Goal: Task Accomplishment & Management: Complete application form

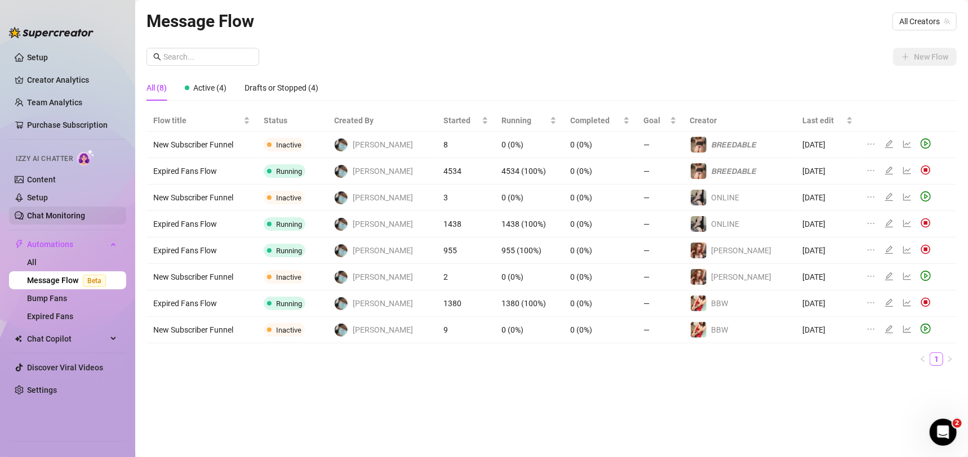
click at [57, 216] on link "Chat Monitoring" at bounding box center [56, 215] width 58 height 9
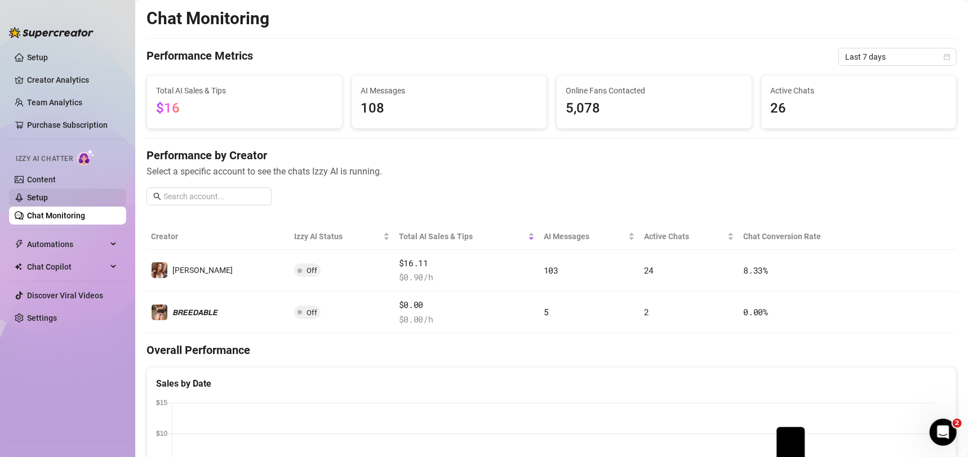
click at [48, 200] on link "Setup" at bounding box center [37, 197] width 21 height 9
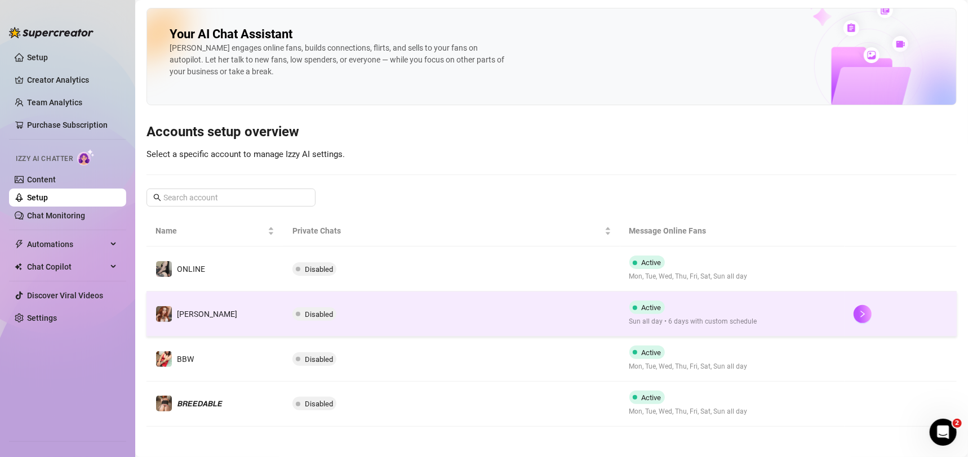
click at [443, 326] on td "Disabled" at bounding box center [451, 314] width 336 height 45
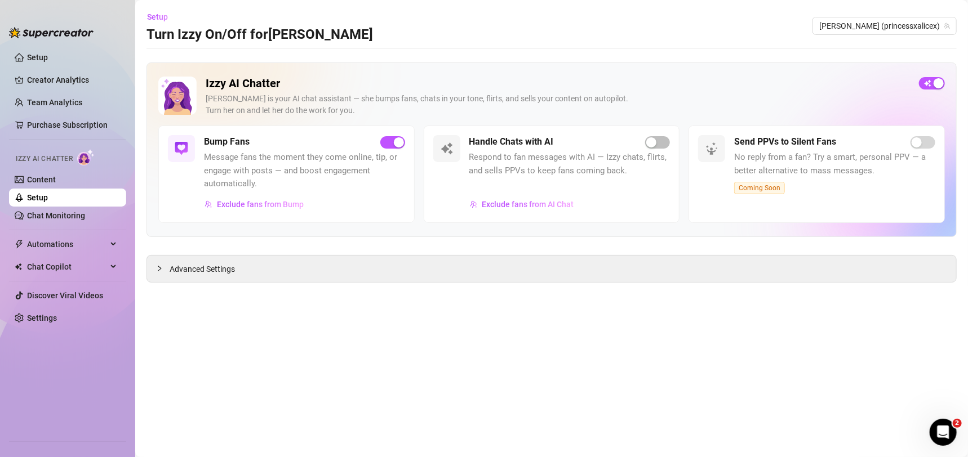
click at [645, 145] on div at bounding box center [657, 142] width 25 height 13
click at [659, 139] on span "button" at bounding box center [657, 142] width 25 height 12
click at [164, 15] on span "Setup" at bounding box center [157, 16] width 21 height 9
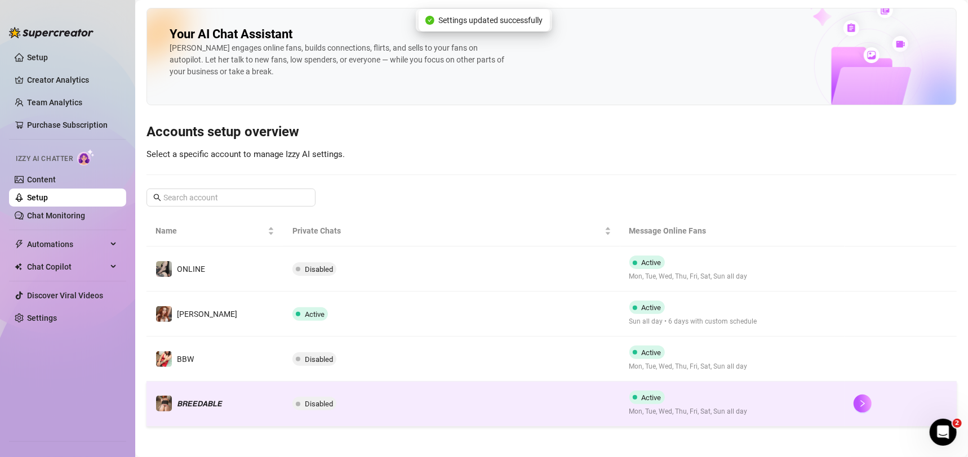
click at [502, 402] on td "Disabled" at bounding box center [451, 404] width 336 height 45
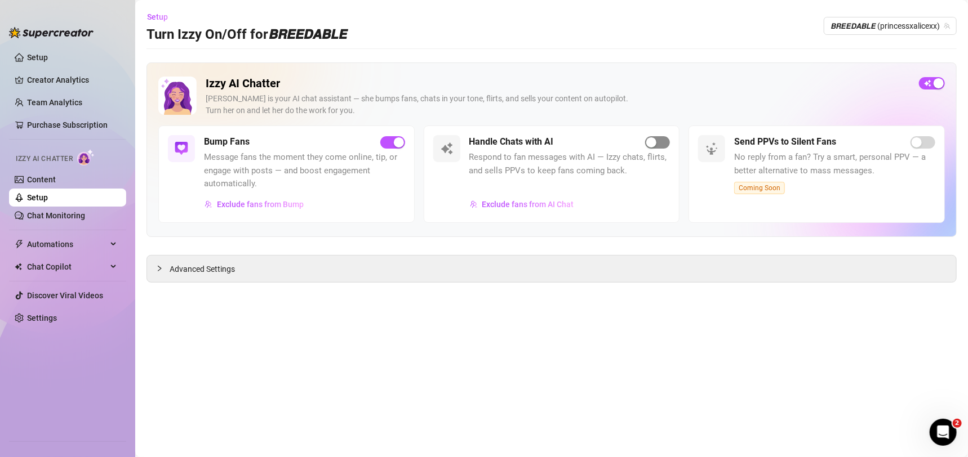
click at [660, 140] on span "button" at bounding box center [657, 142] width 25 height 12
click at [154, 11] on button "Setup" at bounding box center [161, 17] width 30 height 18
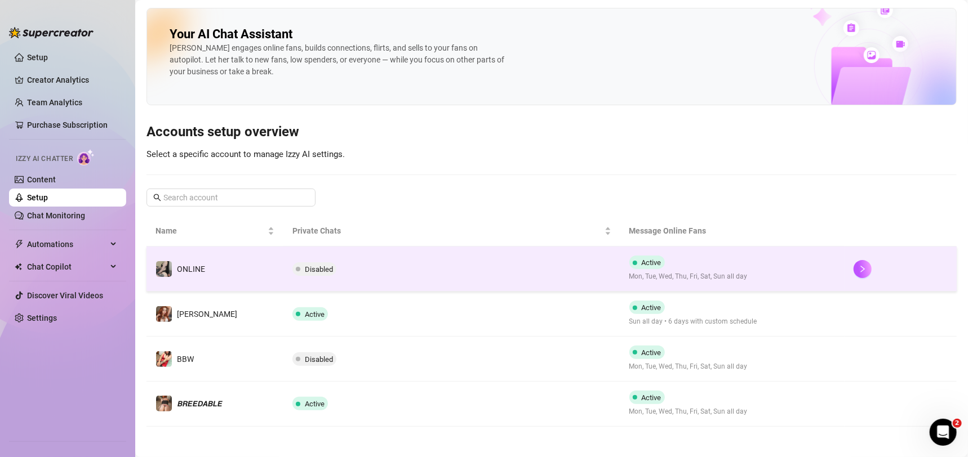
click at [473, 272] on td "Disabled" at bounding box center [451, 269] width 336 height 45
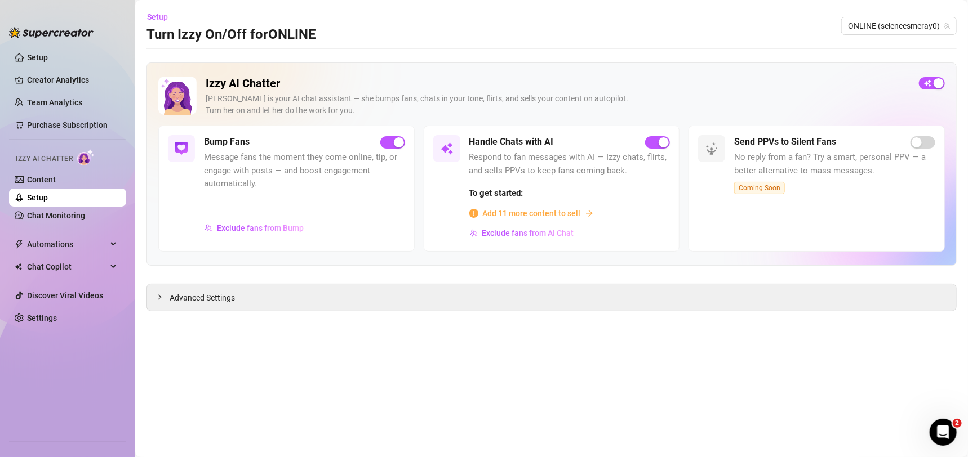
click at [579, 217] on span "Add 11 more content to sell" at bounding box center [532, 213] width 98 height 12
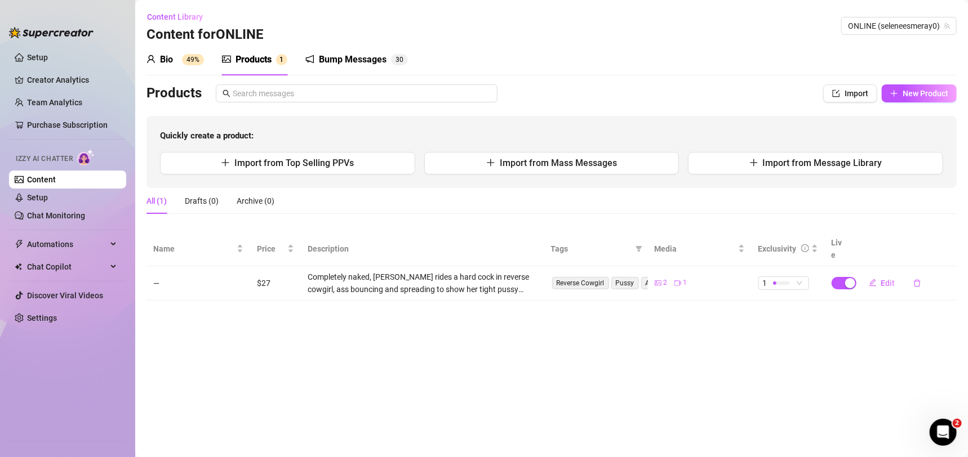
click at [198, 61] on sup "49%" at bounding box center [193, 59] width 22 height 11
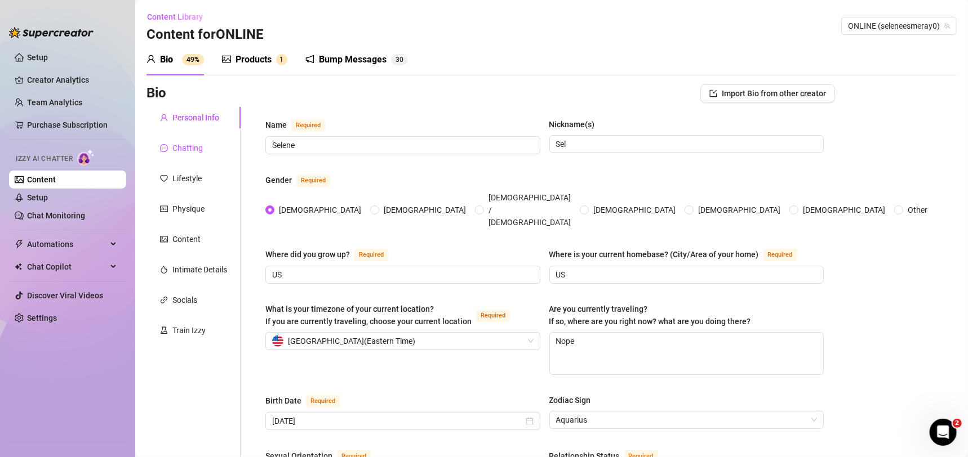
click at [177, 149] on div "Chatting" at bounding box center [187, 148] width 30 height 12
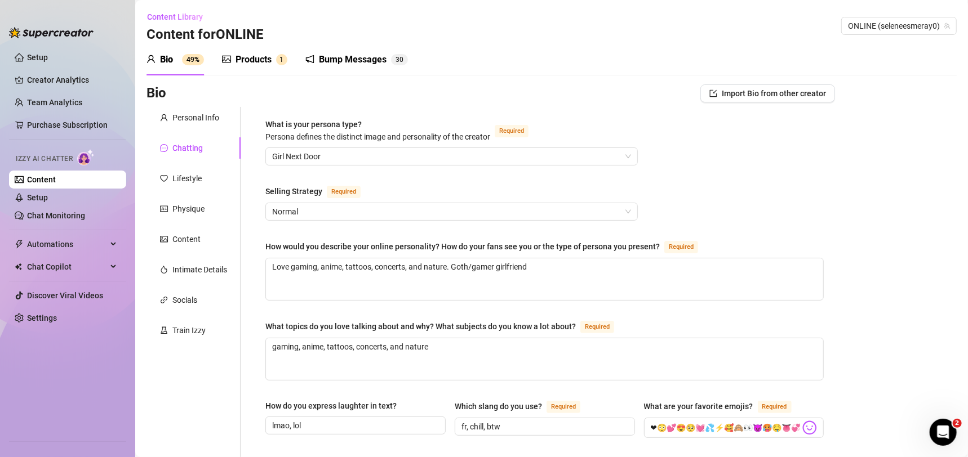
click at [209, 176] on div "Lifestyle" at bounding box center [193, 178] width 94 height 21
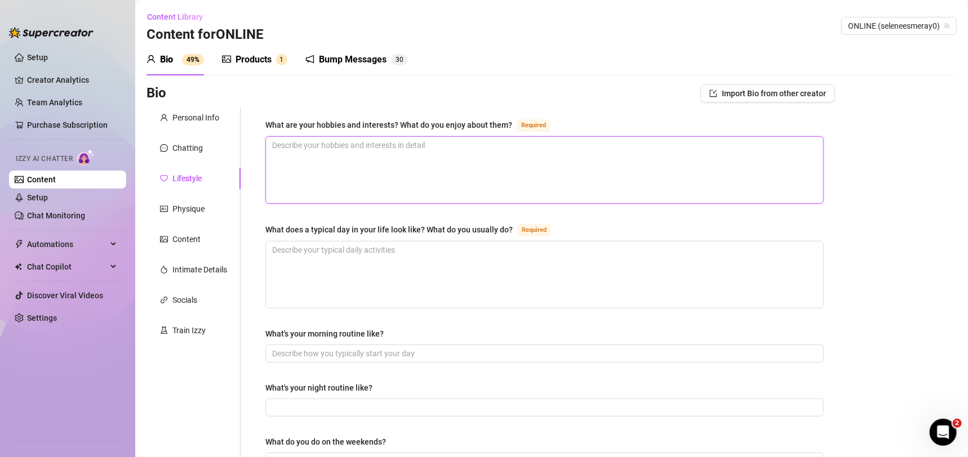
click at [728, 172] on textarea "What are your hobbies and interests? What do you enjoy about them? Required" at bounding box center [544, 170] width 557 height 66
type textarea "G"
type textarea "Ga"
type textarea "Gam"
type textarea "Gami"
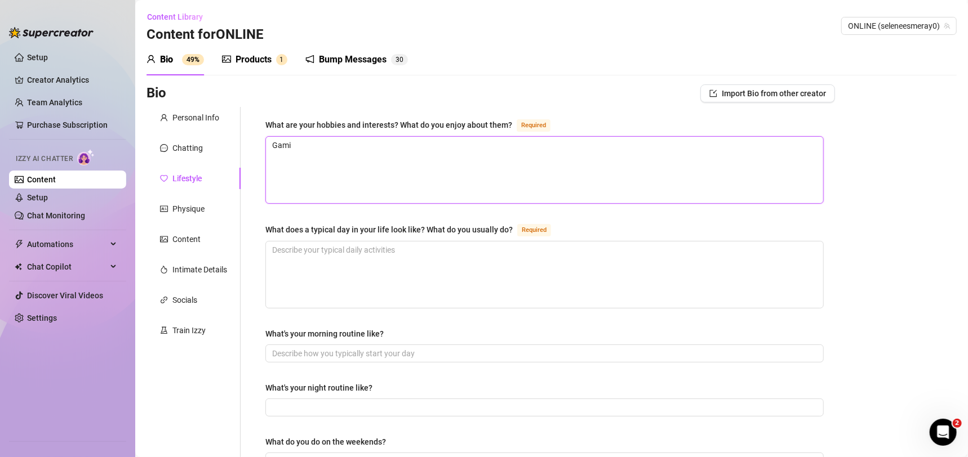
type textarea "Gamin"
type textarea "Gaming"
type textarea "Gaming,"
type textarea "Gaming, m"
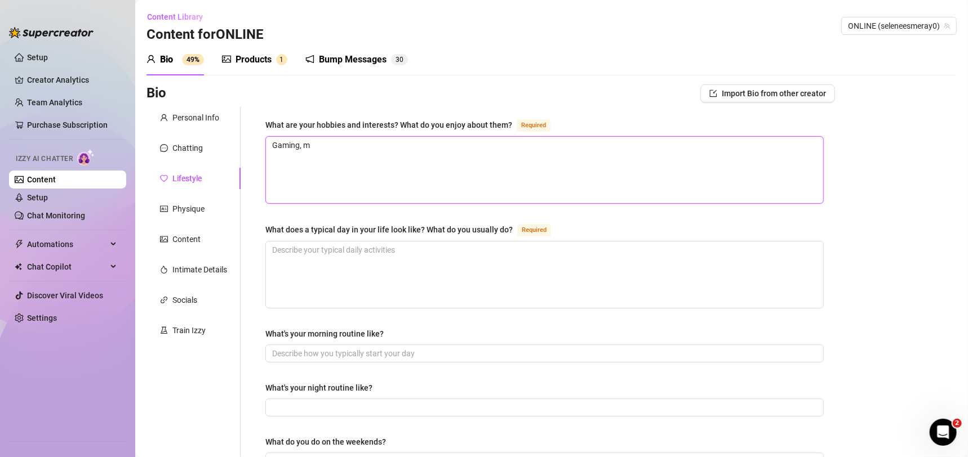
type textarea "Gaming, mo"
type textarea "Gaming, mov"
type textarea "Gaming, movv"
type textarea "Gaming, mov"
type textarea "Gaming, movi"
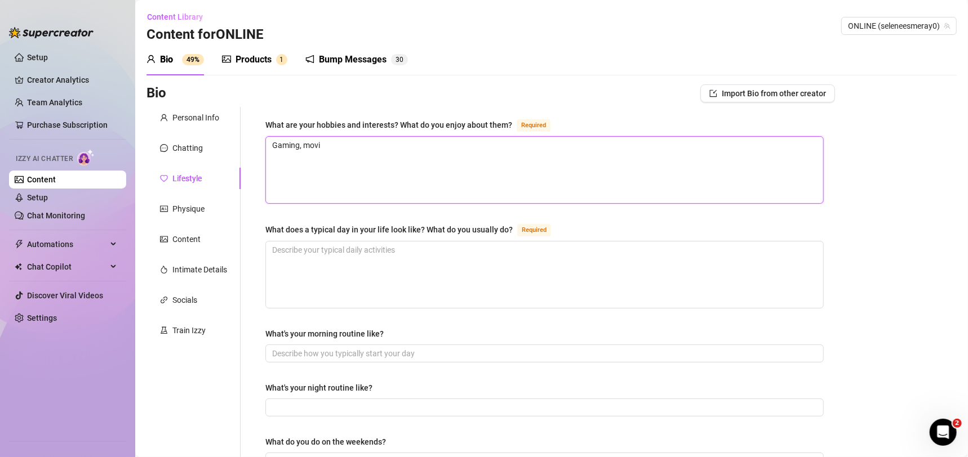
type textarea "Gaming, movie"
type textarea "Gaming, movies"
type textarea "Gaming, movies,"
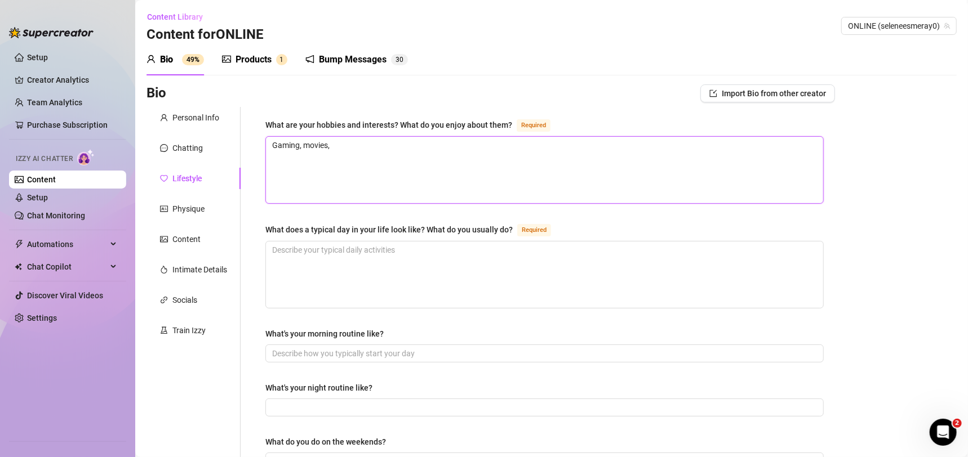
type textarea "Gaming, movies, r"
type textarea "Gaming, movies, re"
type textarea "Gaming, movies, rea"
type textarea "Gaming, movies, read"
type textarea "Gaming, movies, readi"
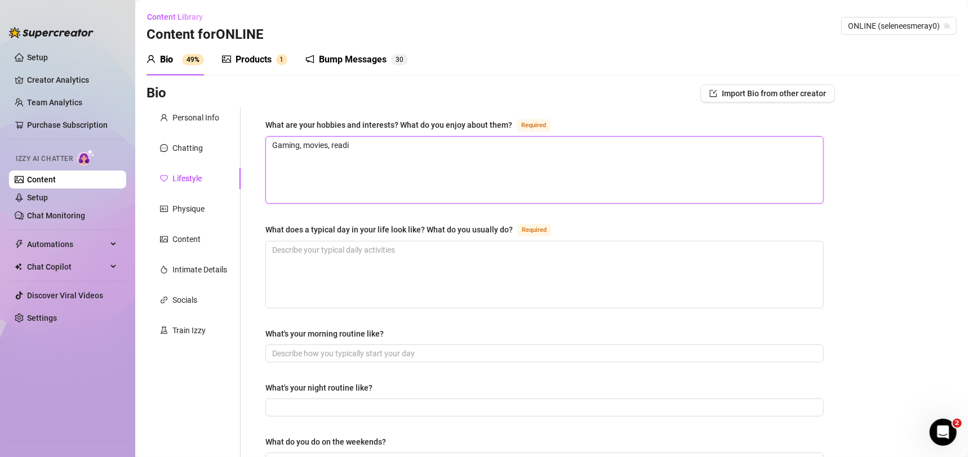
type textarea "Gaming, movies, readin"
type textarea "Gaming, movies, reading"
type textarea "Gaming, movies, reading!"
type textarea "Gaming, movies, reading! I"
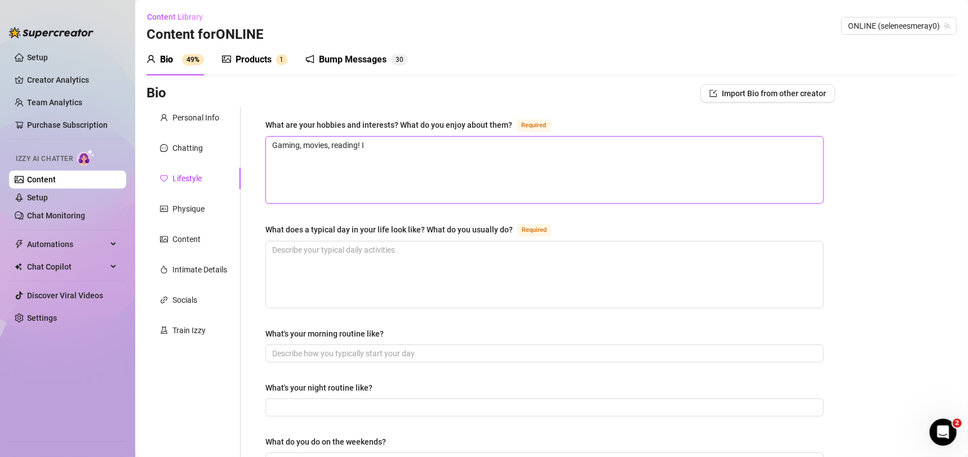
type textarea "Gaming, movies, reading! I l"
type textarea "Gaming, movies, reading! I lo"
type textarea "Gaming, movies, reading! I lov"
type textarea "Gaming, movies, reading! I love"
type textarea "Gaming, movies, reading! I love s"
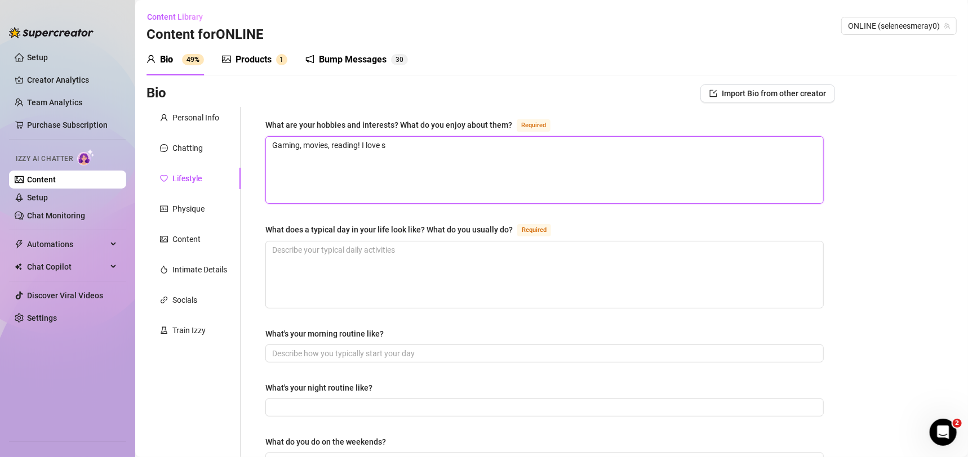
type textarea "Gaming, movies, reading! I love sc"
type textarea "Gaming, movies, reading! I love sci-"
type textarea "Gaming, movies, reading! I love sci-f"
type textarea "Gaming, movies, reading! I love sci-fi"
type textarea "Gaming, movies, reading! I love sci-fi a"
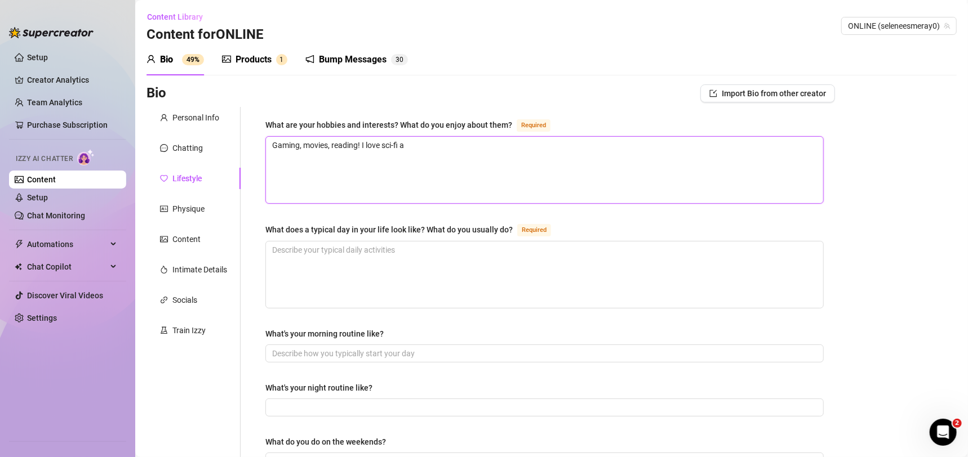
type textarea "Gaming, movies, reading! I love sci-fi an"
type textarea "Gaming, movies, reading! I love sci-fi and"
type textarea "Gaming, movies, reading! I love sci-fi and g"
type textarea "Gaming, movies, reading! I love sci-fi and ge"
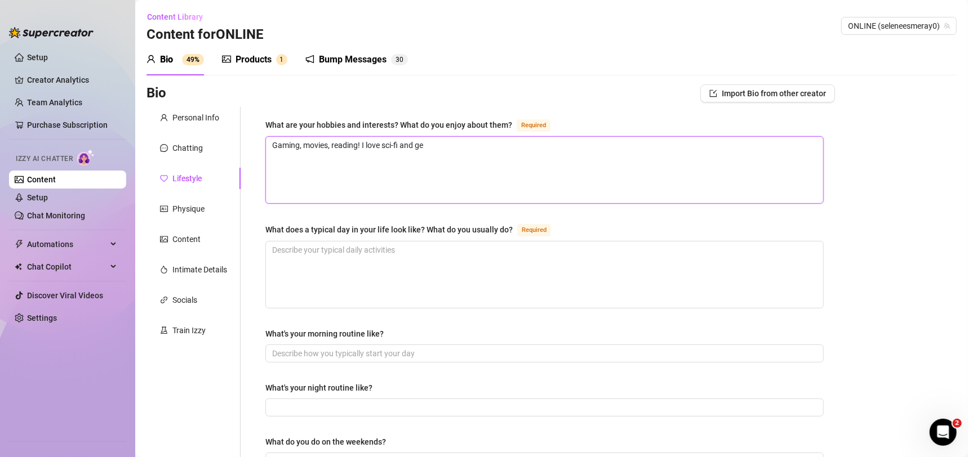
type textarea "Gaming, movies, reading! I love sci-fi and get"
type textarea "Gaming, movies, reading! I love sci-fi and gett"
type textarea "Gaming, movies, reading! I love sci-fi and getti"
type textarea "Gaming, movies, reading! I love sci-fi and gettin"
type textarea "Gaming, movies, reading! I love sci-fi and getting"
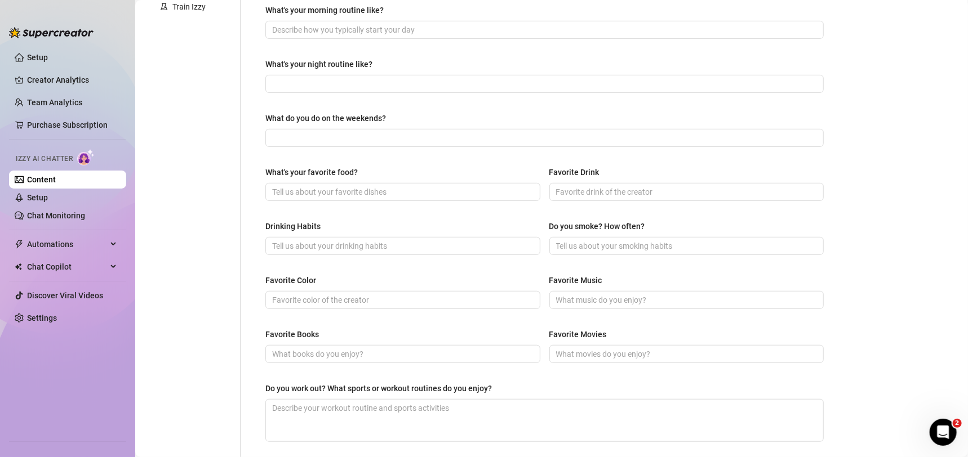
scroll to position [345, 0]
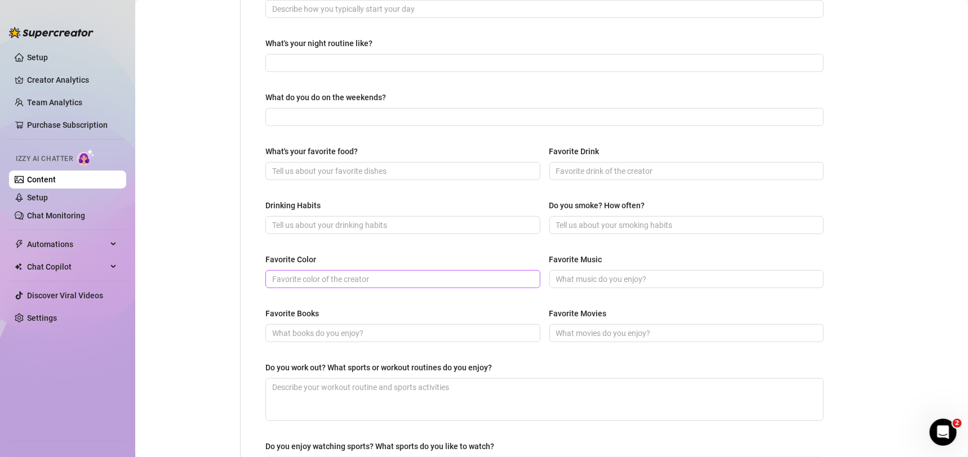
type textarea "Gaming, movies, reading! I love sci-fi and getting"
click at [402, 284] on span at bounding box center [402, 279] width 275 height 18
click at [402, 282] on input "Favorite Color" at bounding box center [401, 279] width 259 height 12
type input "Black"
click at [430, 335] on input "Favorite Books" at bounding box center [401, 333] width 259 height 12
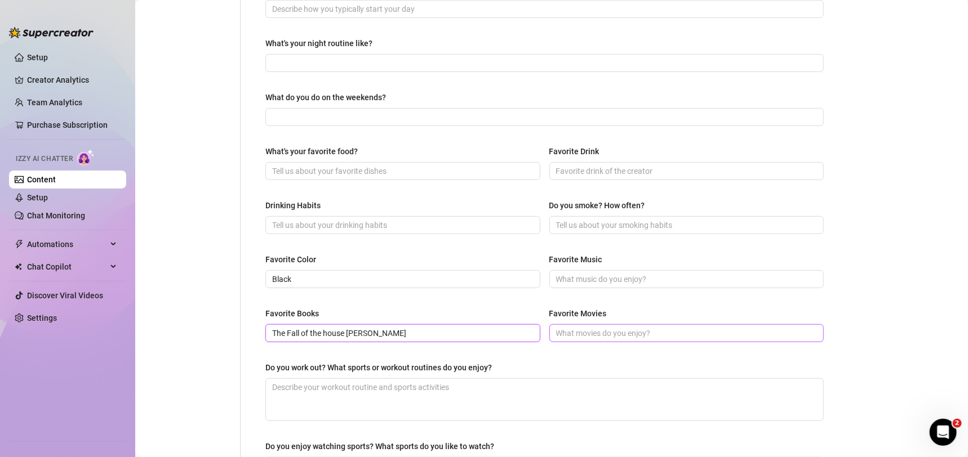
type input "The Fall of the house Usher"
click at [605, 335] on input "Favorite Movies" at bounding box center [685, 333] width 259 height 12
type input "The Hobbit"
click at [620, 273] on input "Favorite Music" at bounding box center [685, 279] width 259 height 12
type input "P"
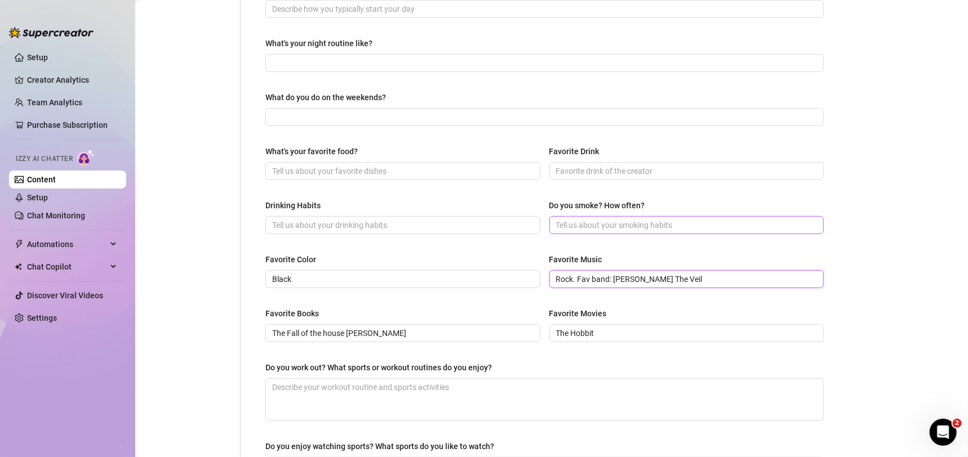
type input "Rock. Fav band: Pierce The Veil"
click at [630, 230] on span at bounding box center [686, 225] width 275 height 18
type input "No"
click at [493, 209] on div "Drinking Habits" at bounding box center [402, 207] width 275 height 17
click at [494, 230] on span at bounding box center [402, 225] width 275 height 18
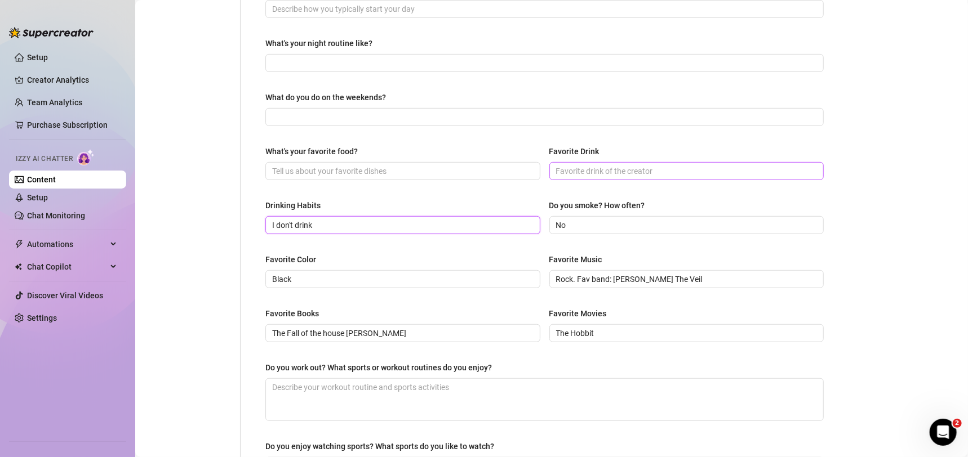
type input "I don't drink"
click at [665, 162] on span at bounding box center [686, 171] width 275 height 18
drag, startPoint x: 668, startPoint y: 170, endPoint x: 541, endPoint y: 165, distance: 126.3
click at [541, 165] on div "What's your favorite food? Favorite Drink Coffee" at bounding box center [544, 167] width 558 height 45
type input "Moccacino"
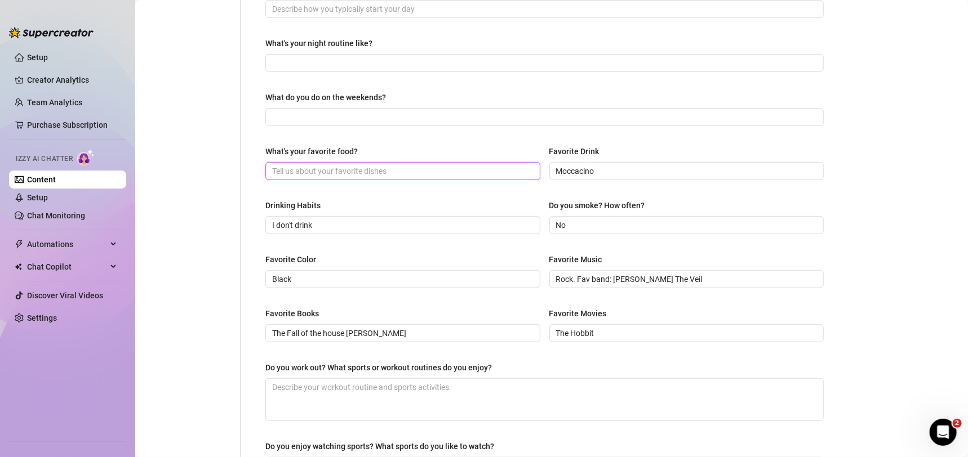
click at [470, 166] on input "What's your favorite food?" at bounding box center [401, 171] width 259 height 12
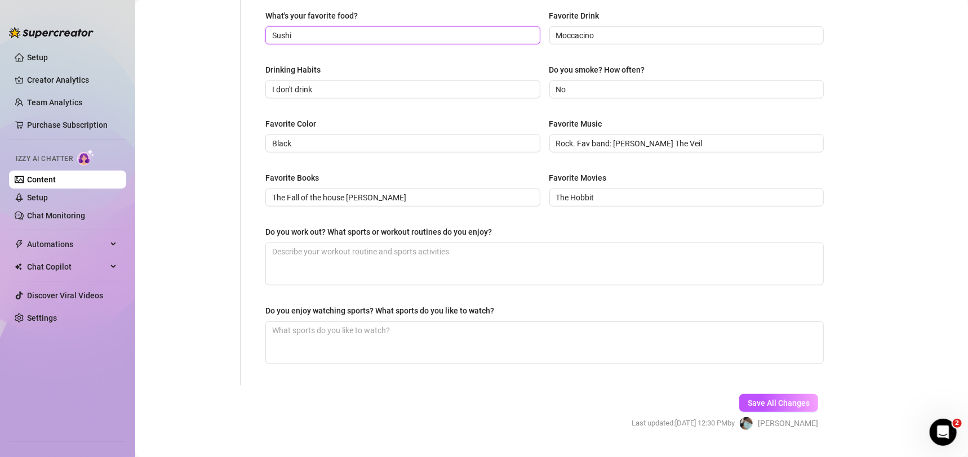
scroll to position [505, 0]
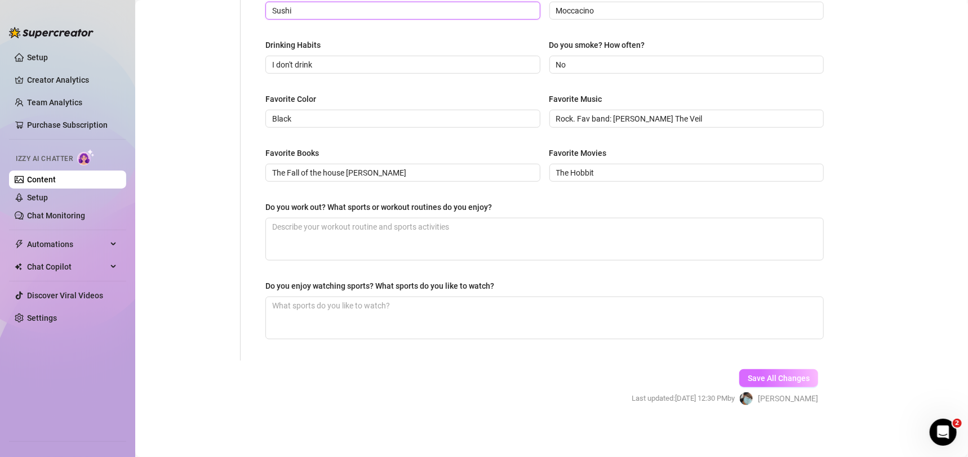
type input "Sushi"
click at [796, 375] on span "Save All Changes" at bounding box center [778, 378] width 62 height 9
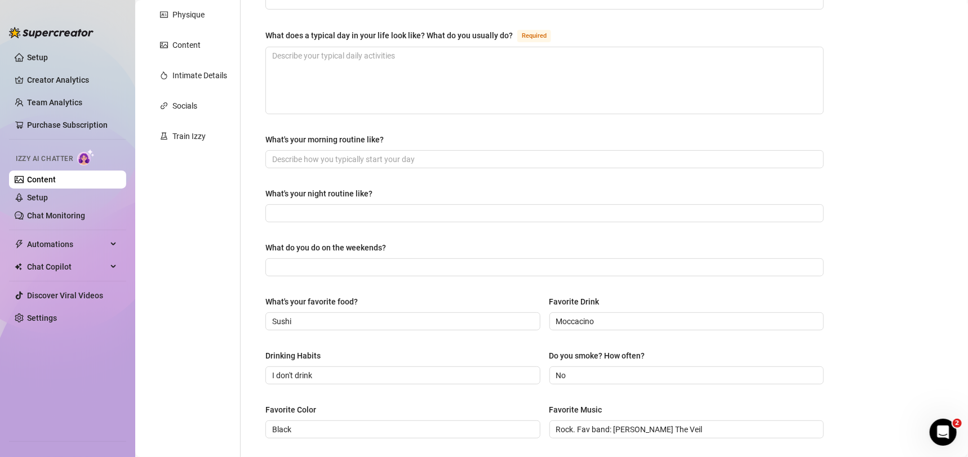
scroll to position [0, 0]
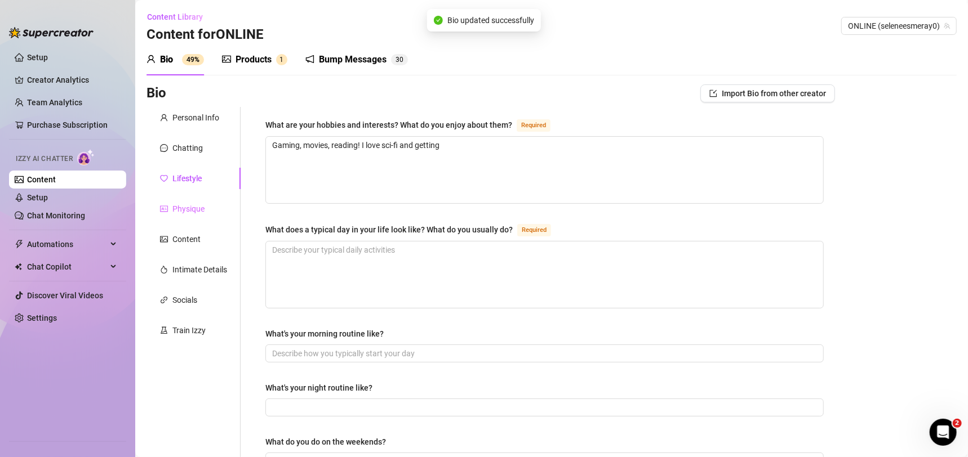
type textarea "Gaming, movies, reading! I love sci-fi and getting"
click at [198, 209] on div "Physique" at bounding box center [188, 209] width 32 height 12
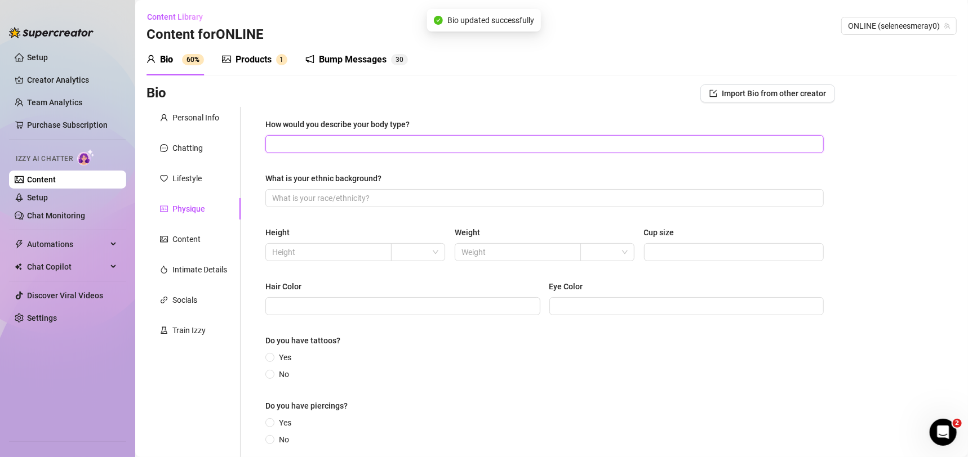
click at [644, 147] on input "How would you describe your body type?" at bounding box center [543, 144] width 542 height 12
type input "Fit, big booty, nice curves"
click at [602, 207] on div "How would you describe your body type? Fit, big booty, nice curves What is your…" at bounding box center [544, 287] width 558 height 338
click at [606, 199] on input "What is your ethnic background?" at bounding box center [543, 198] width 542 height 12
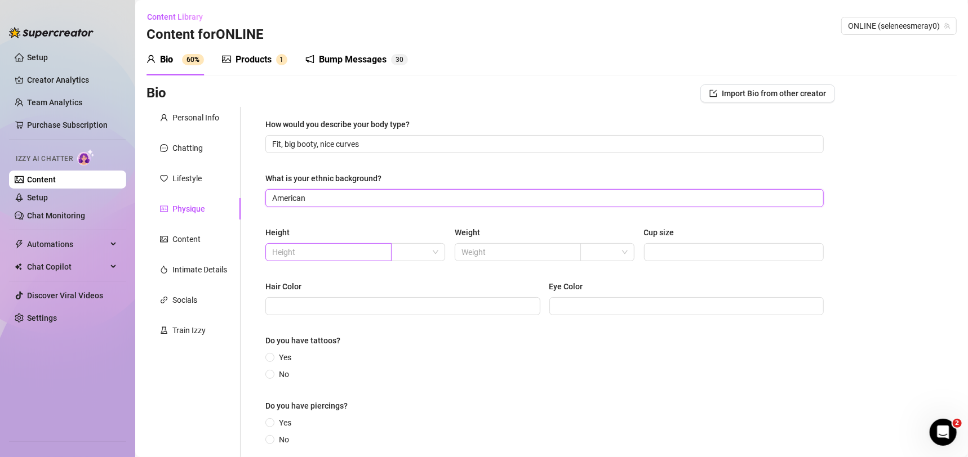
type input "American"
click at [365, 255] on input "text" at bounding box center [327, 252] width 110 height 12
type input "167"
click at [414, 257] on input "search" at bounding box center [413, 252] width 30 height 17
click at [416, 281] on div "cm" at bounding box center [415, 275] width 35 height 12
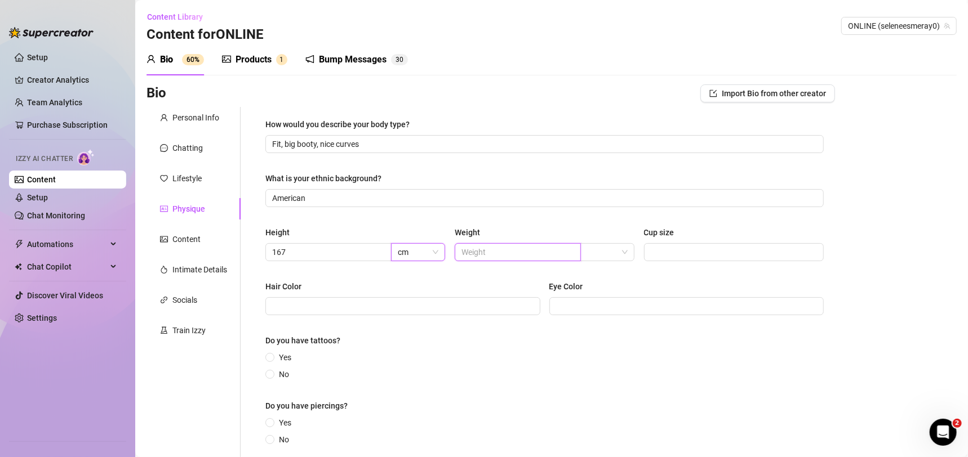
click at [550, 246] on input "text" at bounding box center [516, 252] width 110 height 12
type input "71"
click at [596, 253] on input "search" at bounding box center [602, 252] width 30 height 17
click at [604, 269] on div "kg" at bounding box center [600, 275] width 35 height 12
click at [706, 246] on input "Cup size" at bounding box center [733, 252] width 164 height 12
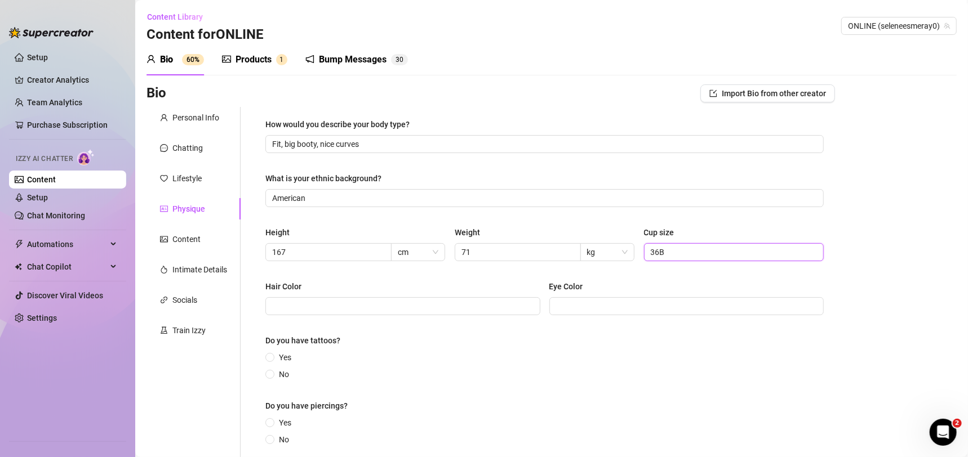
type input "36B"
drag, startPoint x: 418, startPoint y: 292, endPoint x: 420, endPoint y: 301, distance: 9.7
click at [419, 299] on div "Hair Color" at bounding box center [402, 298] width 275 height 35
click at [422, 314] on span at bounding box center [402, 306] width 275 height 18
click at [425, 306] on input "Hair Color" at bounding box center [401, 306] width 259 height 12
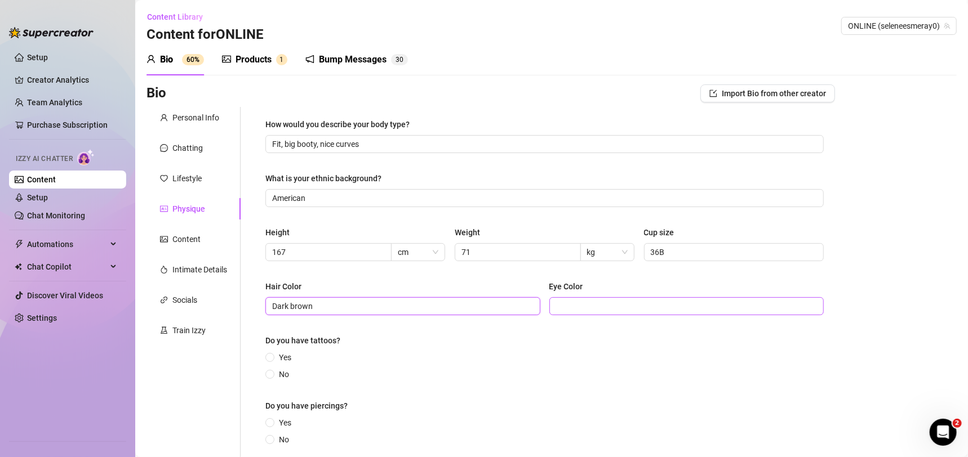
type input "Dark brown"
click at [667, 306] on input "Eye Color" at bounding box center [685, 306] width 259 height 12
type input "Gray"
click at [278, 354] on span "Yes" at bounding box center [284, 357] width 21 height 12
click at [273, 355] on input "Yes" at bounding box center [270, 358] width 5 height 7
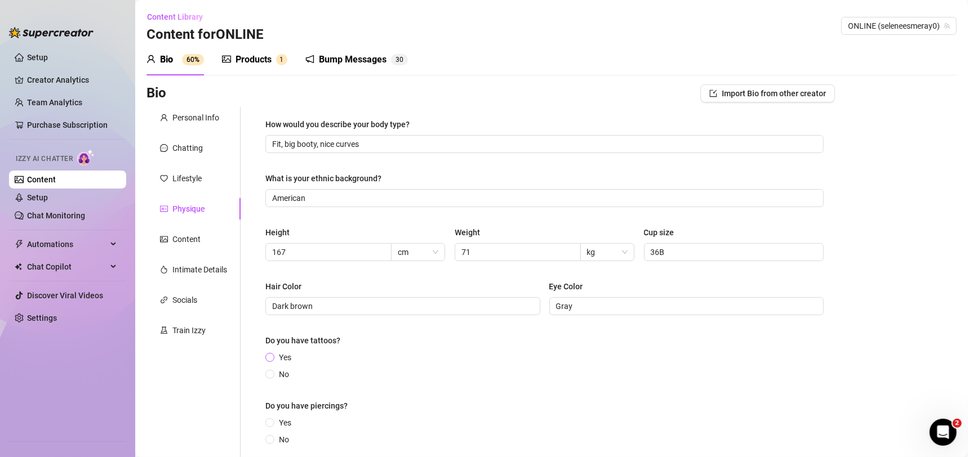
radio input "true"
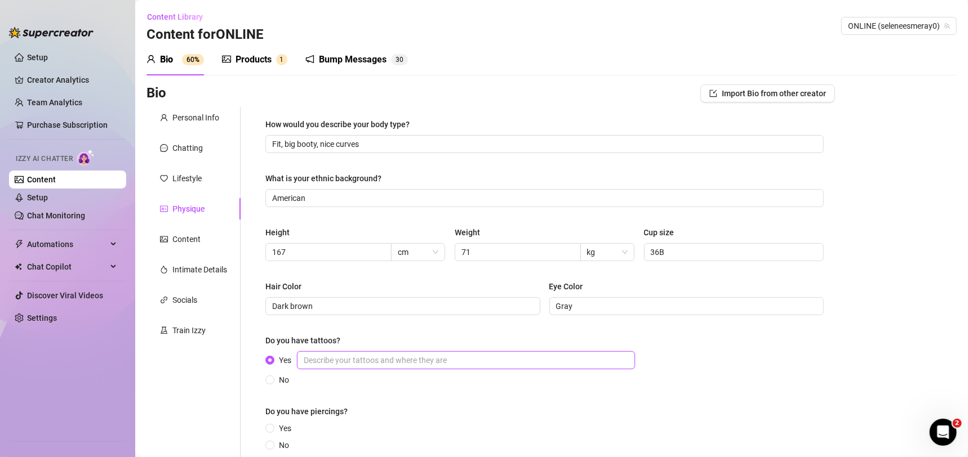
click at [381, 367] on input "Yes" at bounding box center [466, 360] width 338 height 18
type input "2"
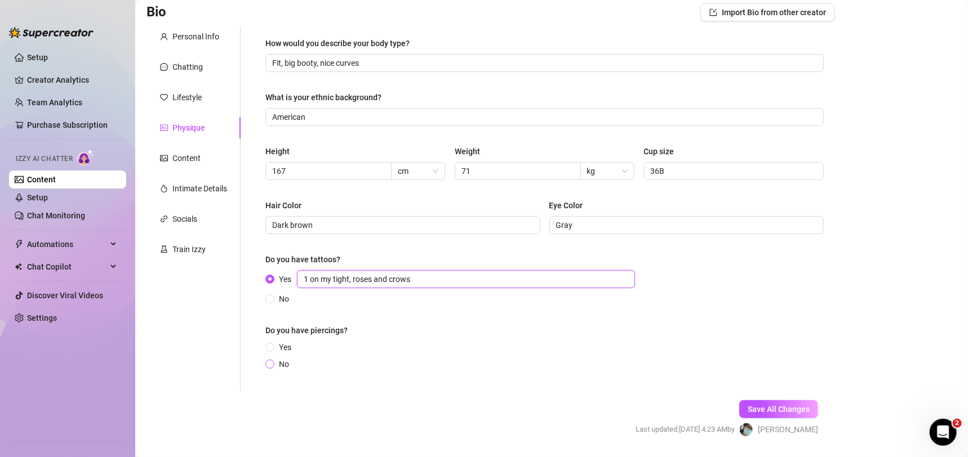
type input "1 on my tight, roses and crows"
click at [281, 364] on span "No" at bounding box center [283, 364] width 19 height 12
click at [273, 364] on input "No" at bounding box center [270, 365] width 5 height 7
radio input "true"
click at [789, 411] on span "Save All Changes" at bounding box center [778, 409] width 62 height 9
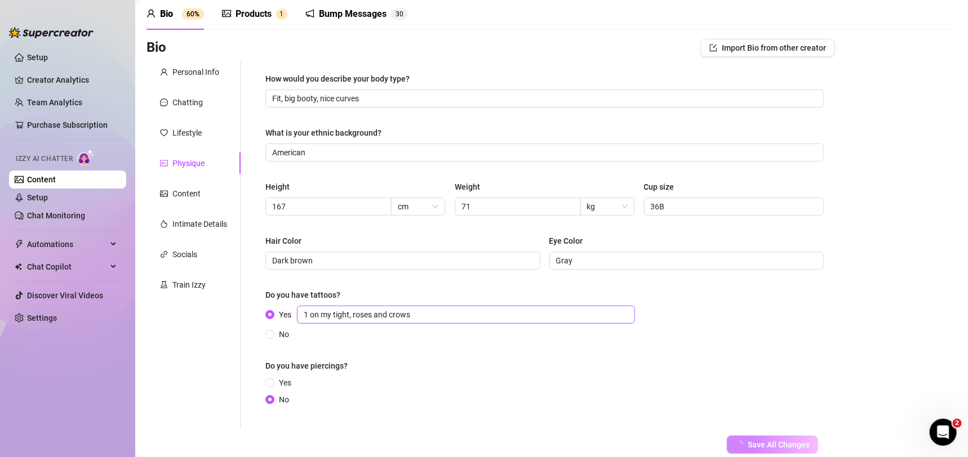
scroll to position [0, 0]
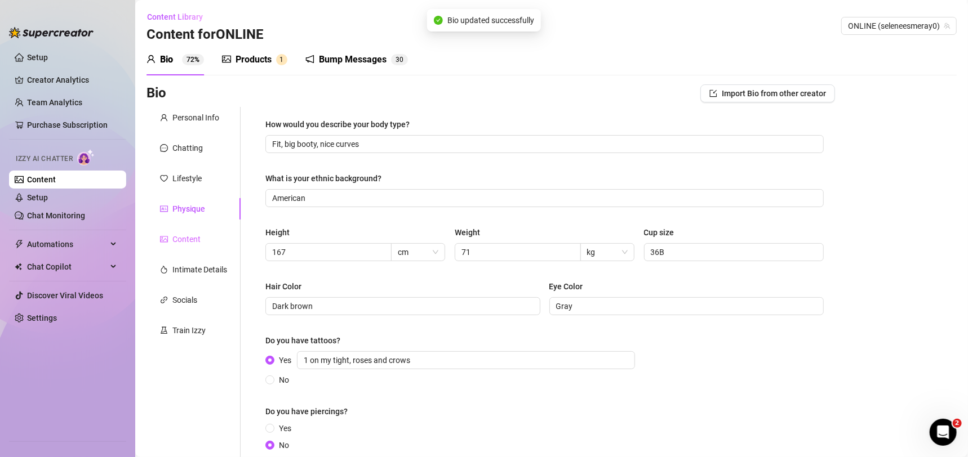
click at [205, 230] on div "Content" at bounding box center [193, 239] width 94 height 21
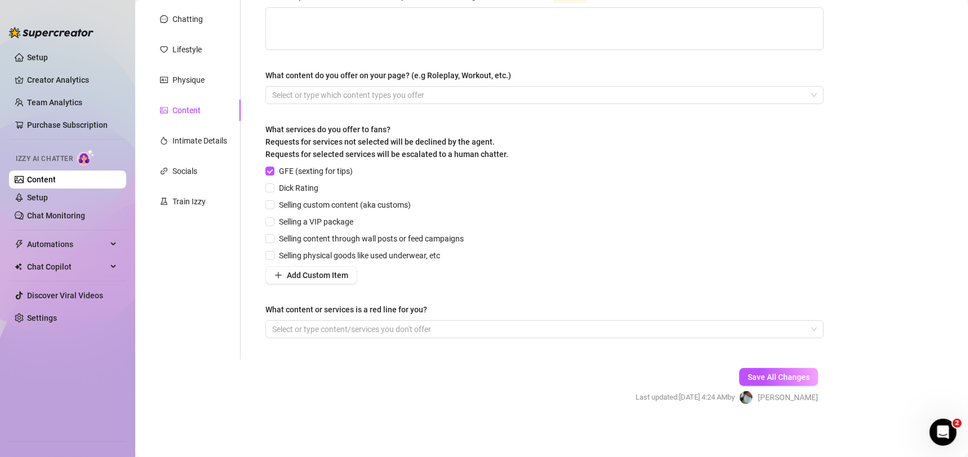
scroll to position [19, 0]
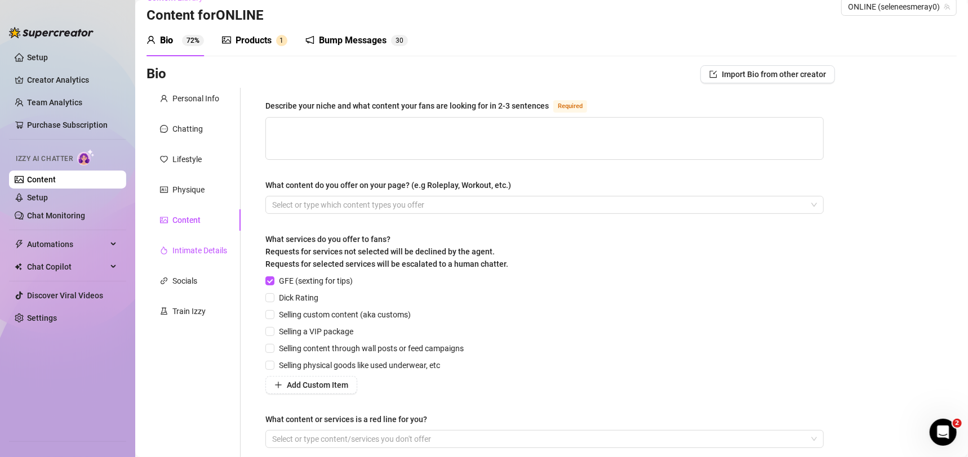
click at [197, 250] on div "Intimate Details" at bounding box center [199, 250] width 55 height 12
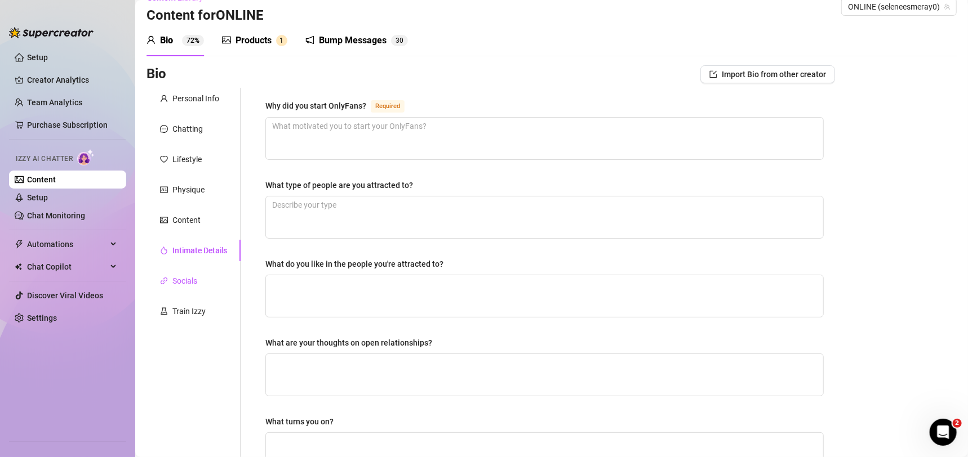
click at [193, 282] on div "Socials" at bounding box center [184, 281] width 25 height 12
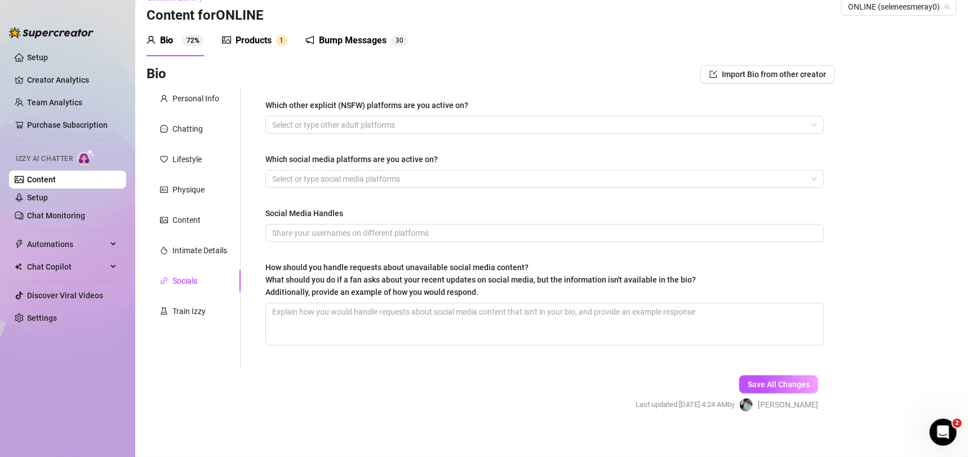
click at [257, 47] on div "Products 1" at bounding box center [254, 41] width 65 height 32
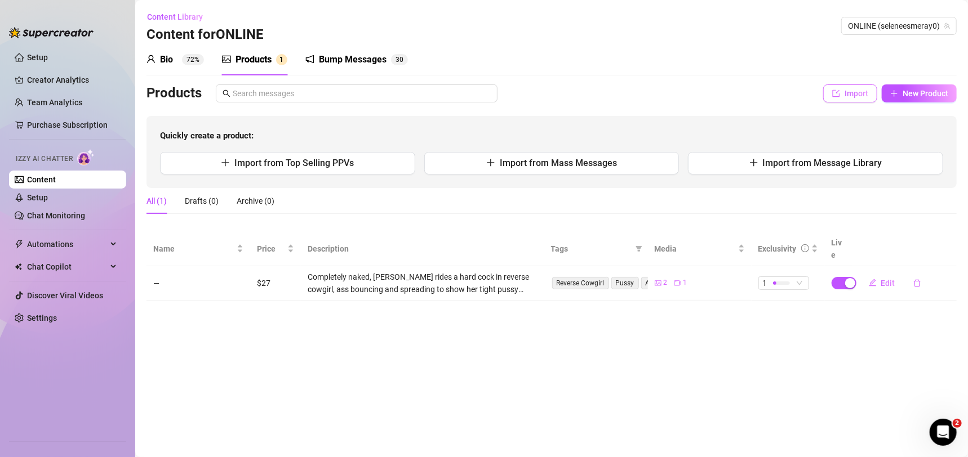
click at [862, 91] on span "Import" at bounding box center [856, 93] width 24 height 9
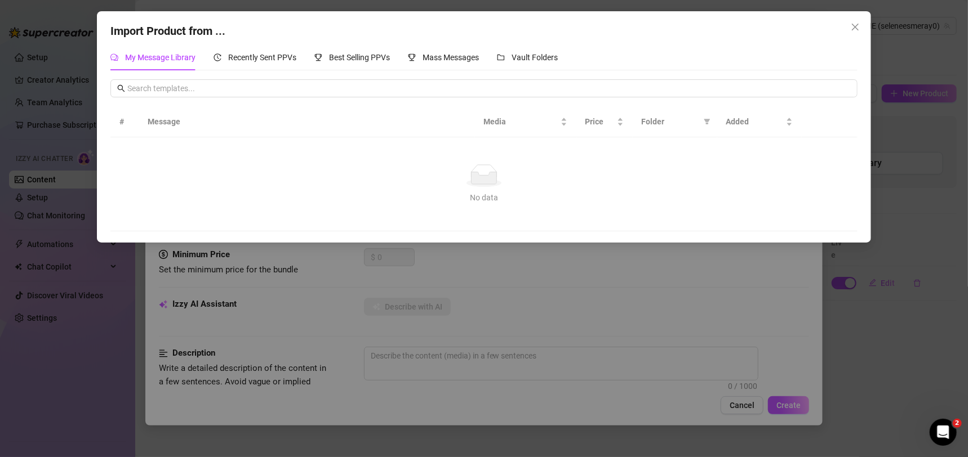
click at [474, 41] on div "Import Product from ... My Message Library Recently Sent PPVs Best Selling PPVs…" at bounding box center [484, 127] width 774 height 232
click at [474, 54] on span "Mass Messages" at bounding box center [450, 57] width 56 height 9
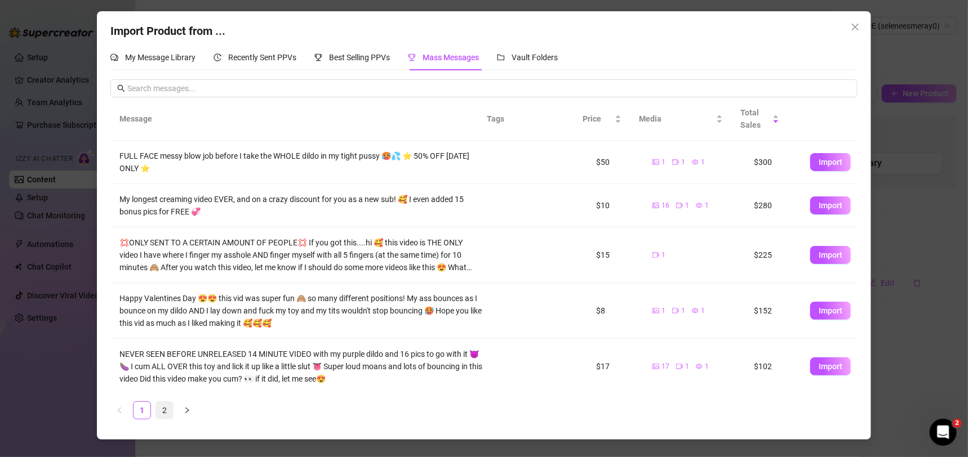
click at [158, 408] on link "2" at bounding box center [164, 410] width 17 height 17
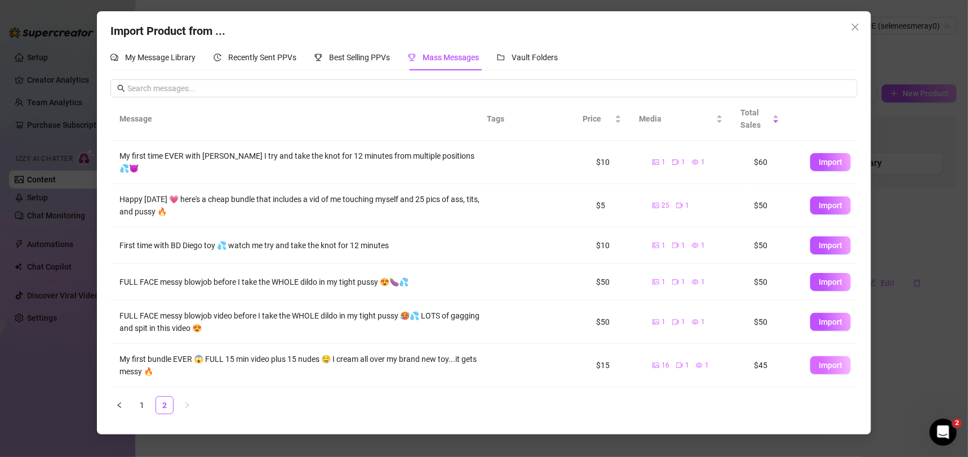
click at [830, 370] on button "Import" at bounding box center [830, 366] width 41 height 18
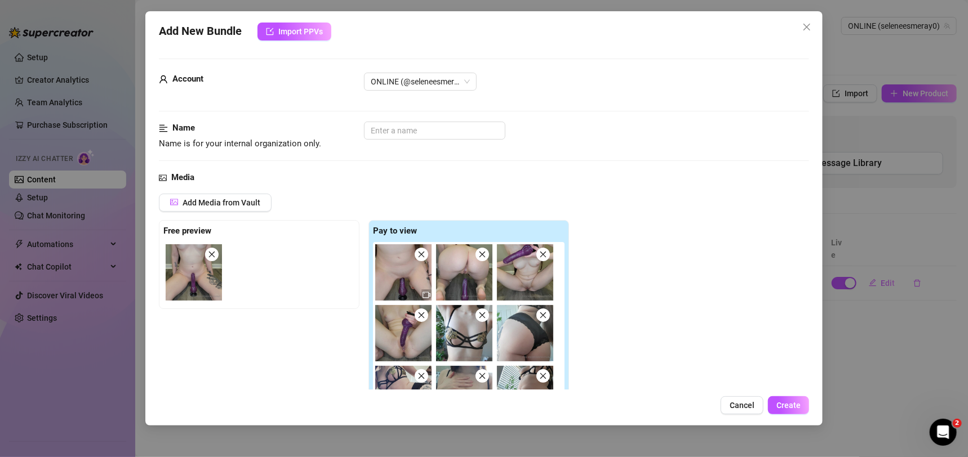
scroll to position [243, 0]
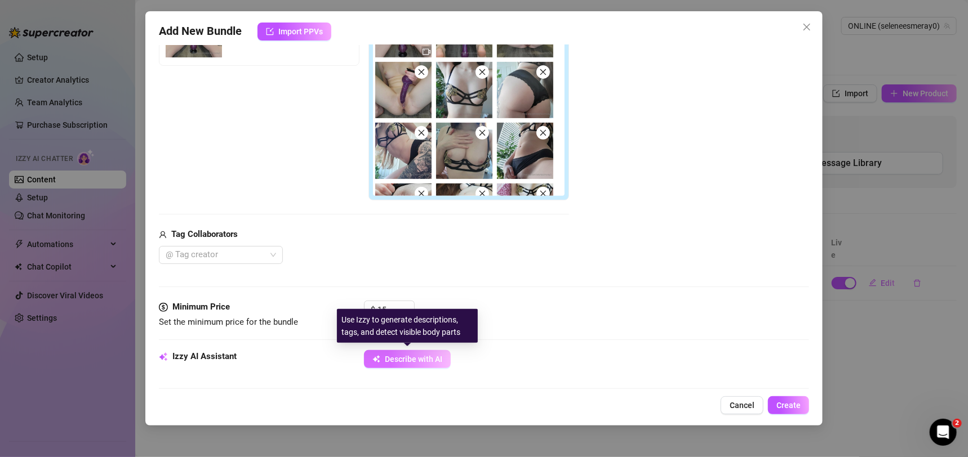
click at [397, 363] on span "Describe with AI" at bounding box center [413, 359] width 57 height 9
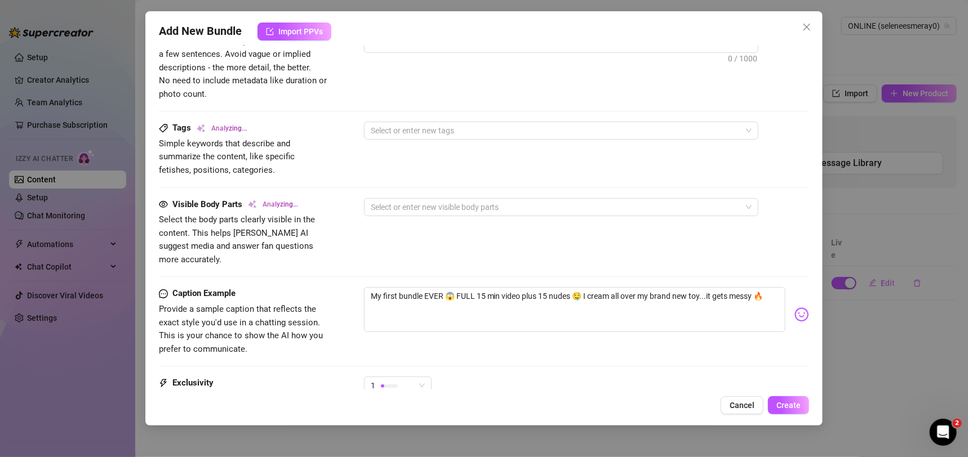
scroll to position [439, 0]
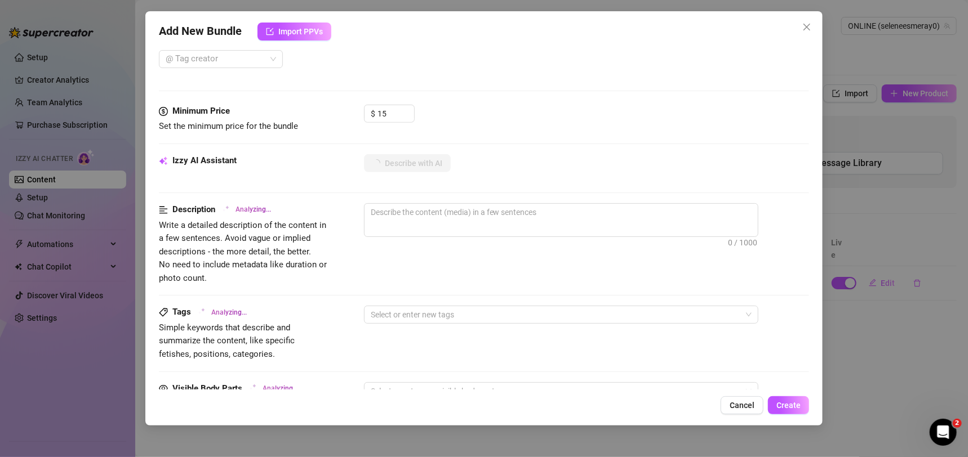
type textarea "Selene"
type textarea "Selene starts"
type textarea "Selene starts in"
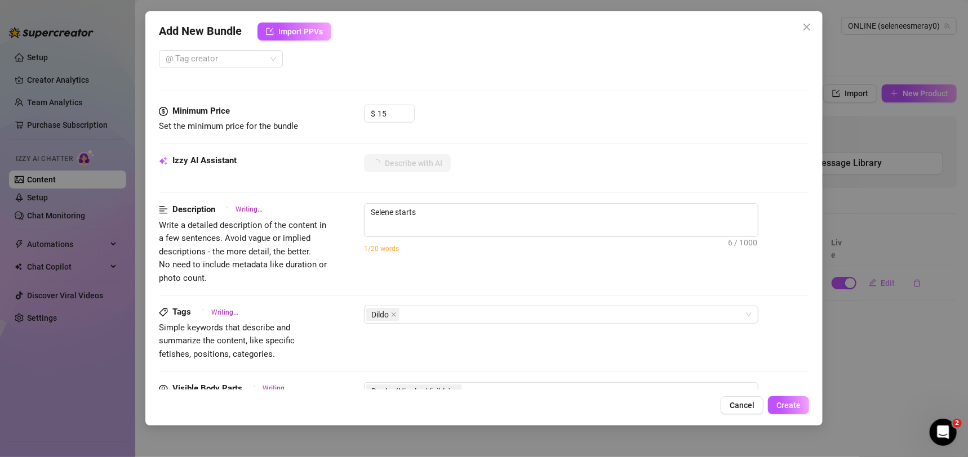
type textarea "Selene starts in"
type textarea "Selene starts in a"
type textarea "Selene starts in a black"
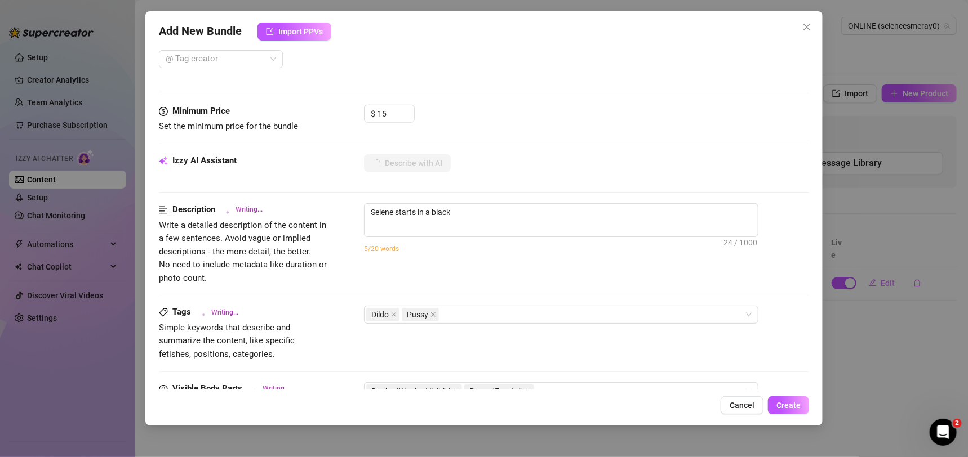
type textarea "Selene starts in a black and"
type textarea "Selene starts in a black and gold"
type textarea "Selene starts in a black and gold open-cup"
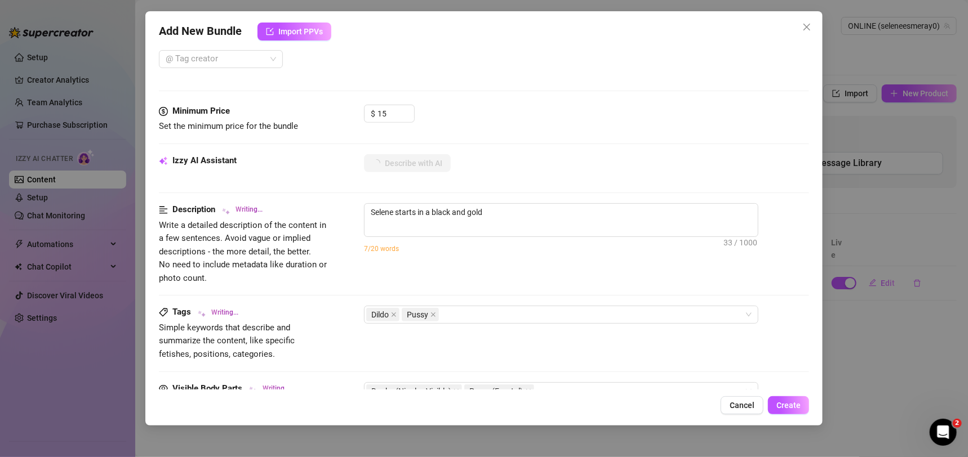
type textarea "Selene starts in a black and gold open-cup"
type textarea "Selene starts in a black and gold open-cup bra"
type textarea "Selene starts in a black and gold open-cup bra with"
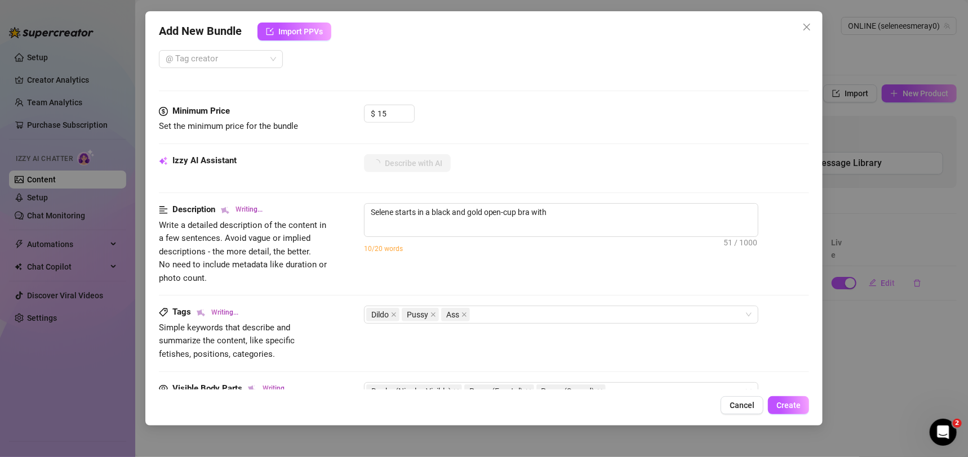
type textarea "Selene starts in a black and gold open-cup bra with matching"
type textarea "Selene starts in a black and gold open-cup bra with matching black"
type textarea "Selene starts in a black and gold open-cup bra with matching black lace"
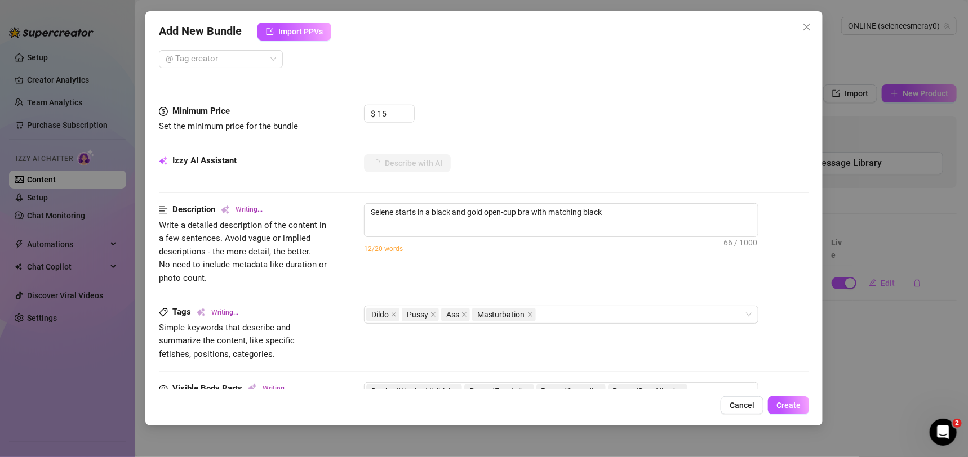
type textarea "Selene starts in a black and gold open-cup bra with matching black lace"
type textarea "Selene starts in a black and gold open-cup bra with matching black lace panties,"
type textarea "Selene starts in a black and gold open-cup bra with matching black lace panties…"
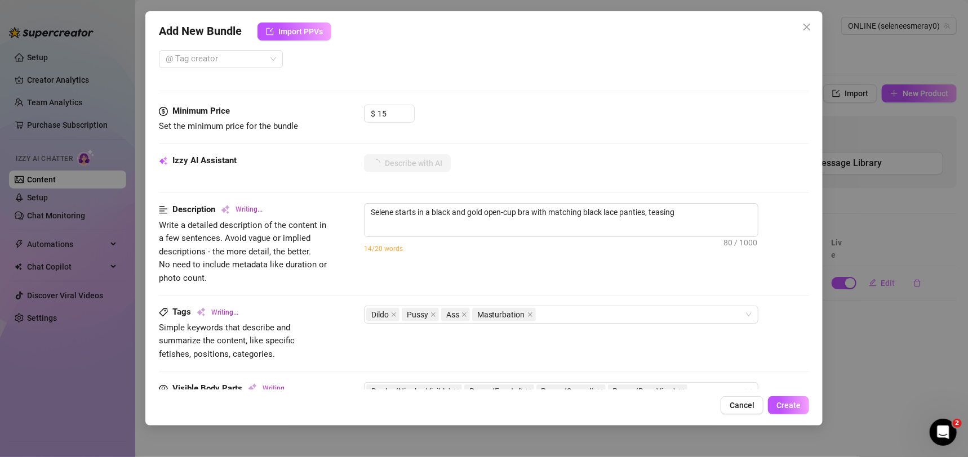
type textarea "Selene starts in a black and gold open-cup bra with matching black lace panties…"
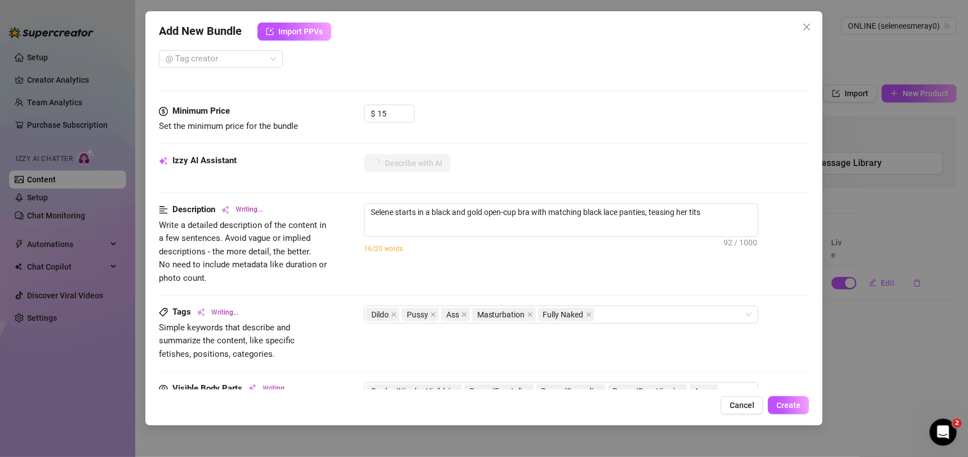
type textarea "Selene starts in a black and gold open-cup bra with matching black lace panties…"
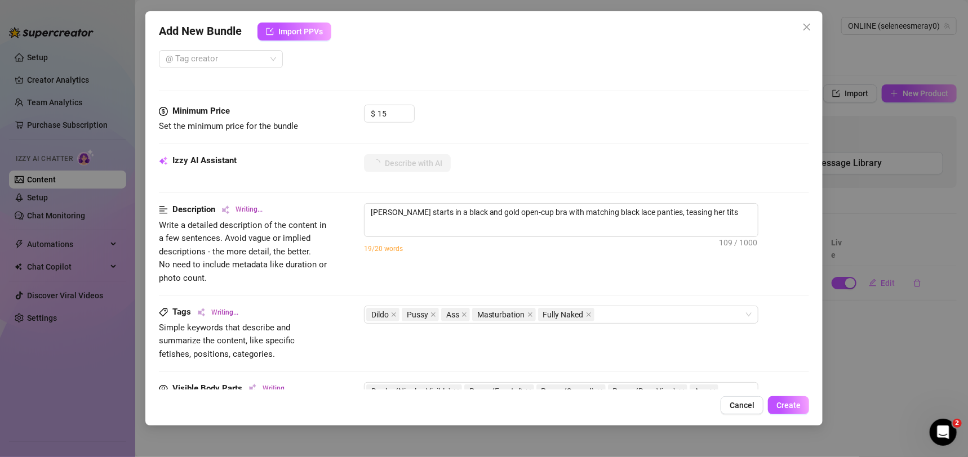
type textarea "Selene starts in a black and gold open-cup bra with matching black lace panties…"
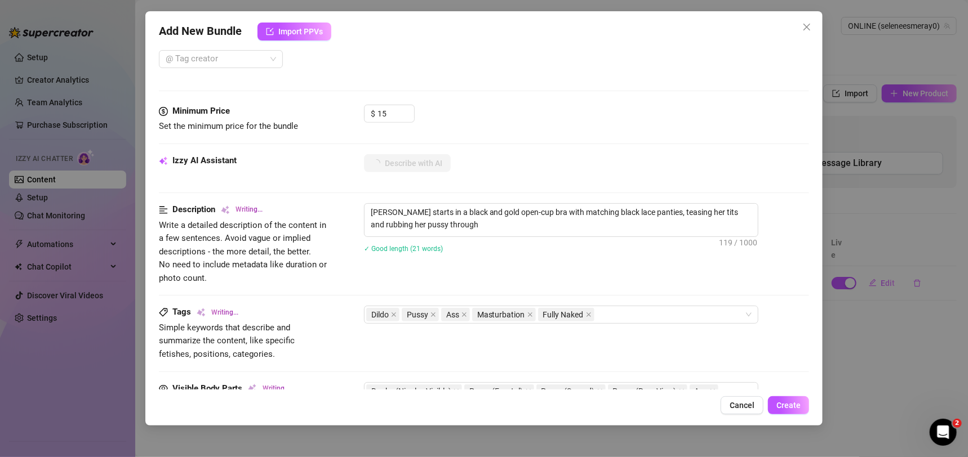
type textarea "Selene starts in a black and gold open-cup bra with matching black lace panties…"
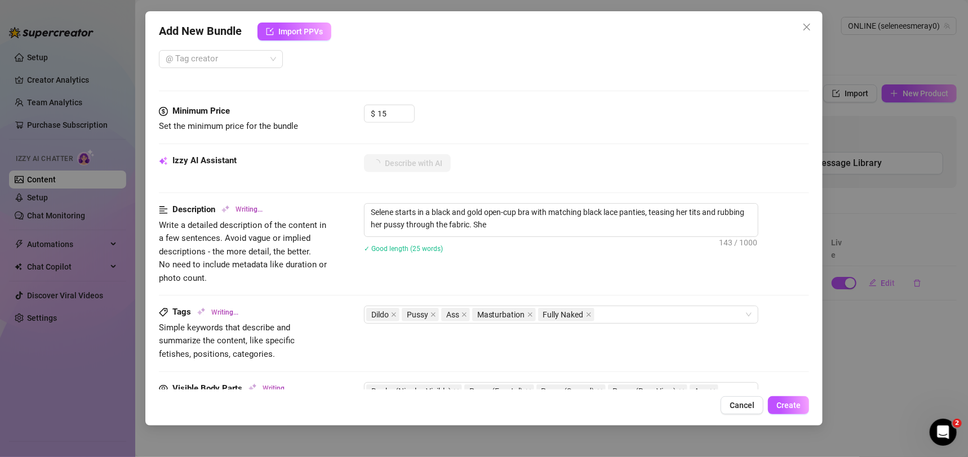
type textarea "Selene starts in a black and gold open-cup bra with matching black lace panties…"
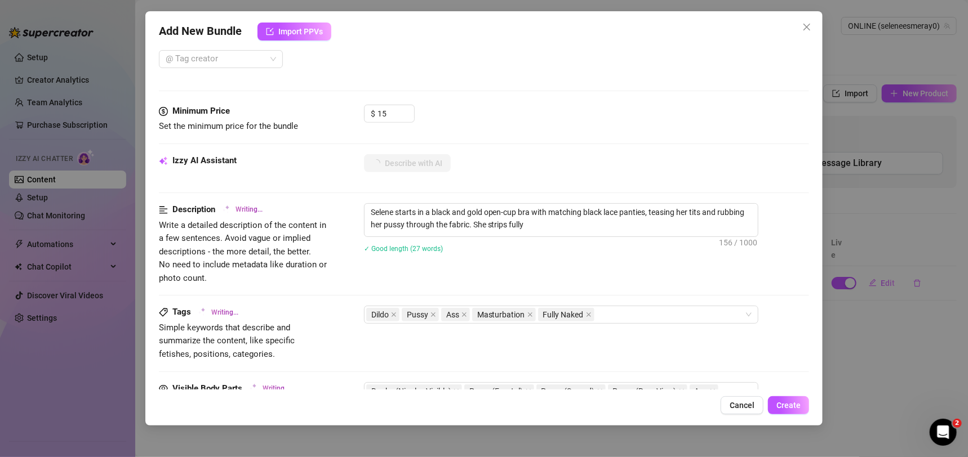
type textarea "Selene starts in a black and gold open-cup bra with matching black lace panties…"
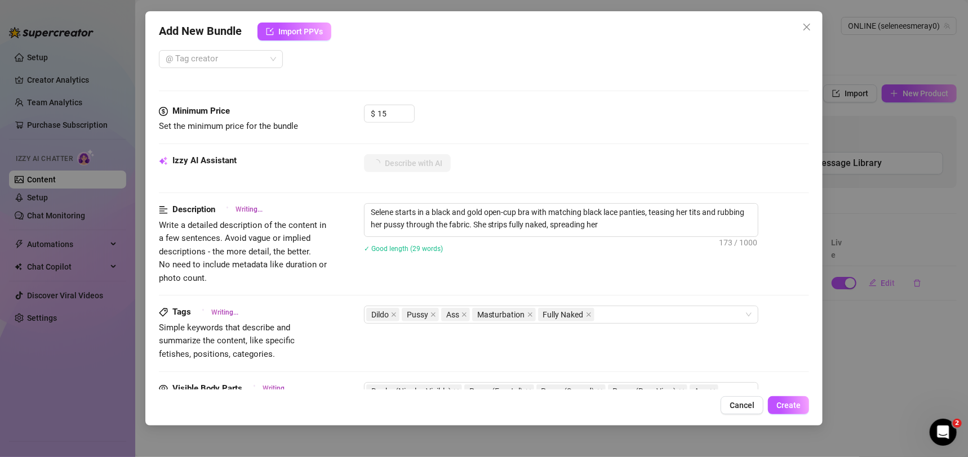
type textarea "Selene starts in a black and gold open-cup bra with matching black lace panties…"
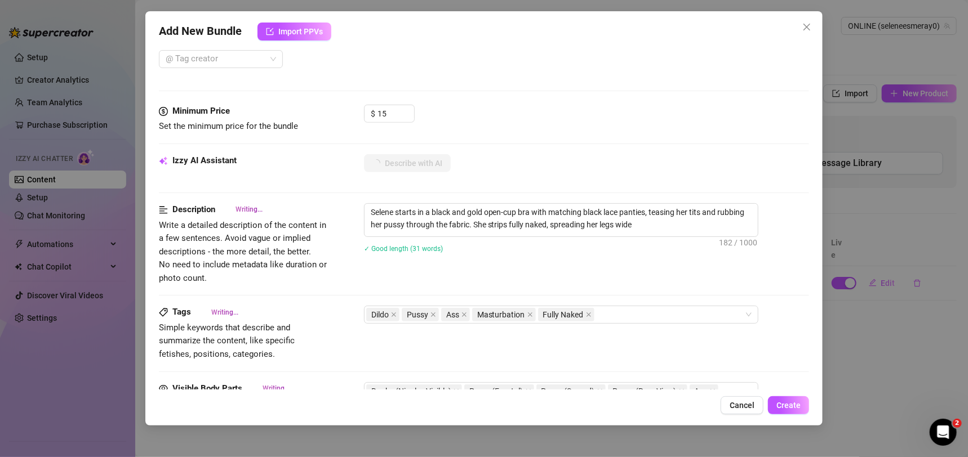
type textarea "Selene starts in a black and gold open-cup bra with matching black lace panties…"
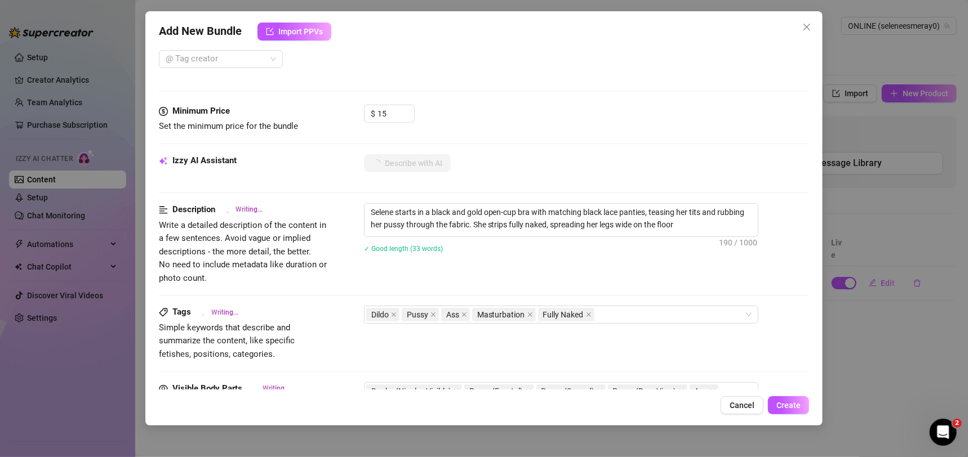
type textarea "Selene starts in a black and gold open-cup bra with matching black lace panties…"
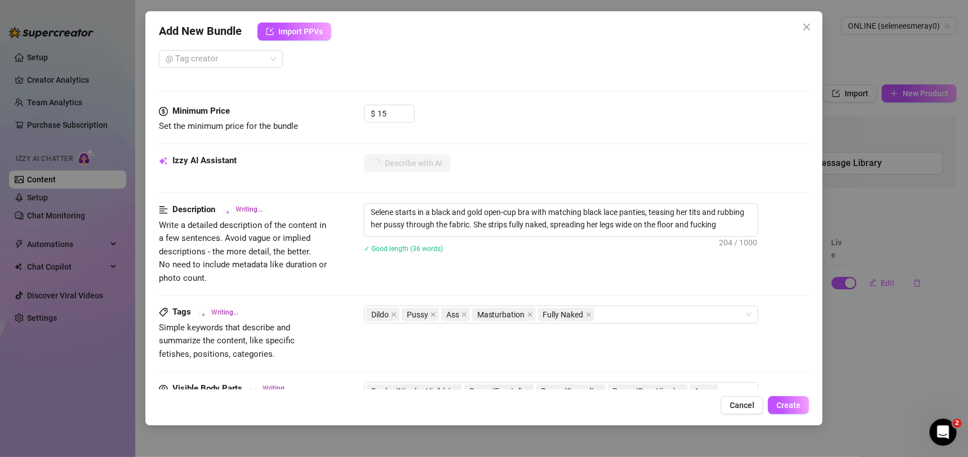
type textarea "Selene starts in a black and gold open-cup bra with matching black lace panties…"
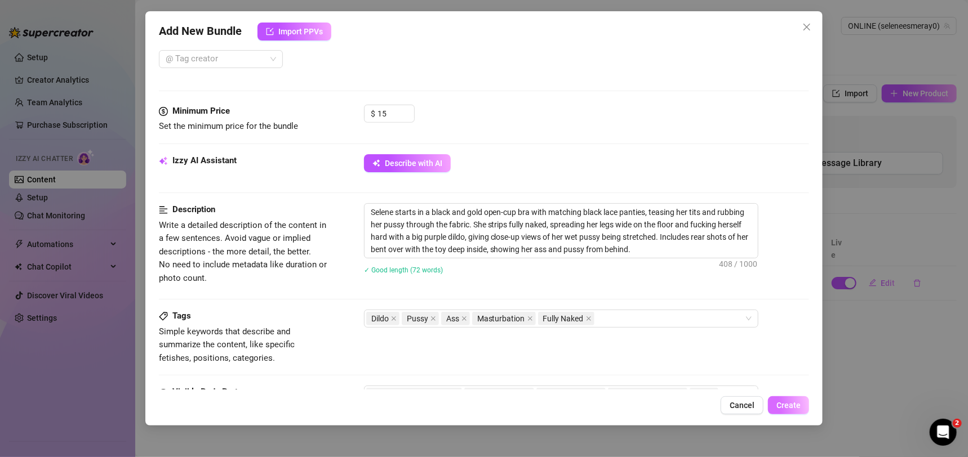
drag, startPoint x: 793, startPoint y: 414, endPoint x: 798, endPoint y: 407, distance: 8.6
click at [795, 412] on button "Create" at bounding box center [788, 406] width 41 height 18
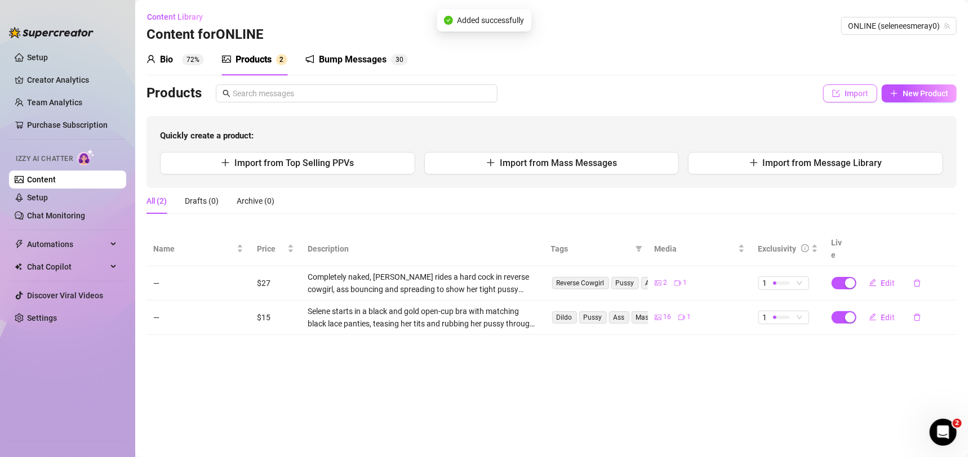
click at [851, 94] on span "Import" at bounding box center [856, 93] width 24 height 9
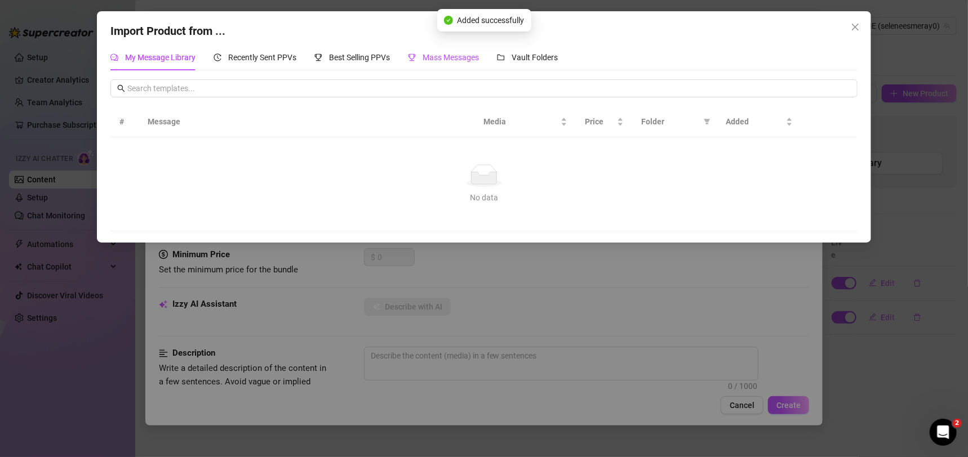
click at [448, 55] on span "Mass Messages" at bounding box center [450, 57] width 56 height 9
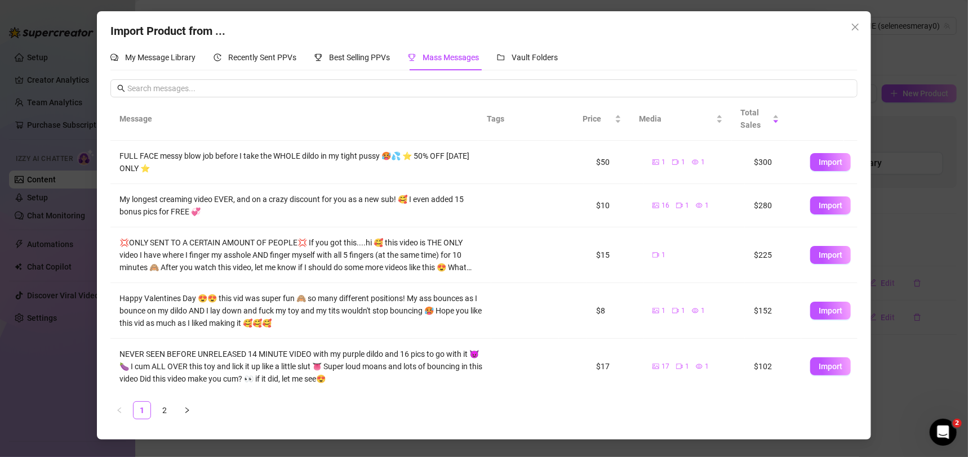
click at [163, 404] on link "2" at bounding box center [164, 410] width 17 height 17
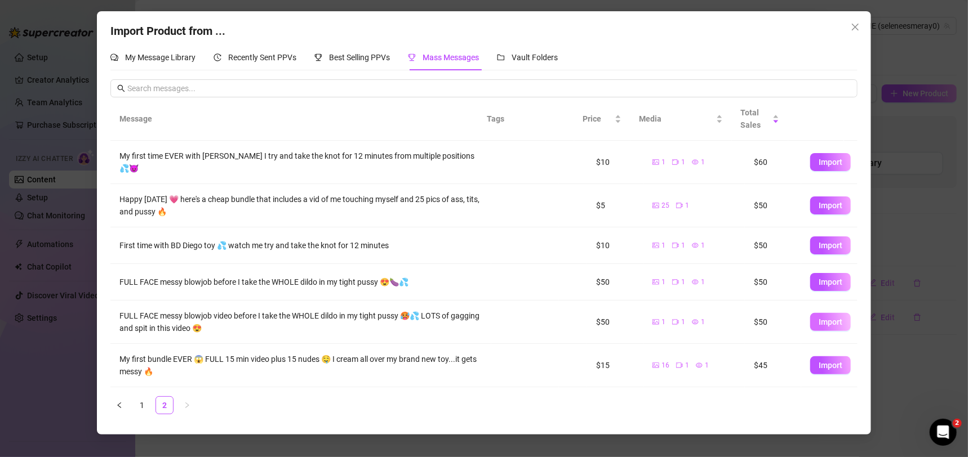
click at [824, 321] on span "Import" at bounding box center [830, 322] width 24 height 9
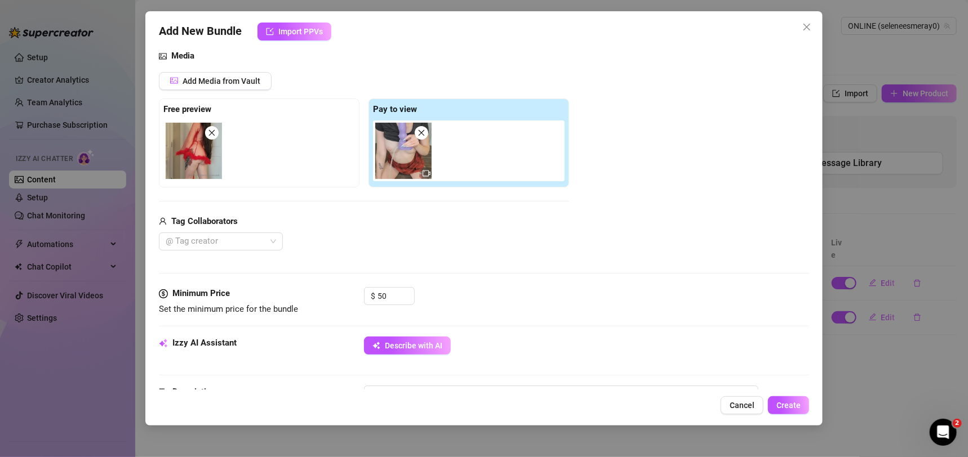
scroll to position [339, 0]
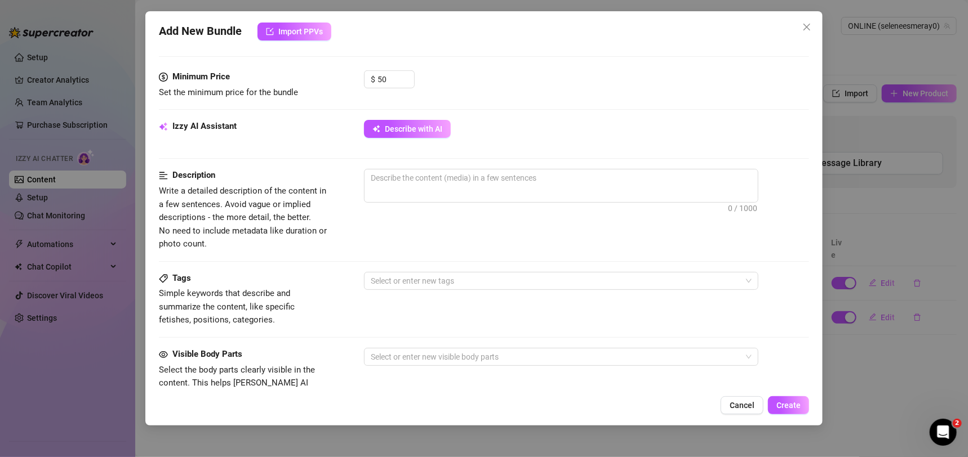
click at [418, 118] on form "Account ONLINE (@seleneesmeray0) Name Name is for your internal organization on…" at bounding box center [484, 193] width 651 height 946
click at [422, 132] on span "Describe with AI" at bounding box center [413, 128] width 57 height 9
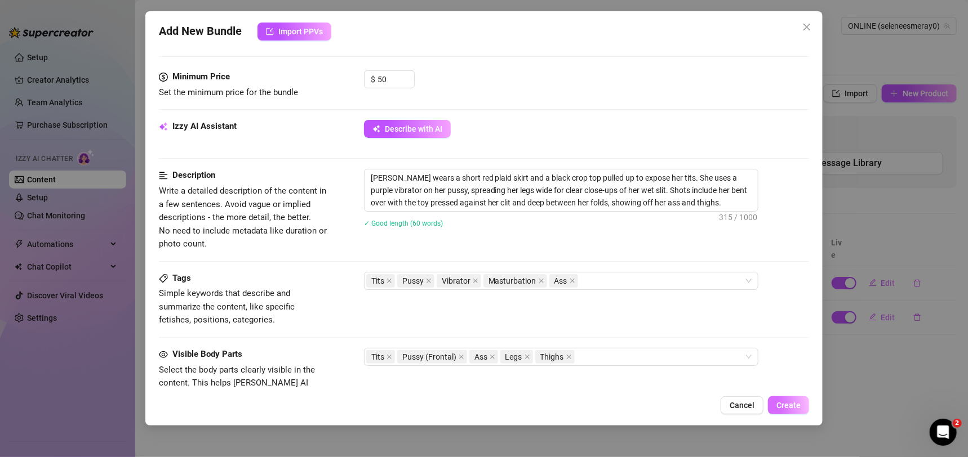
click at [789, 406] on span "Create" at bounding box center [788, 405] width 24 height 9
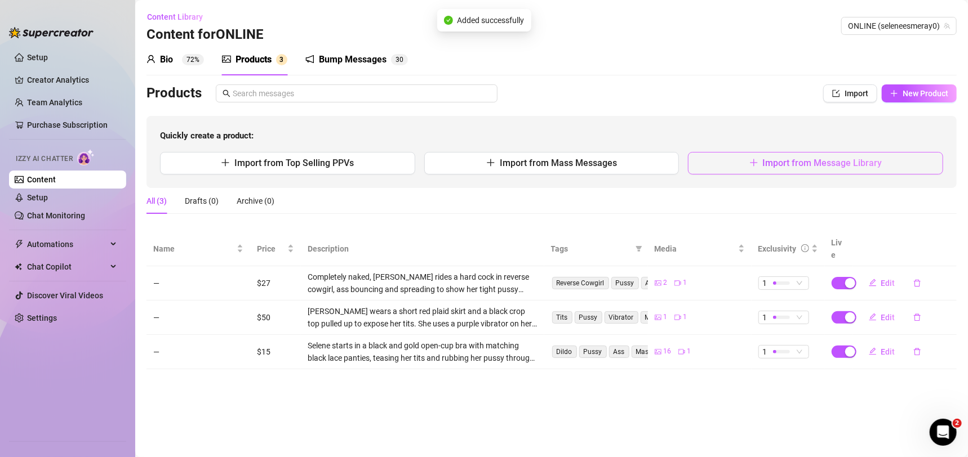
click at [865, 172] on button "Import from Message Library" at bounding box center [815, 163] width 255 height 23
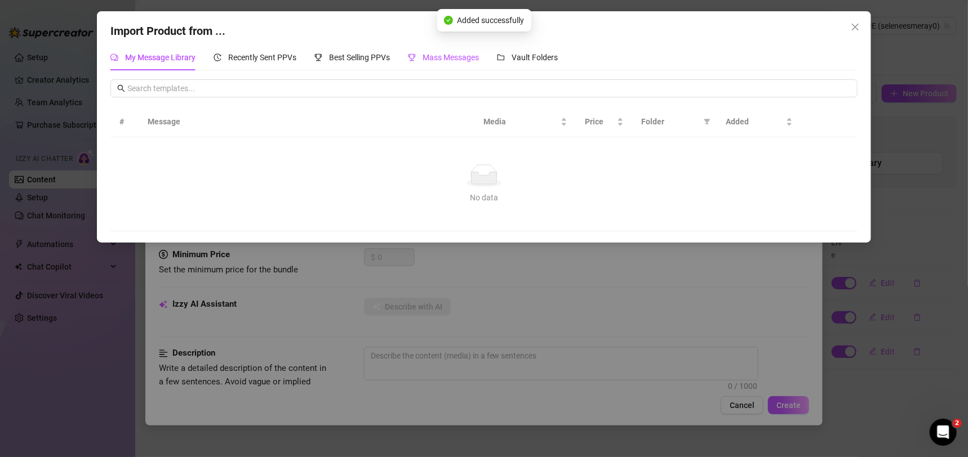
click at [472, 55] on span "Mass Messages" at bounding box center [450, 57] width 56 height 9
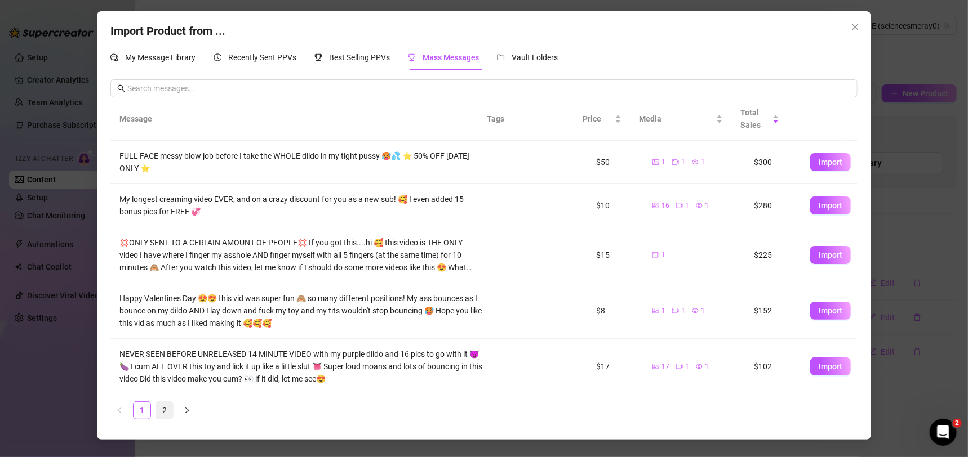
drag, startPoint x: 175, startPoint y: 402, endPoint x: 166, endPoint y: 408, distance: 10.5
click at [172, 403] on ul "1 2" at bounding box center [483, 411] width 747 height 18
click at [166, 408] on link "2" at bounding box center [164, 410] width 17 height 17
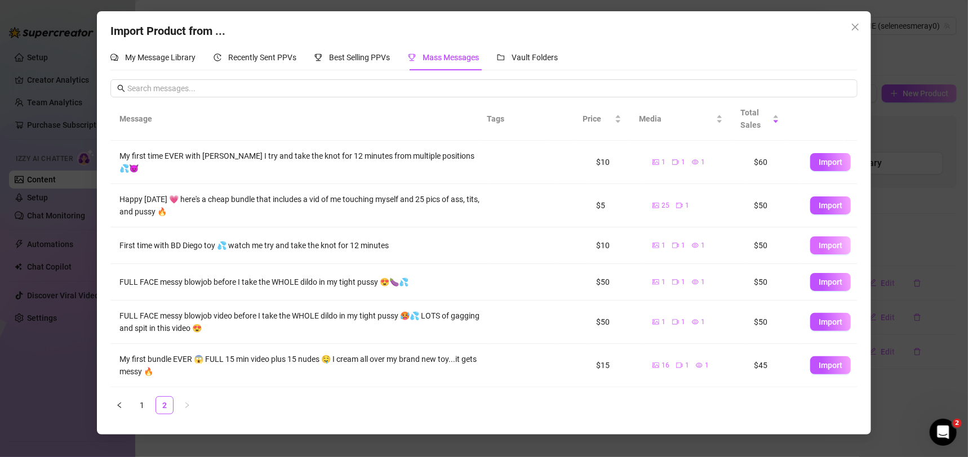
click at [818, 243] on span "Import" at bounding box center [830, 245] width 24 height 9
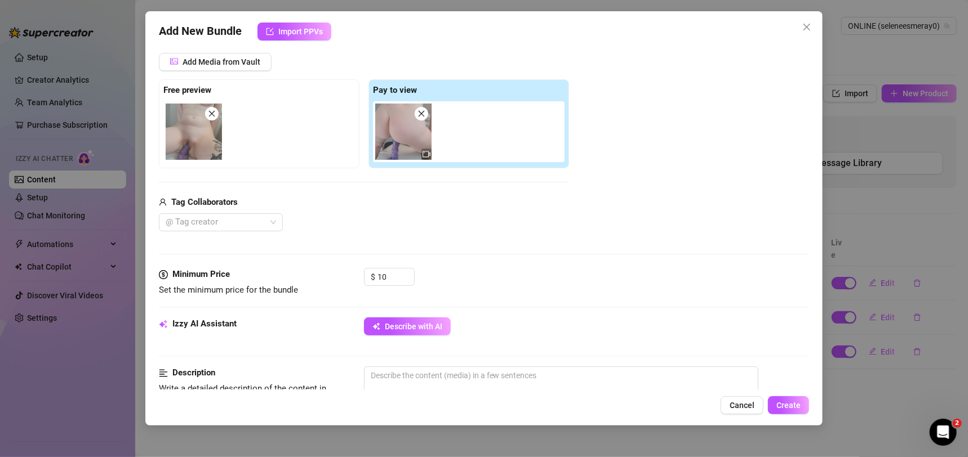
scroll to position [206, 0]
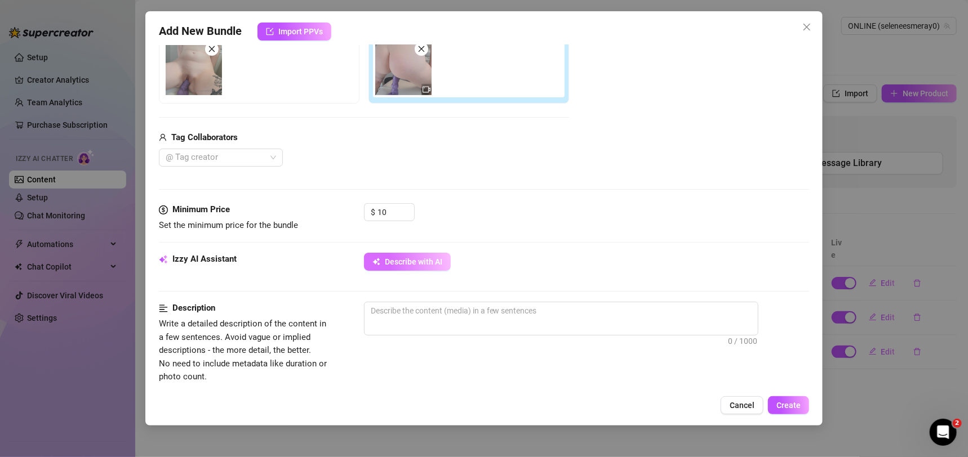
click at [413, 257] on span "Describe with AI" at bounding box center [413, 261] width 57 height 9
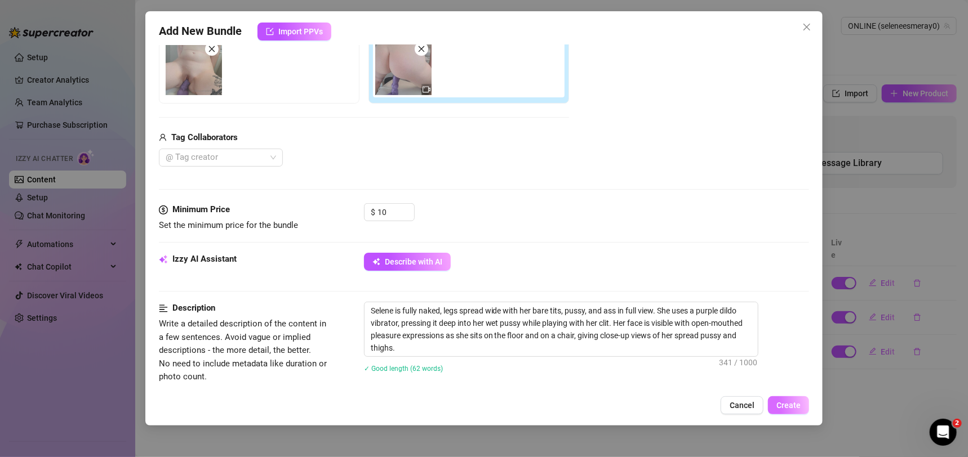
click at [802, 413] on div "Add New Bundle Import PPVs Account ONLINE (@seleneesmeray0) Name Name is for yo…" at bounding box center [484, 218] width 678 height 415
click at [798, 409] on span "Create" at bounding box center [788, 405] width 24 height 9
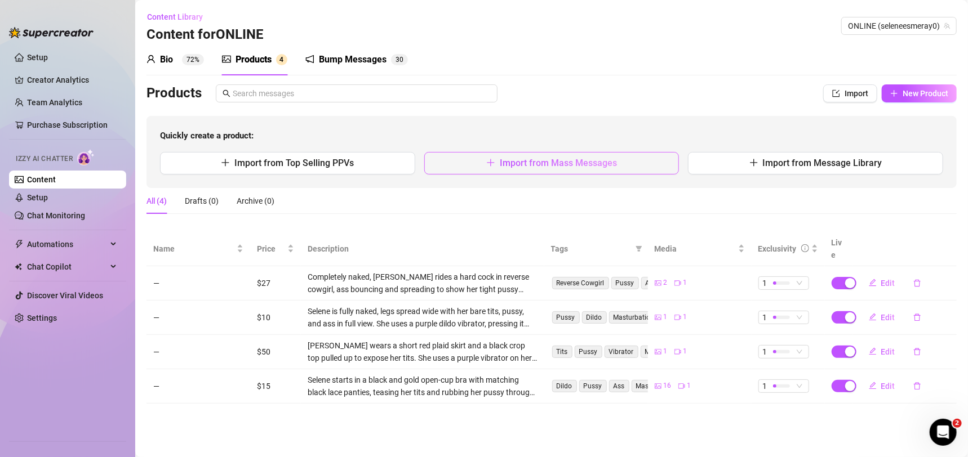
click at [612, 158] on span "Import from Mass Messages" at bounding box center [558, 163] width 117 height 11
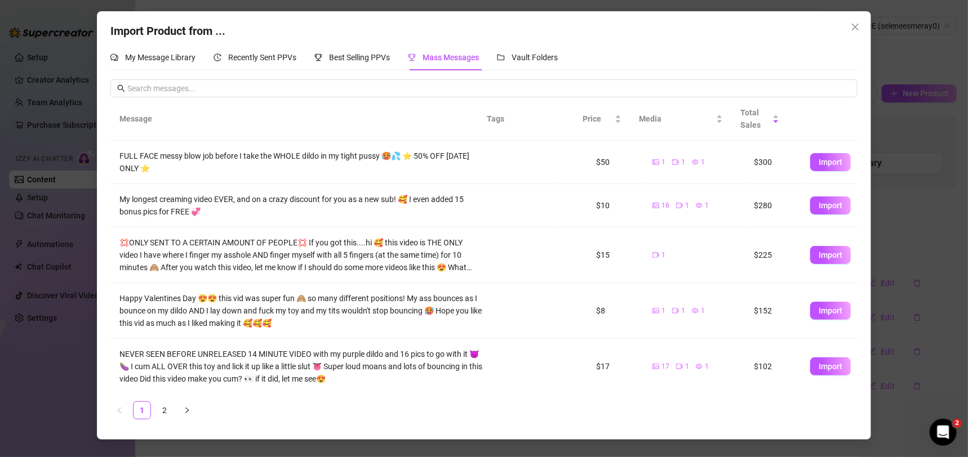
click at [175, 404] on ul "1 2" at bounding box center [483, 411] width 747 height 18
click at [161, 411] on link "2" at bounding box center [164, 410] width 17 height 17
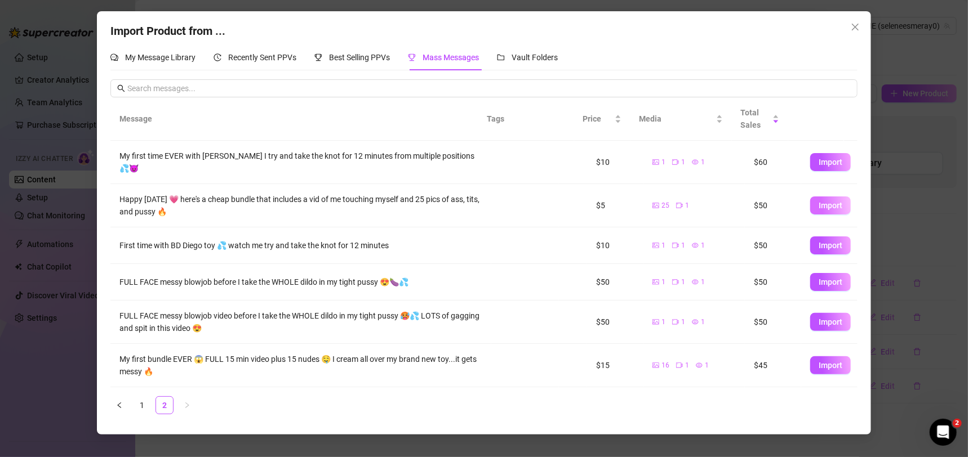
click at [810, 198] on button "Import" at bounding box center [830, 206] width 41 height 18
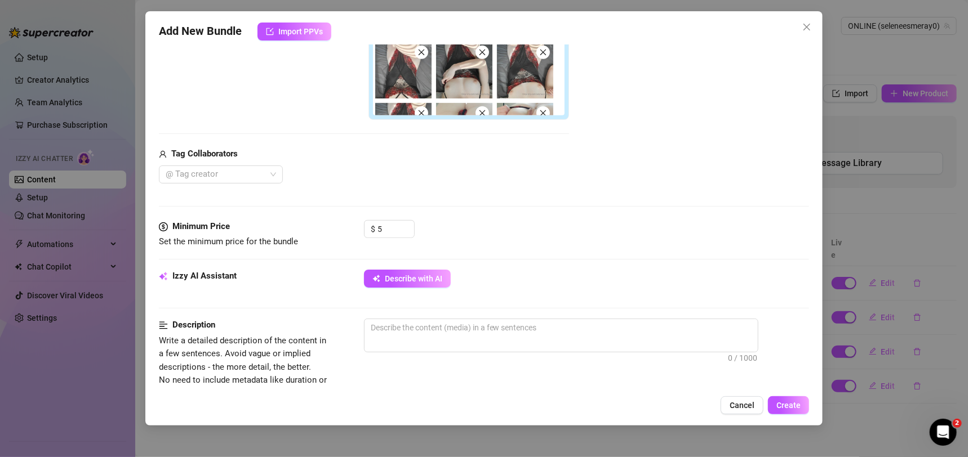
scroll to position [325, 0]
click at [422, 270] on button "Describe with AI" at bounding box center [407, 278] width 87 height 18
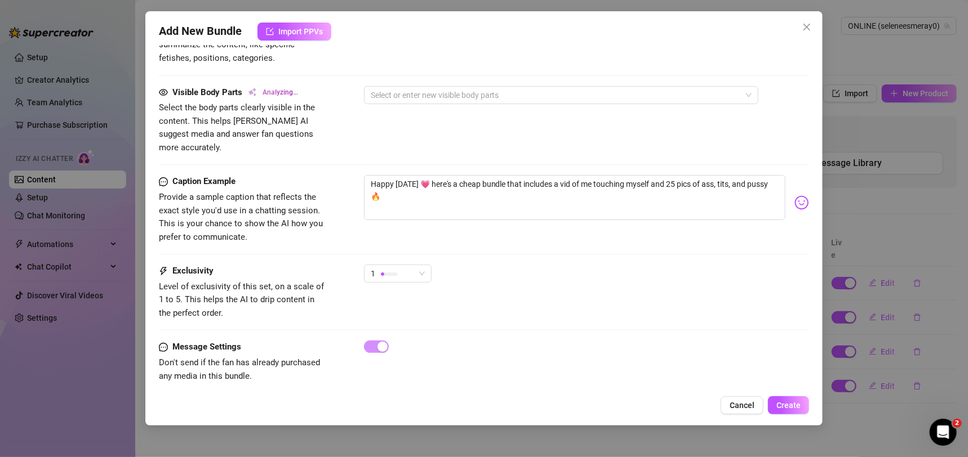
click at [502, 210] on div "Happy Valentine's Day 💗 here's a cheap bundle that includes a vid of me touchin…" at bounding box center [587, 202] width 446 height 55
drag, startPoint x: 468, startPoint y: 170, endPoint x: 341, endPoint y: 163, distance: 126.9
click at [341, 175] on div "Caption Example Provide a sample caption that reflects the exact style you'd us…" at bounding box center [484, 209] width 651 height 69
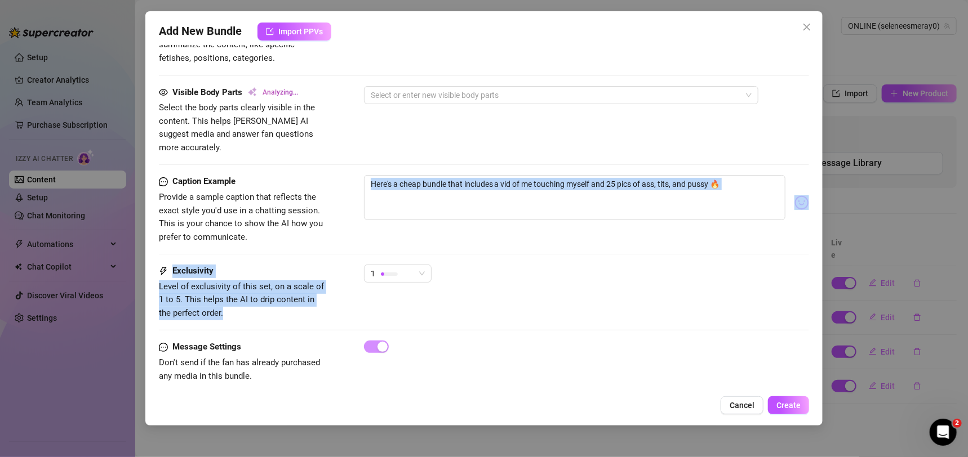
drag, startPoint x: 812, startPoint y: 298, endPoint x: 818, endPoint y: 164, distance: 134.2
click at [818, 164] on div "Add New Bundle Import PPVs Account ONLINE (@seleneesmeray0) Name Name is for yo…" at bounding box center [484, 218] width 678 height 415
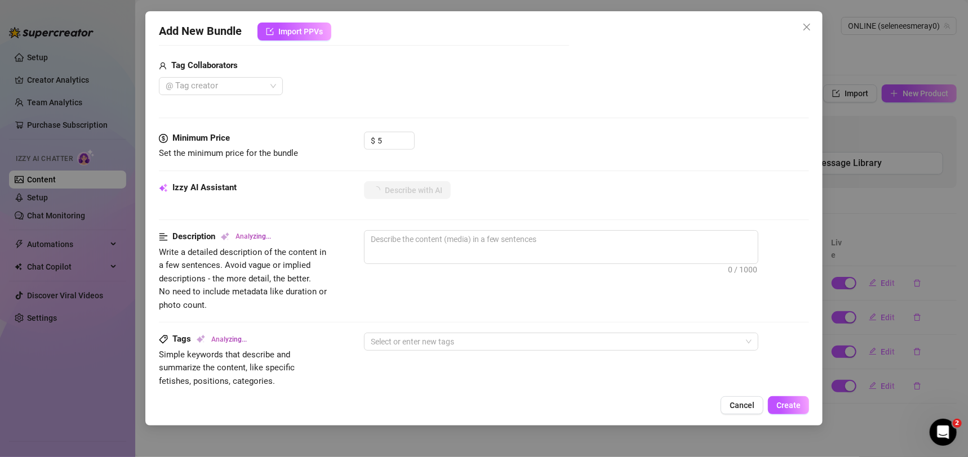
scroll to position [408, 0]
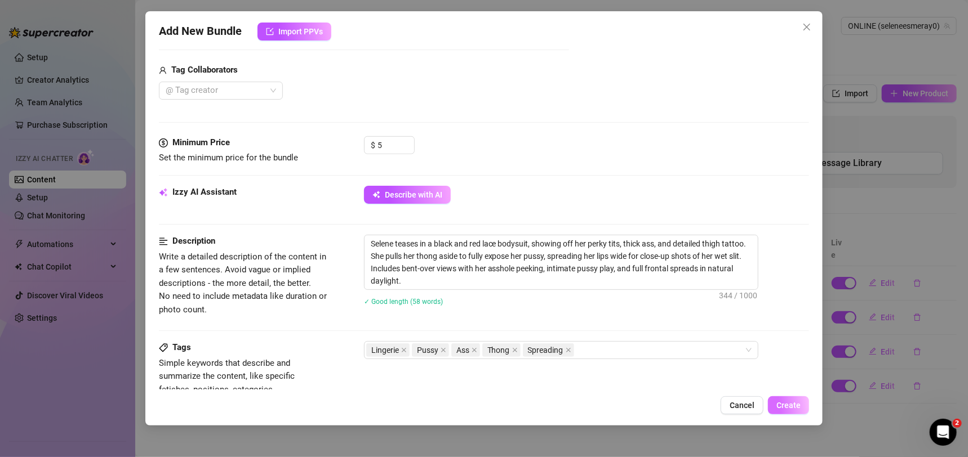
click at [777, 407] on button "Create" at bounding box center [788, 406] width 41 height 18
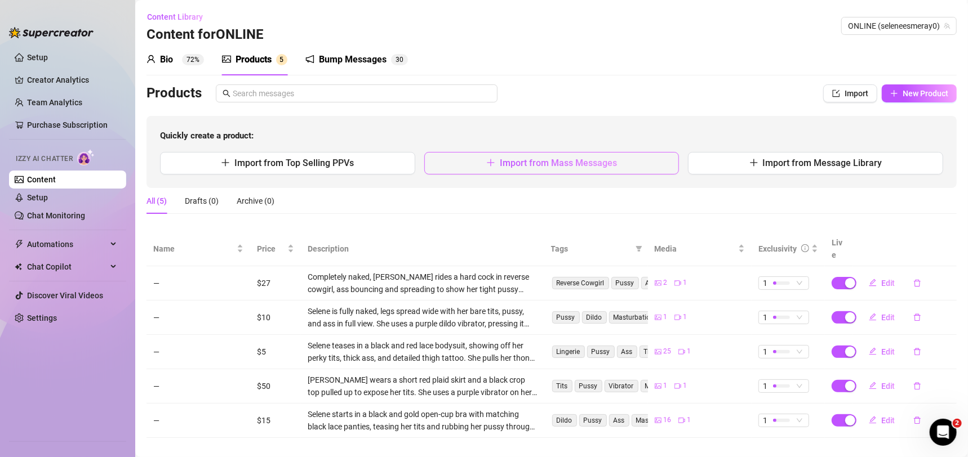
click at [604, 157] on button "Import from Mass Messages" at bounding box center [551, 163] width 255 height 23
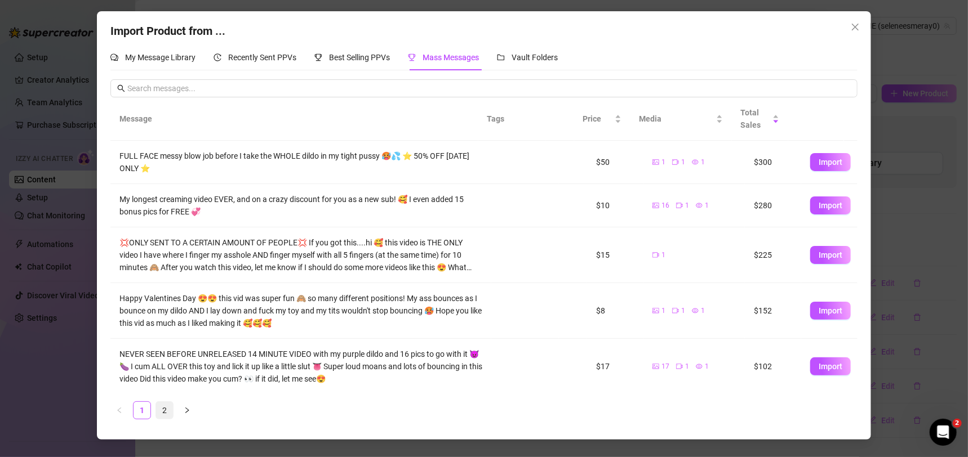
click at [155, 409] on li "2" at bounding box center [164, 411] width 18 height 18
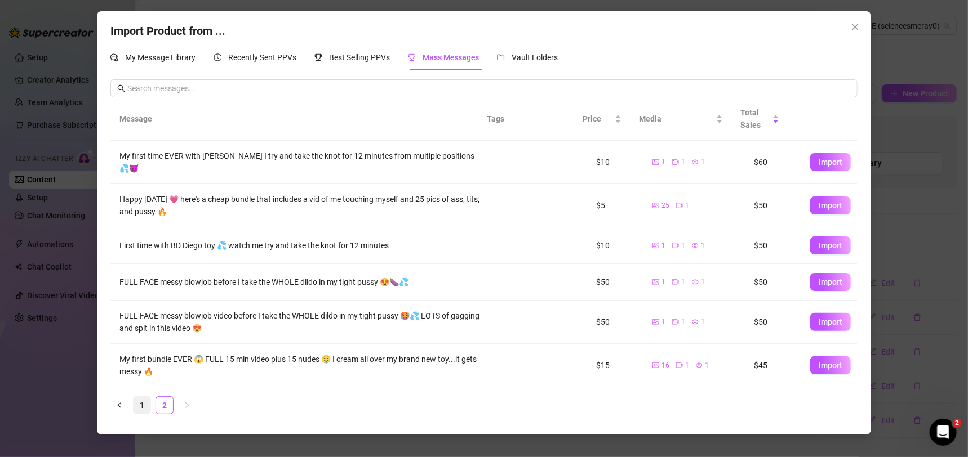
click at [147, 407] on link "1" at bounding box center [142, 405] width 17 height 17
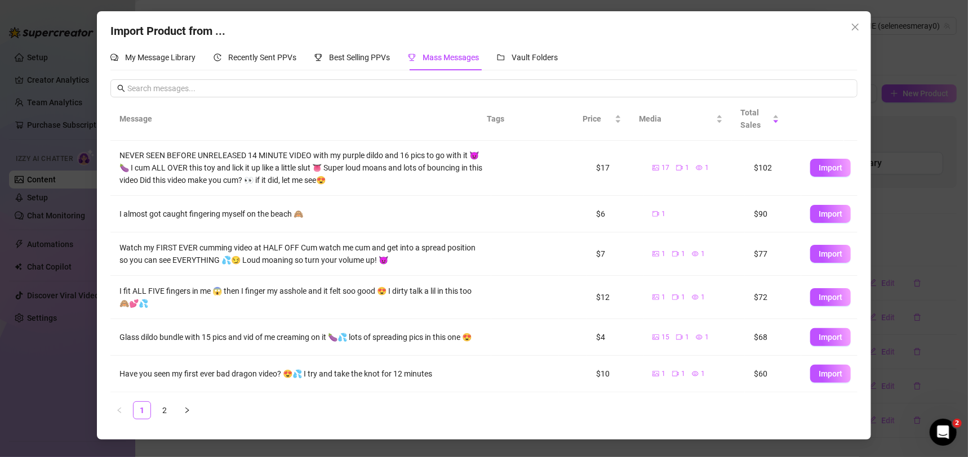
scroll to position [205, 0]
click at [818, 337] on span "Import" at bounding box center [830, 337] width 24 height 9
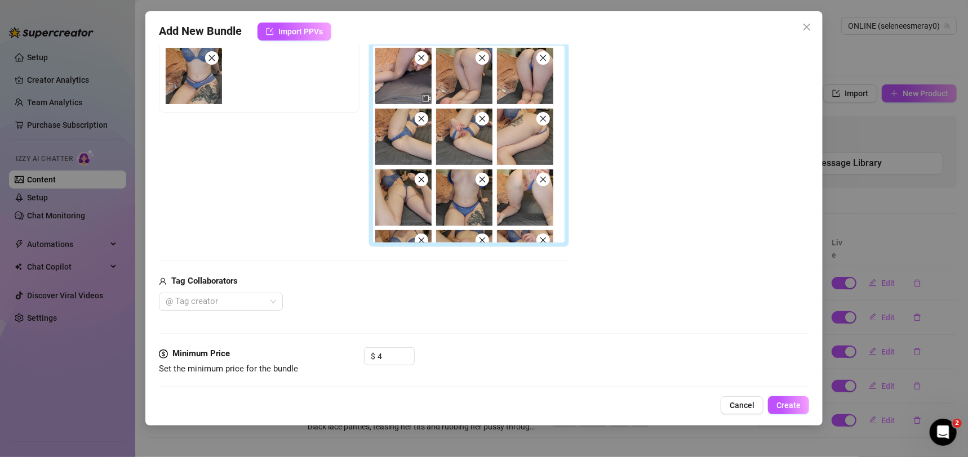
scroll to position [269, 0]
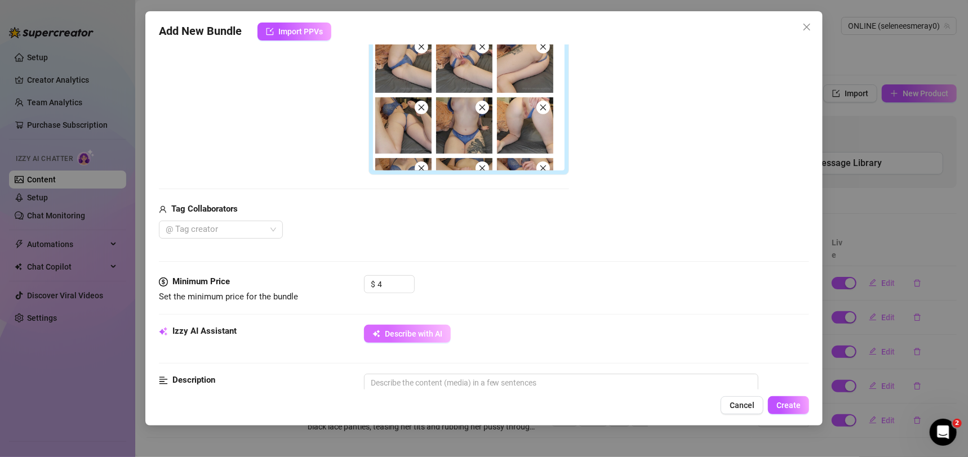
click at [411, 332] on span "Describe with AI" at bounding box center [413, 334] width 57 height 9
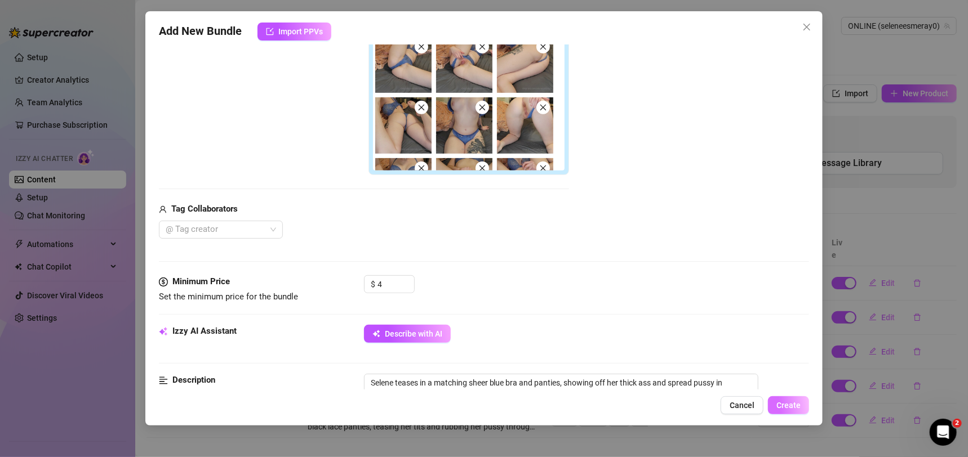
click at [790, 404] on span "Create" at bounding box center [788, 405] width 24 height 9
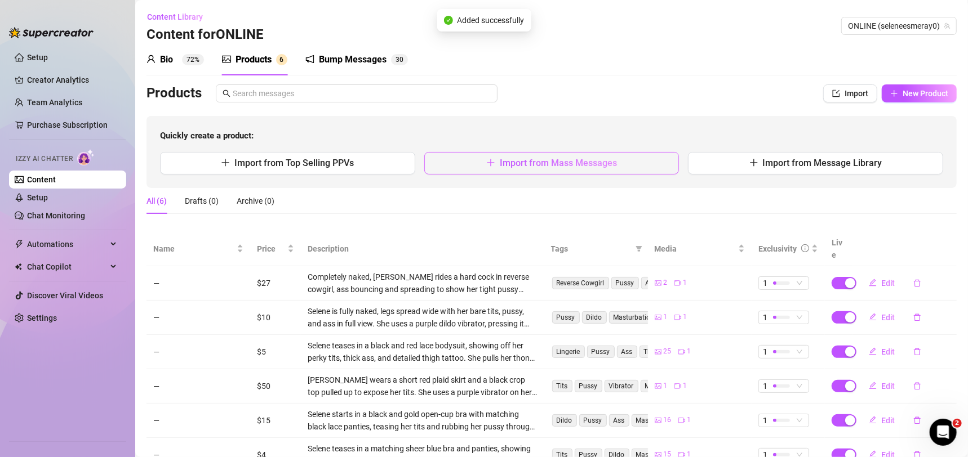
click at [629, 172] on button "Import from Mass Messages" at bounding box center [551, 163] width 255 height 23
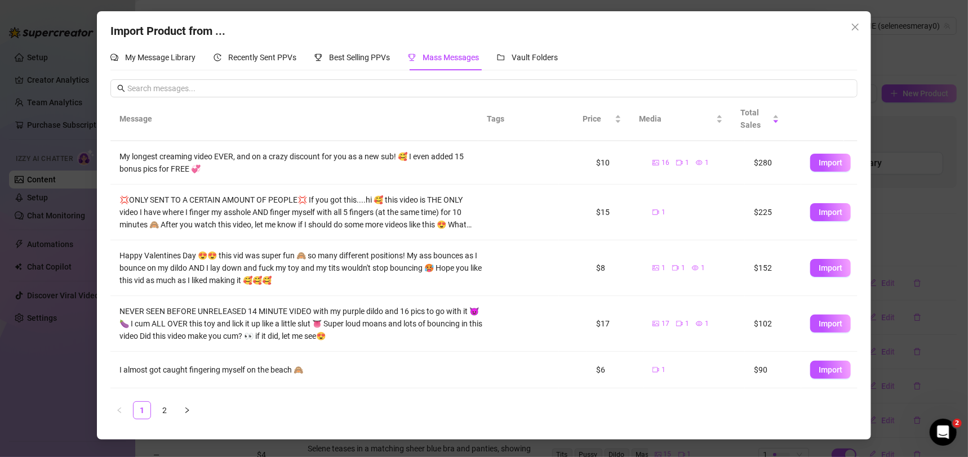
scroll to position [205, 0]
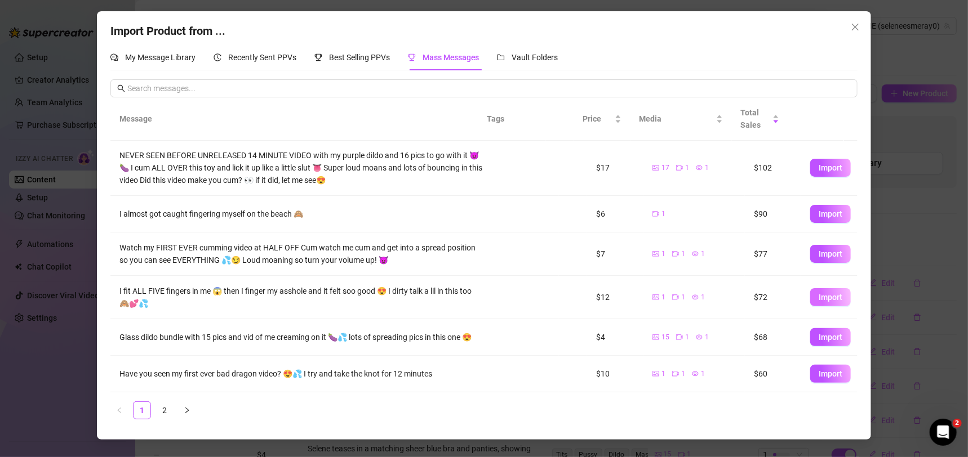
click at [818, 293] on span "Import" at bounding box center [830, 297] width 24 height 9
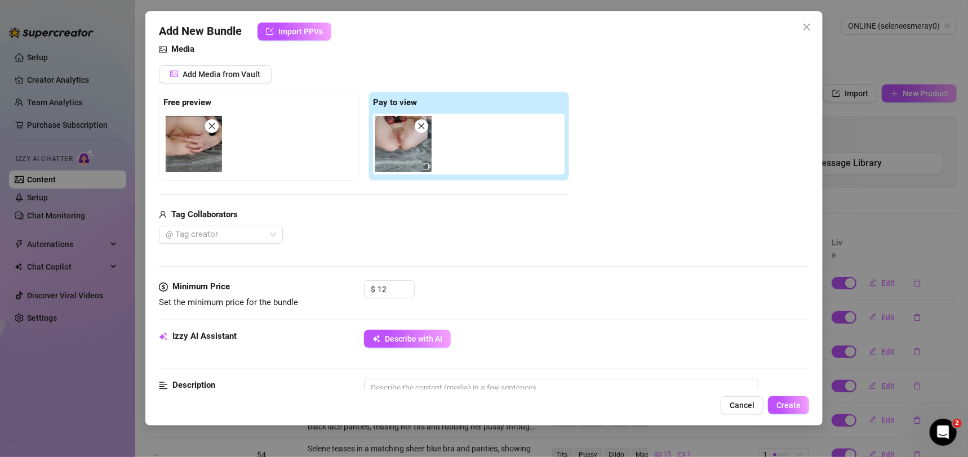
scroll to position [161, 0]
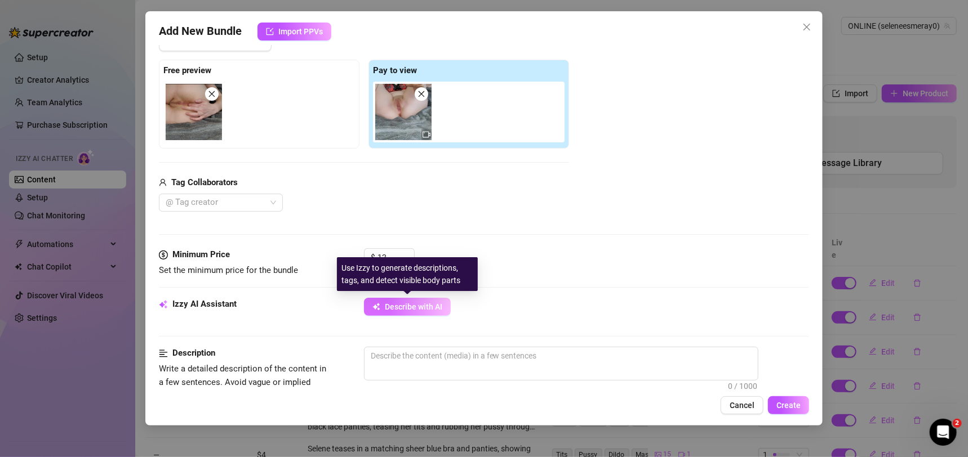
click at [416, 313] on button "Describe with AI" at bounding box center [407, 307] width 87 height 18
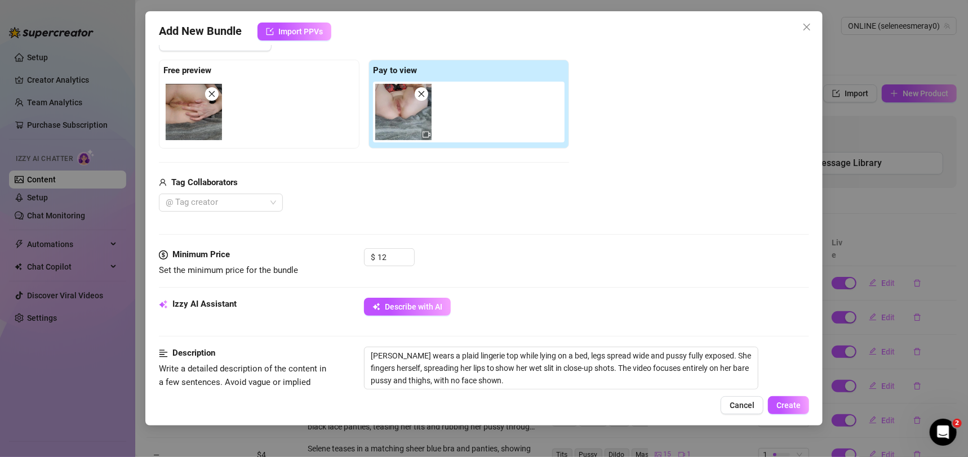
click at [778, 394] on div "Add New Bundle Import PPVs Account ONLINE (@seleneesmeray0) Name Name is for yo…" at bounding box center [484, 218] width 678 height 415
click at [785, 403] on span "Create" at bounding box center [788, 405] width 24 height 9
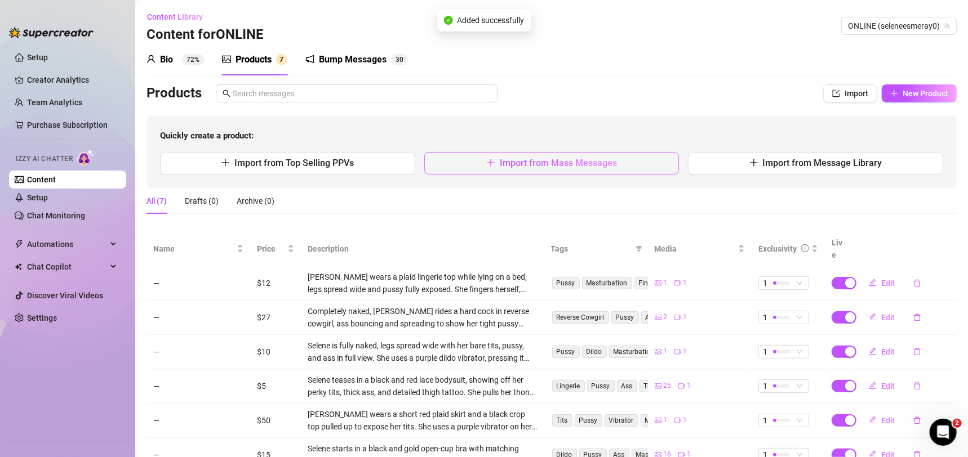
click at [573, 167] on span "Import from Mass Messages" at bounding box center [558, 163] width 117 height 11
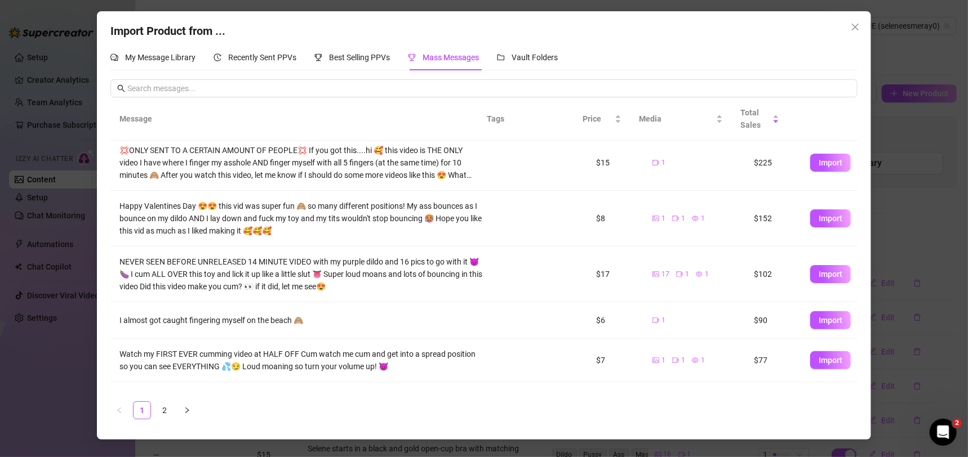
scroll to position [162, 0]
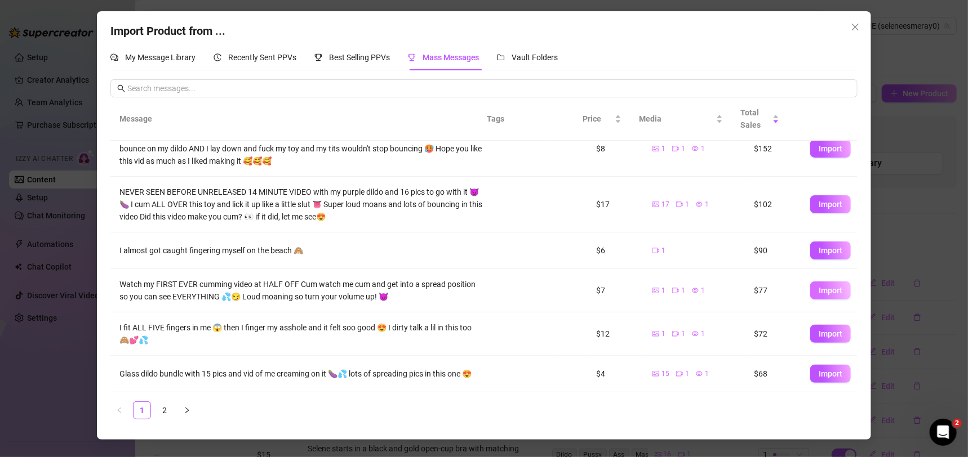
click at [820, 297] on button "Import" at bounding box center [830, 291] width 41 height 18
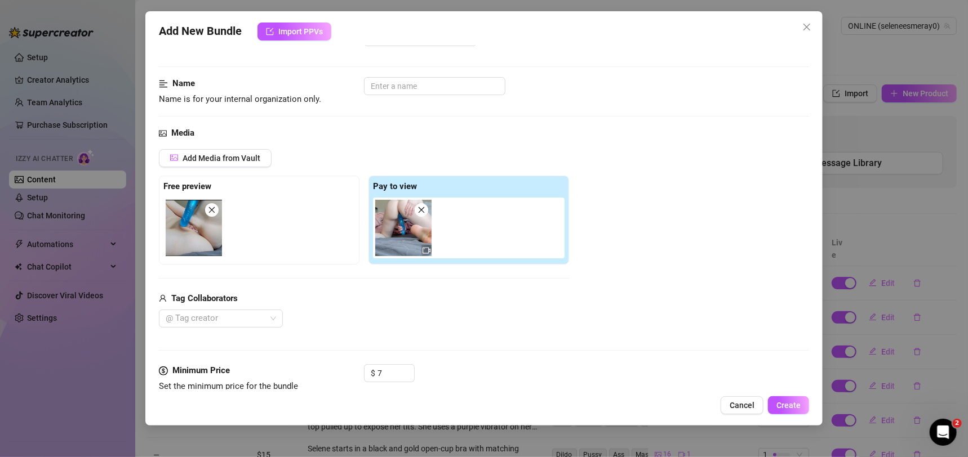
scroll to position [106, 0]
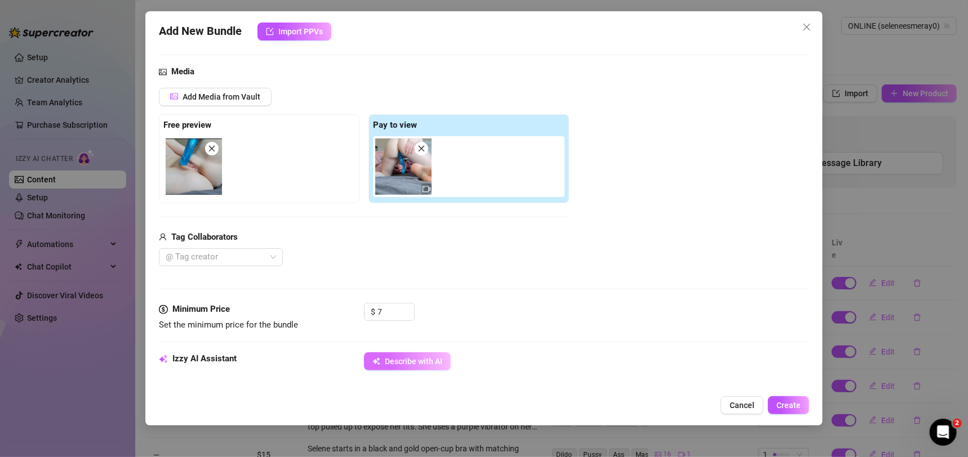
click at [381, 349] on div "Minimum Price Set the minimum price for the bundle $ 7" at bounding box center [484, 328] width 651 height 50
click at [398, 380] on div "Izzy AI Assistant Describe with AI" at bounding box center [484, 367] width 651 height 28
click at [419, 357] on span "Describe with AI" at bounding box center [413, 361] width 57 height 9
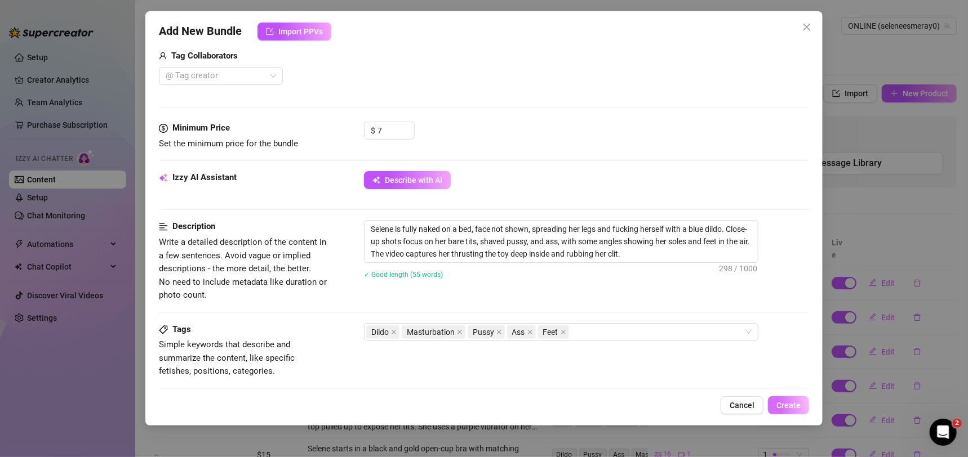
click at [789, 403] on span "Create" at bounding box center [788, 405] width 24 height 9
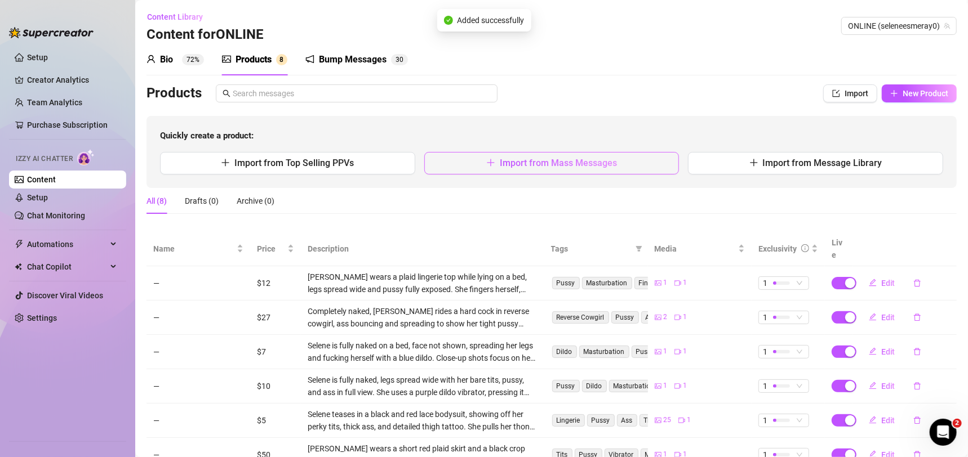
click at [579, 168] on button "Import from Mass Messages" at bounding box center [551, 163] width 255 height 23
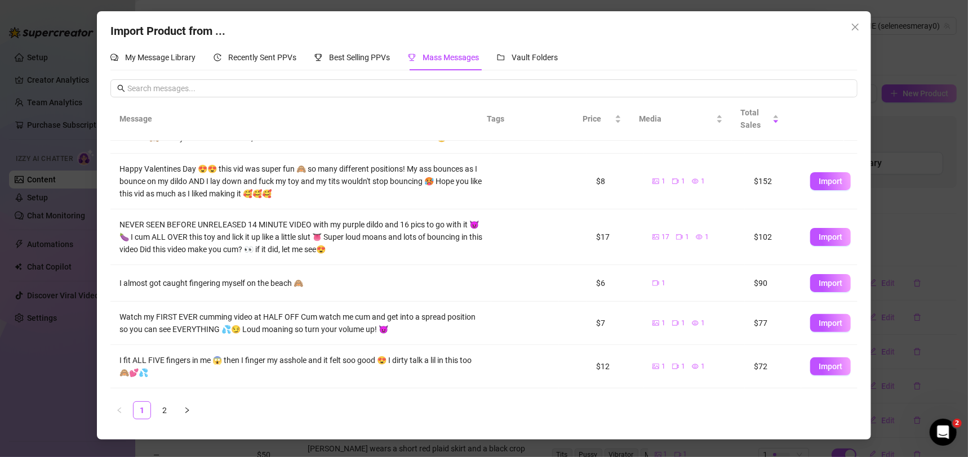
scroll to position [205, 0]
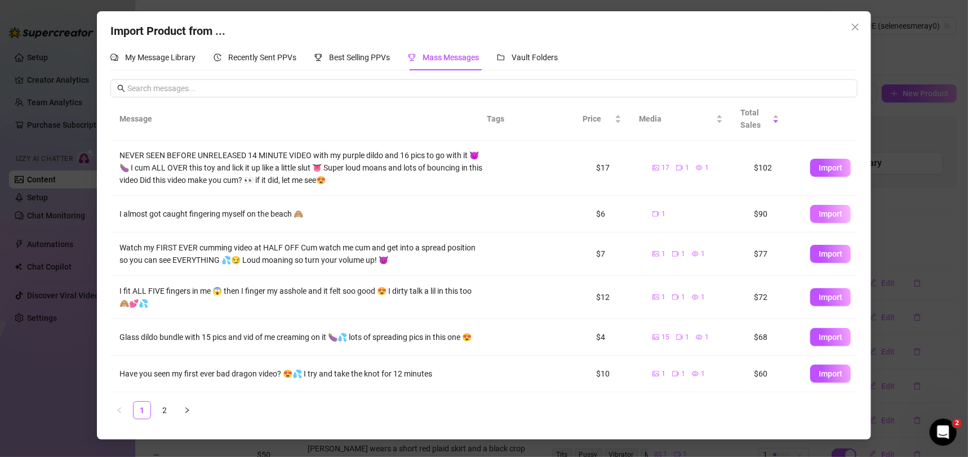
click at [828, 210] on span "Import" at bounding box center [830, 214] width 24 height 9
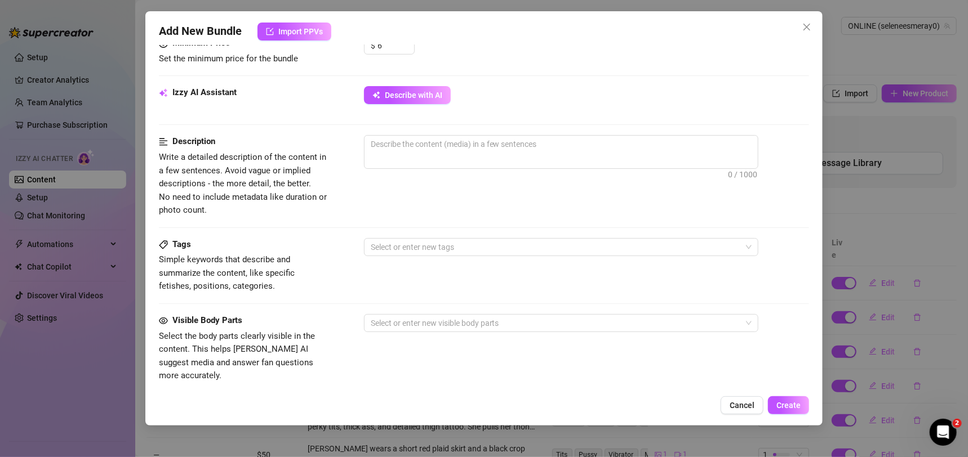
scroll to position [374, 0]
drag, startPoint x: 399, startPoint y: 88, endPoint x: 404, endPoint y: 96, distance: 9.2
click at [400, 89] on span "Describe with AI" at bounding box center [413, 93] width 57 height 9
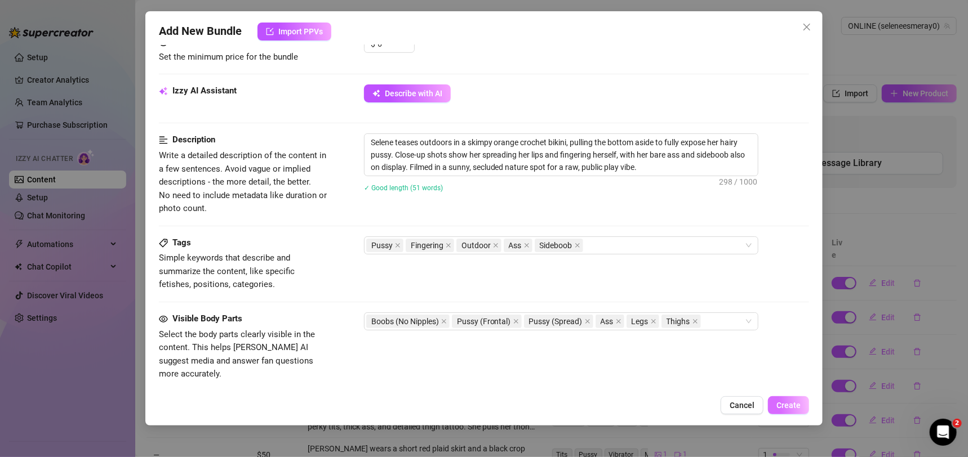
click at [790, 402] on span "Create" at bounding box center [788, 405] width 24 height 9
drag, startPoint x: 421, startPoint y: 140, endPoint x: 451, endPoint y: 133, distance: 30.7
click at [451, 134] on span "Selene teases outdoors in a skimpy orange crochet bikini, pulling the bottom as…" at bounding box center [561, 155] width 394 height 43
click at [540, 211] on div "Description Write a detailed description of the content in a few sentences. Avo…" at bounding box center [484, 175] width 651 height 82
drag, startPoint x: 599, startPoint y: 168, endPoint x: 622, endPoint y: 170, distance: 23.7
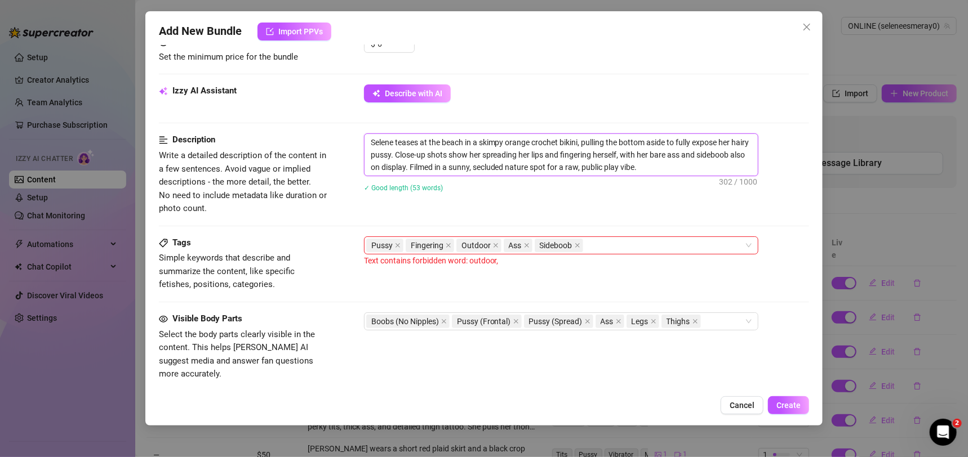
click at [622, 170] on textarea "Selene teases at the beach in a skimpy orange crochet bikini, pulling the botto…" at bounding box center [560, 155] width 393 height 42
drag, startPoint x: 619, startPoint y: 167, endPoint x: 597, endPoint y: 167, distance: 22.5
click at [597, 167] on textarea "Selene teases at the beach in a skimpy orange crochet bikini, pulling the botto…" at bounding box center [560, 155] width 393 height 42
click at [785, 404] on span "Create" at bounding box center [788, 405] width 24 height 9
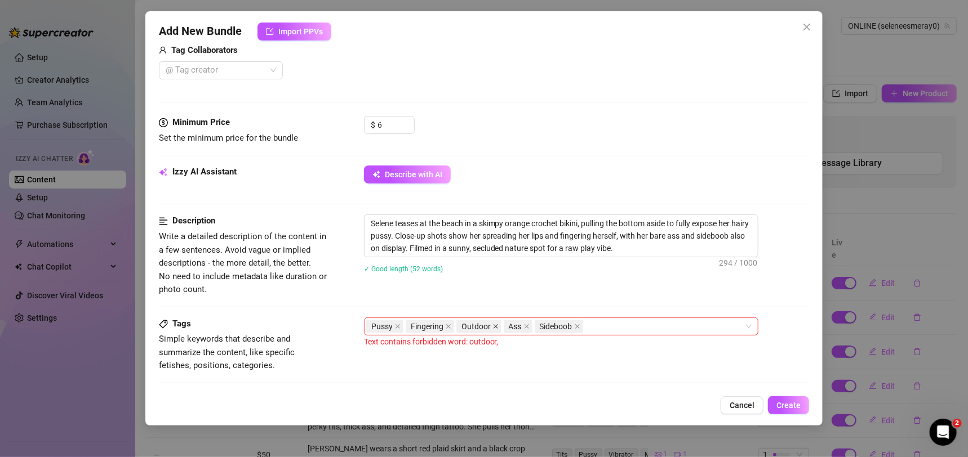
click at [493, 326] on icon "close" at bounding box center [496, 327] width 6 height 6
click at [797, 398] on button "Create" at bounding box center [788, 406] width 41 height 18
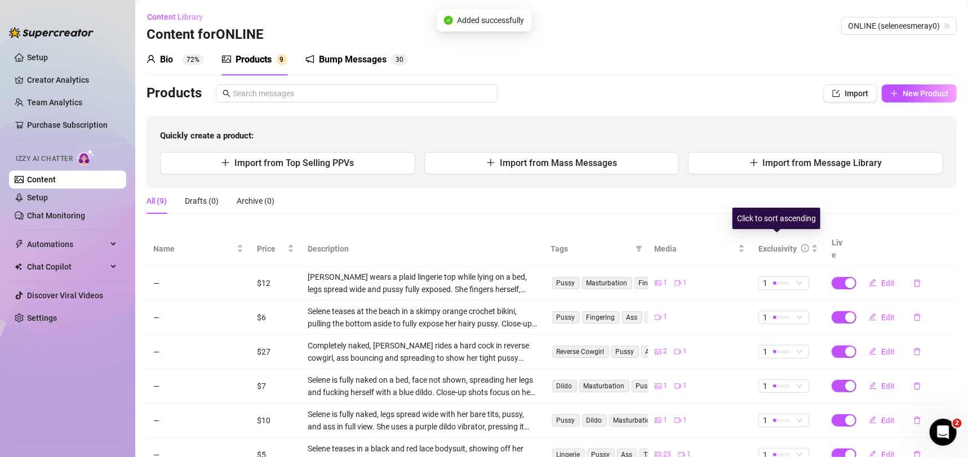
drag, startPoint x: 804, startPoint y: 236, endPoint x: 798, endPoint y: 291, distance: 55.1
click at [800, 290] on table "Name Price Description Tags Media Exclusivity Live — $12 Selene wears a plaid l…" at bounding box center [551, 404] width 810 height 344
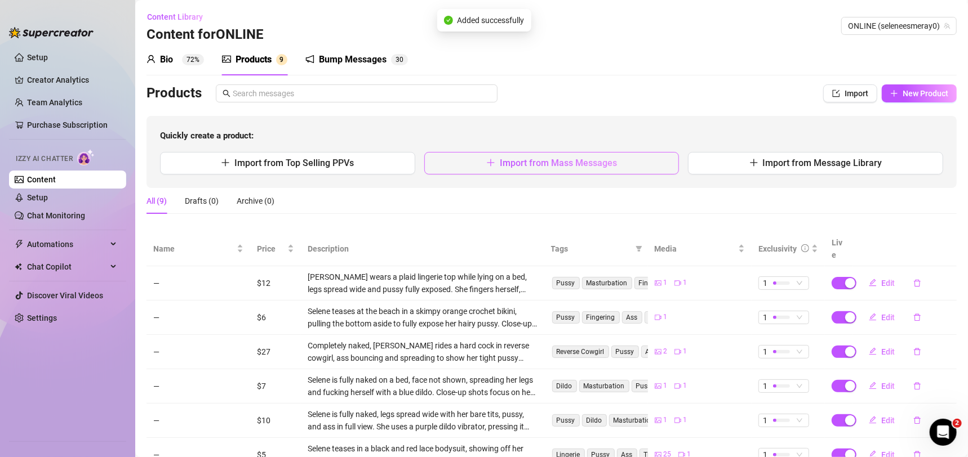
click at [631, 159] on button "Import from Mass Messages" at bounding box center [551, 163] width 255 height 23
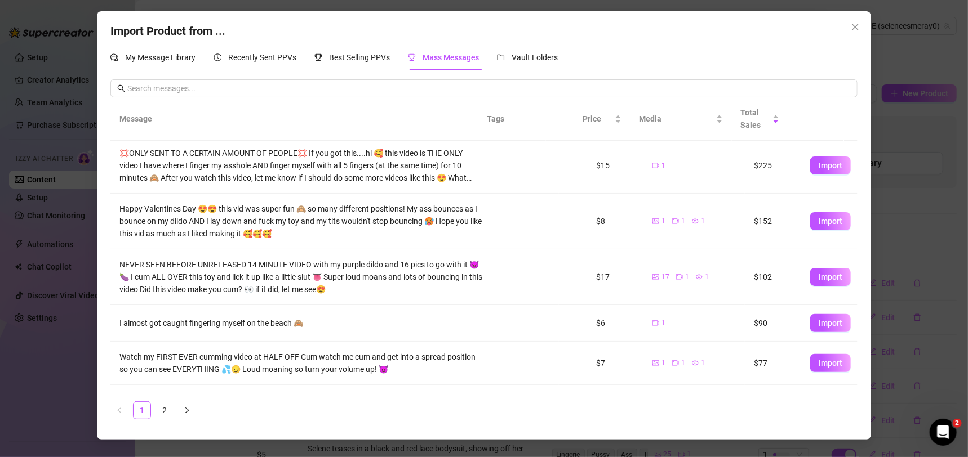
scroll to position [162, 0]
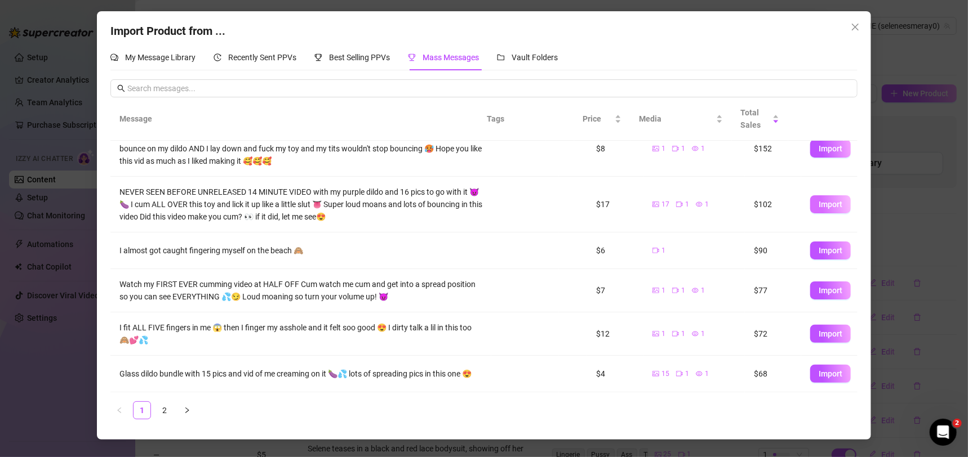
click at [820, 204] on span "Import" at bounding box center [830, 204] width 24 height 9
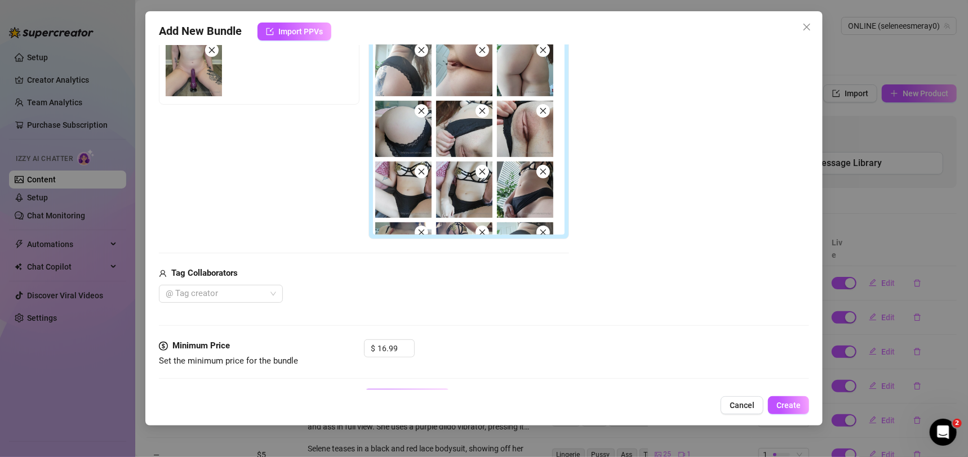
scroll to position [333, 0]
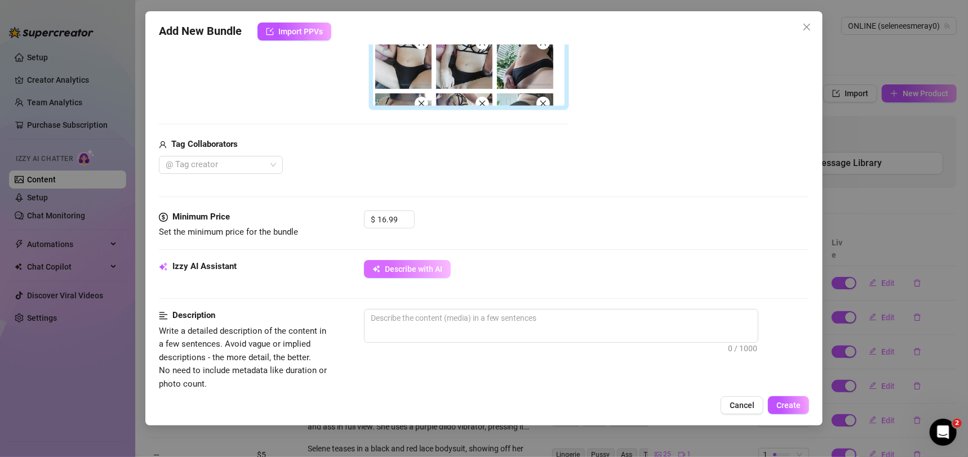
click at [432, 262] on button "Describe with AI" at bounding box center [407, 269] width 87 height 18
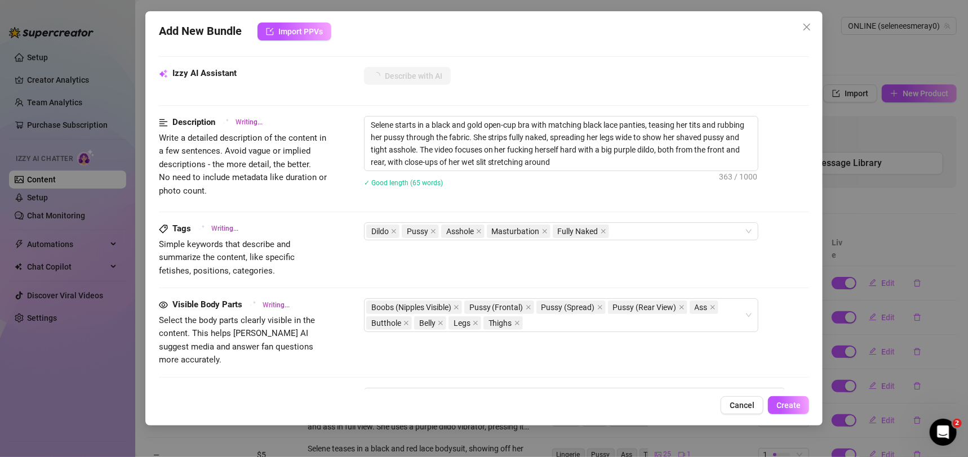
scroll to position [577, 0]
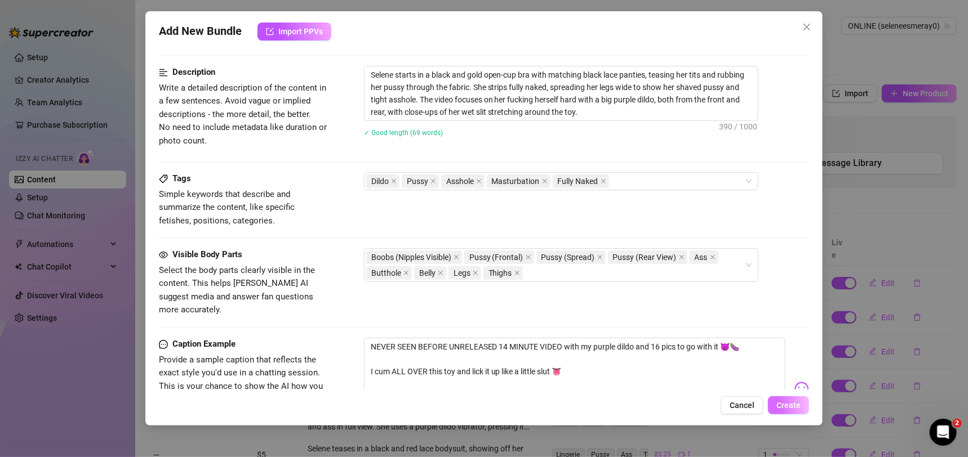
click at [796, 406] on span "Create" at bounding box center [788, 405] width 24 height 9
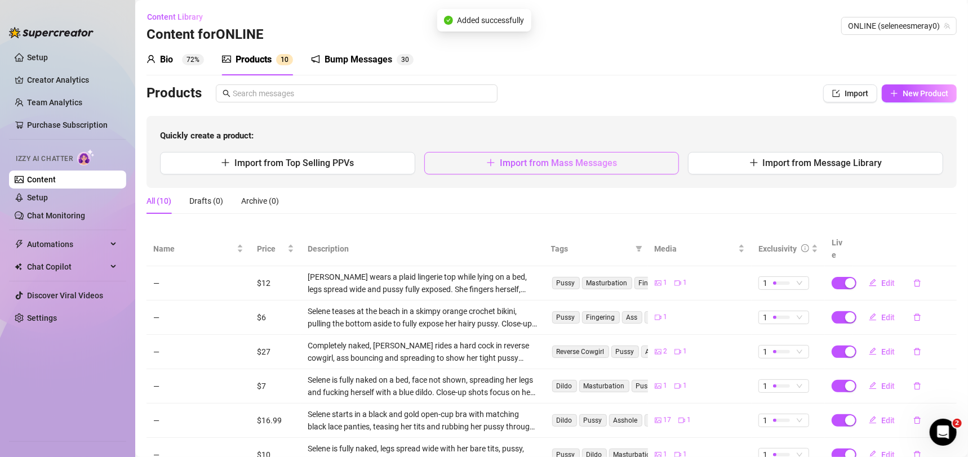
click at [545, 168] on button "Import from Mass Messages" at bounding box center [551, 163] width 255 height 23
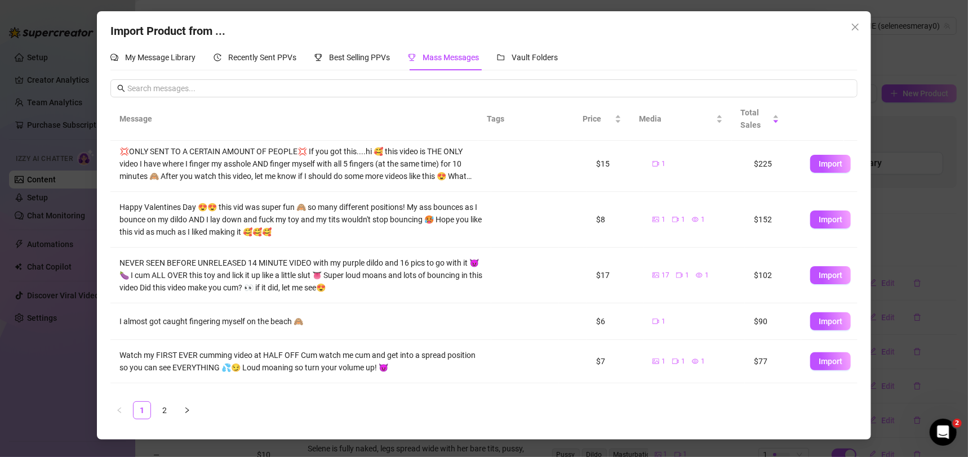
scroll to position [83, 0]
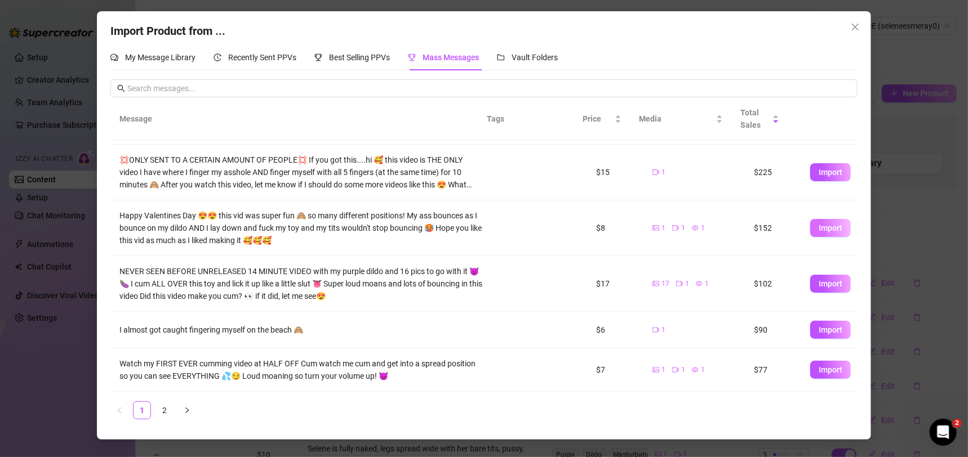
click at [818, 232] on span "Import" at bounding box center [830, 228] width 24 height 9
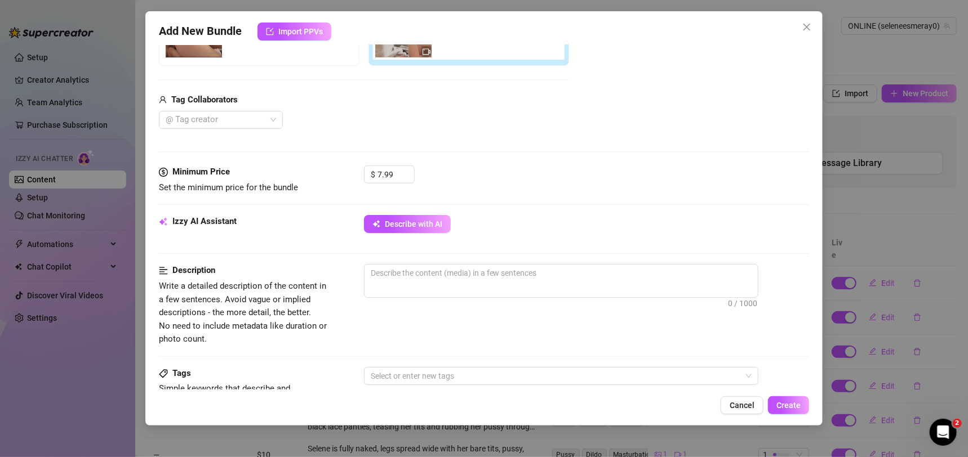
scroll to position [600, 0]
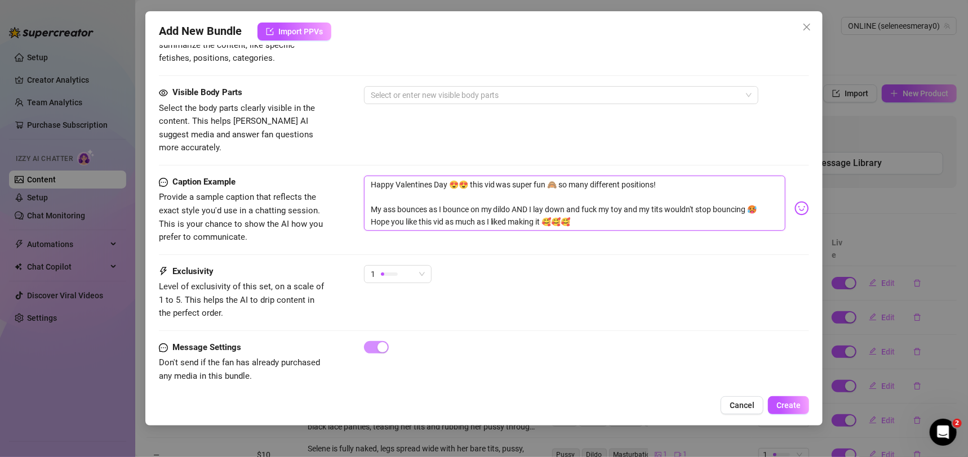
drag, startPoint x: 474, startPoint y: 171, endPoint x: 324, endPoint y: 168, distance: 149.9
click at [324, 176] on div "Caption Example Provide a sample caption that reflects the exact style you'd us…" at bounding box center [484, 210] width 651 height 69
drag, startPoint x: 794, startPoint y: 346, endPoint x: 795, endPoint y: 334, distance: 11.9
click at [795, 334] on div "Account ONLINE (@seleneesmeray0) Name Name is for your internal organization on…" at bounding box center [484, 217] width 651 height 345
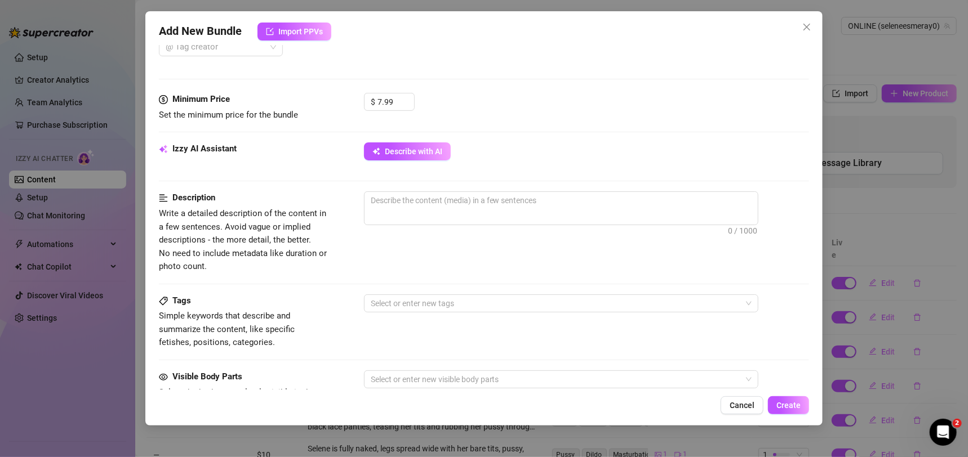
scroll to position [305, 0]
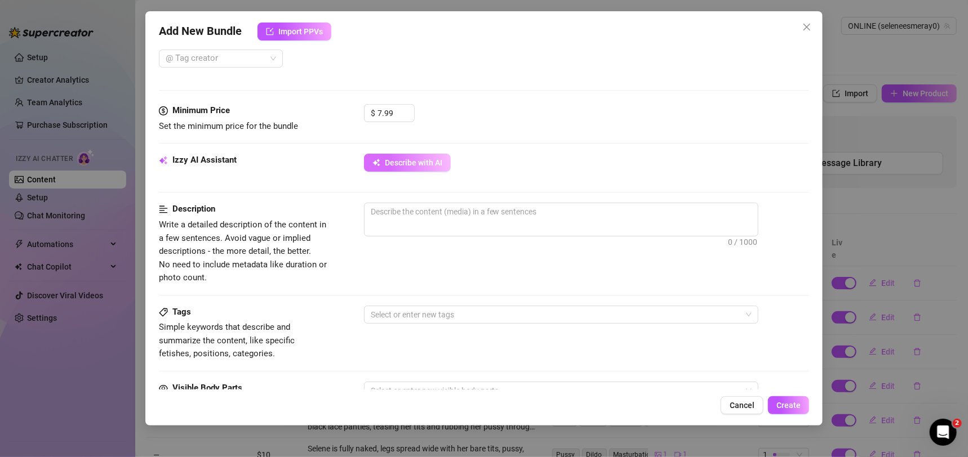
click at [442, 164] on button "Describe with AI" at bounding box center [407, 163] width 87 height 18
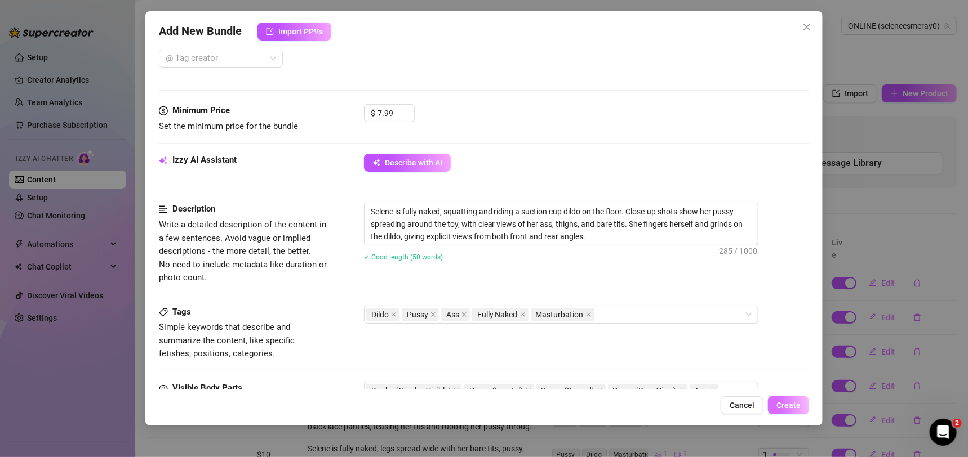
click at [803, 402] on button "Create" at bounding box center [788, 406] width 41 height 18
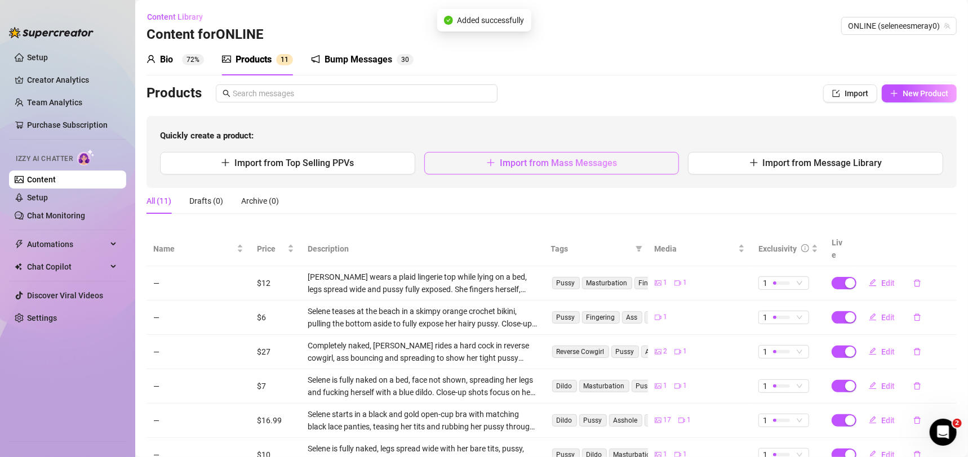
click at [595, 162] on span "Import from Mass Messages" at bounding box center [558, 163] width 117 height 11
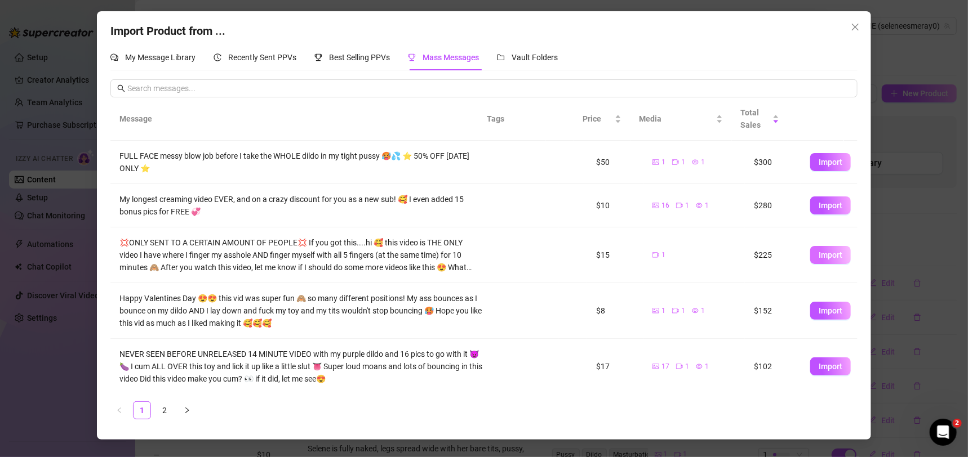
click at [823, 260] on button "Import" at bounding box center [830, 255] width 41 height 18
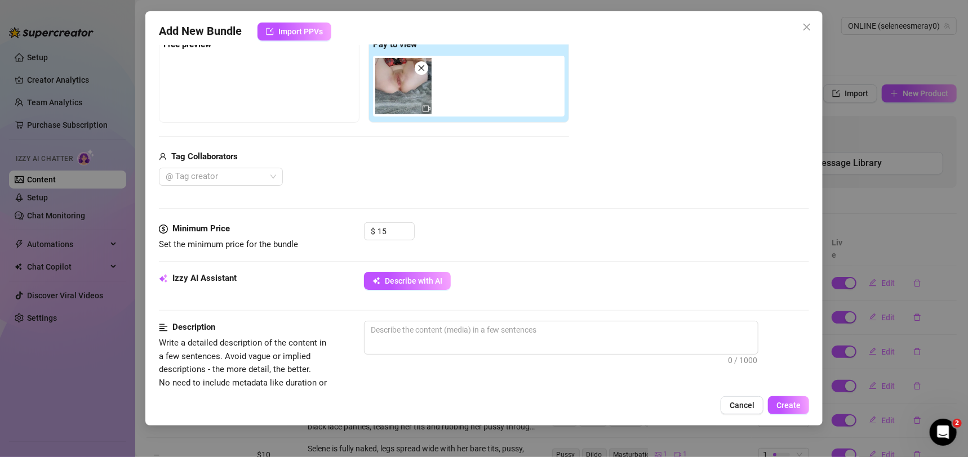
scroll to position [250, 0]
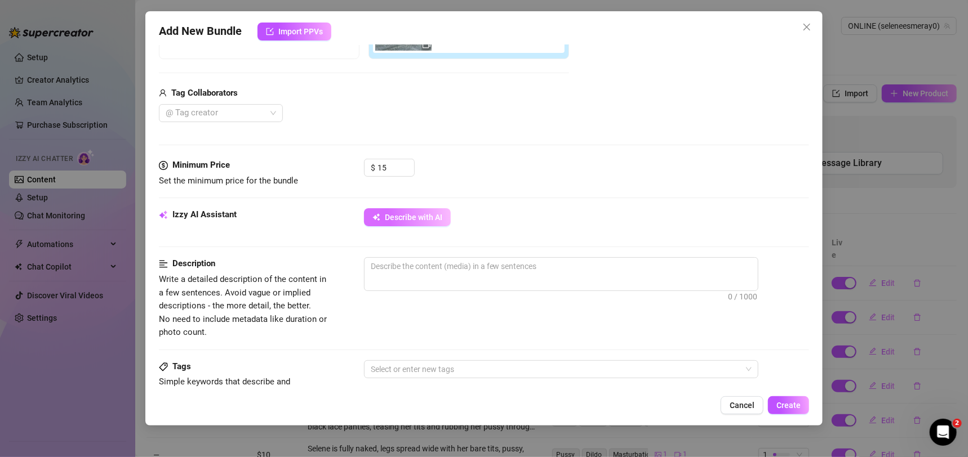
click at [402, 215] on span "Describe with AI" at bounding box center [413, 217] width 57 height 9
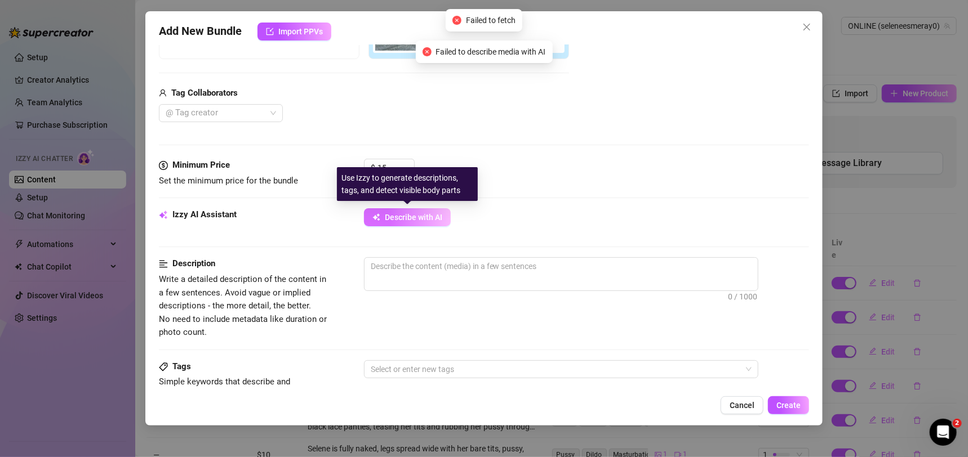
click at [411, 211] on button "Describe with AI" at bounding box center [407, 217] width 87 height 18
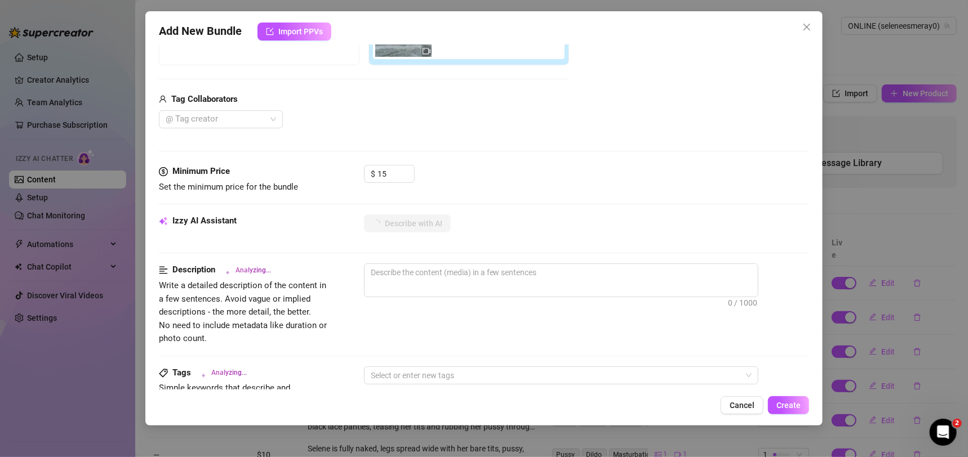
scroll to position [169, 0]
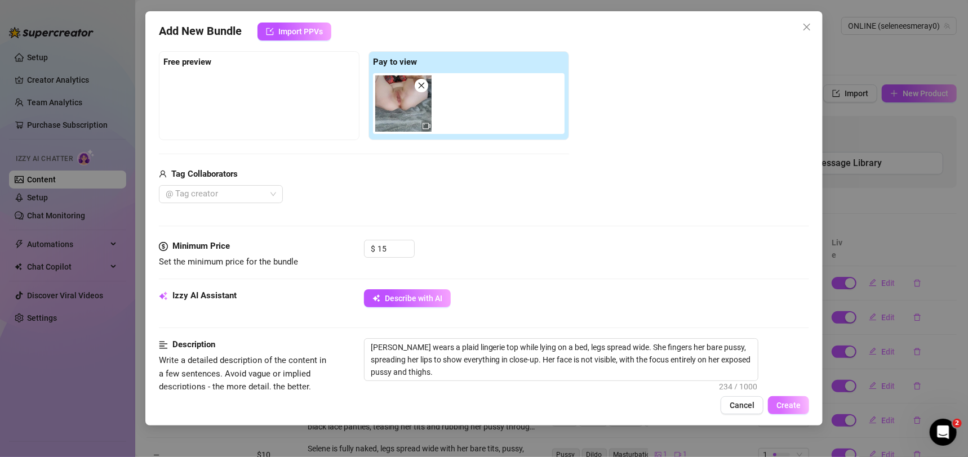
click at [791, 406] on span "Create" at bounding box center [788, 405] width 24 height 9
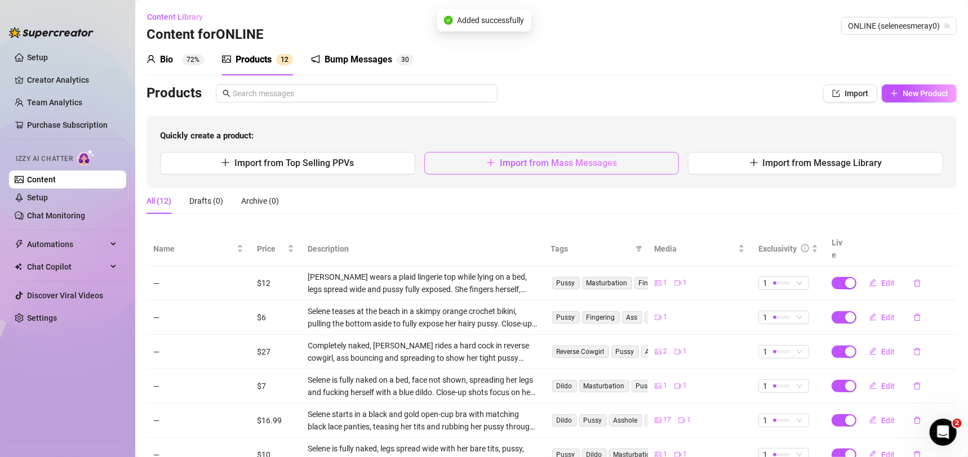
click at [487, 164] on icon "plus" at bounding box center [490, 162] width 9 height 9
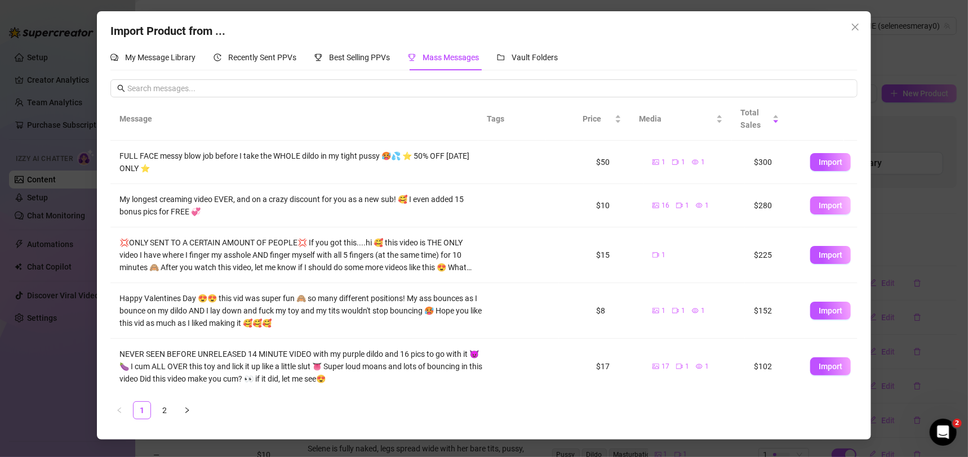
click at [818, 203] on span "Import" at bounding box center [830, 205] width 24 height 9
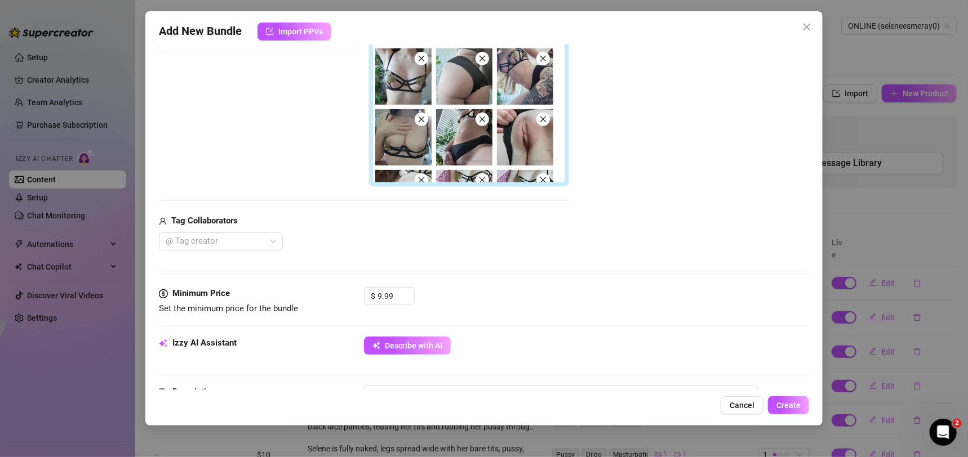
scroll to position [283, 0]
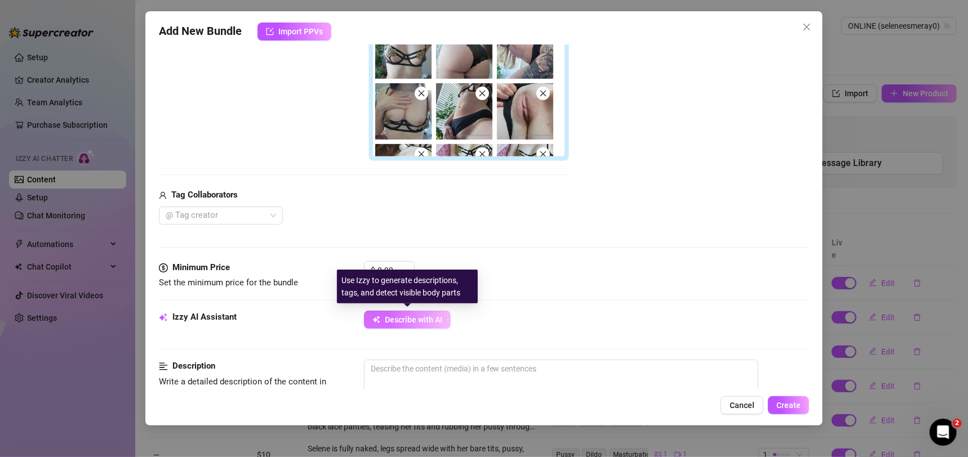
click at [421, 323] on span "Describe with AI" at bounding box center [413, 319] width 57 height 9
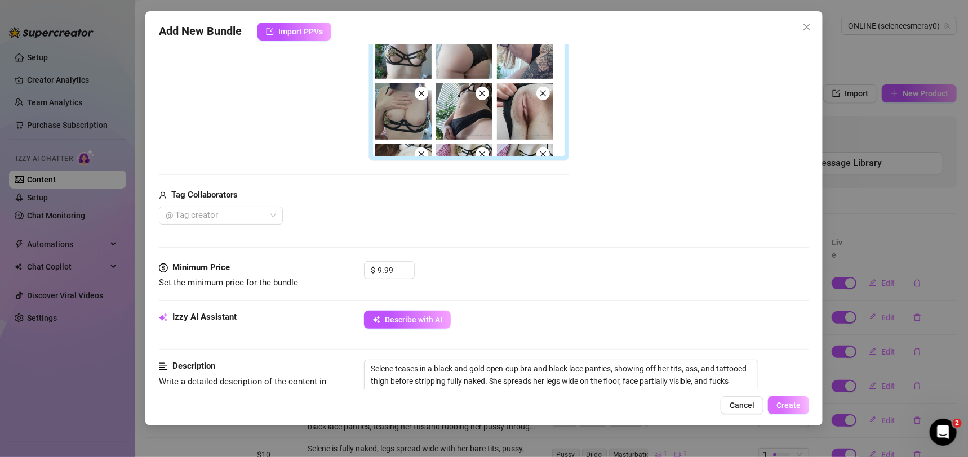
click at [787, 402] on span "Create" at bounding box center [788, 405] width 24 height 9
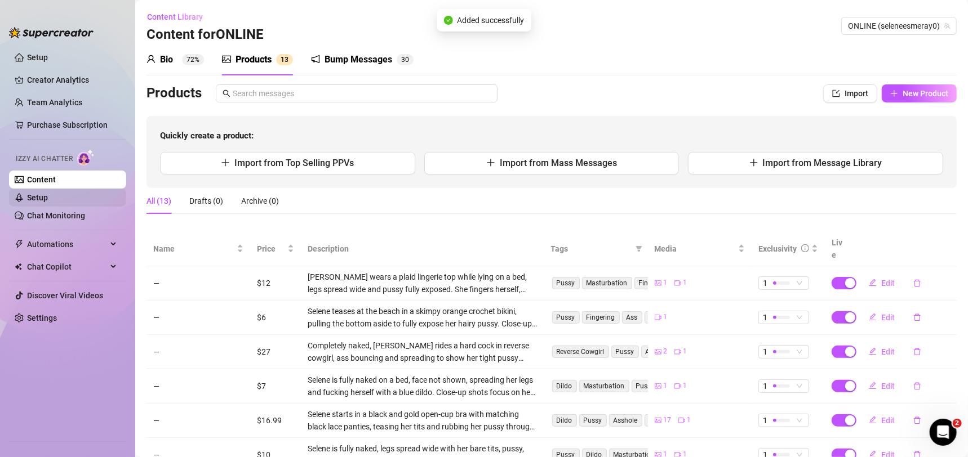
click at [48, 201] on link "Setup" at bounding box center [37, 197] width 21 height 9
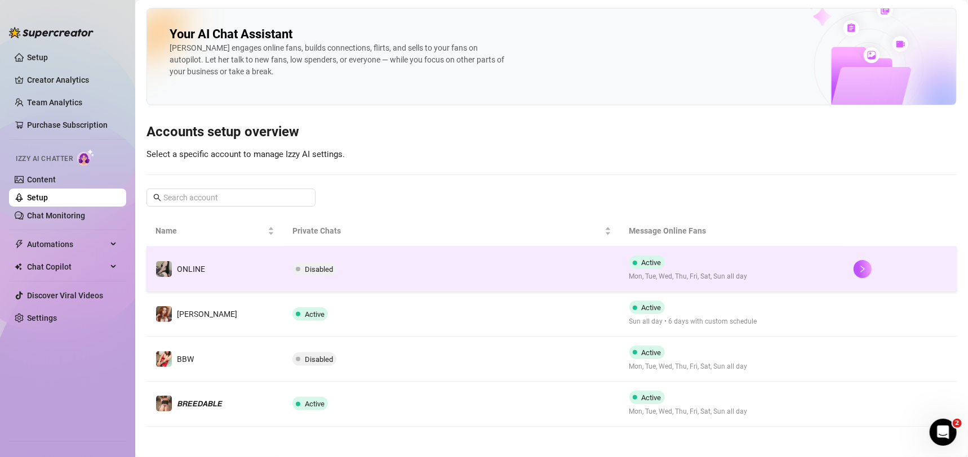
click at [510, 265] on td "Disabled" at bounding box center [451, 269] width 336 height 45
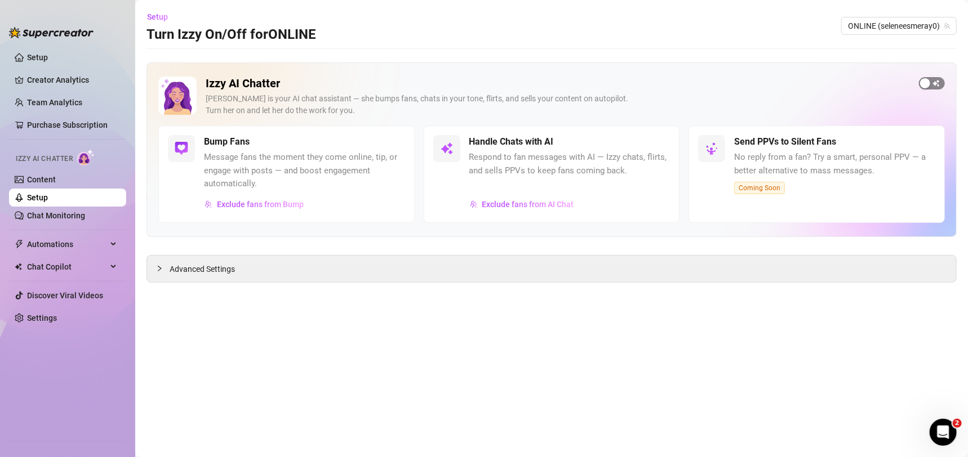
click at [926, 78] on div "button" at bounding box center [925, 83] width 10 height 10
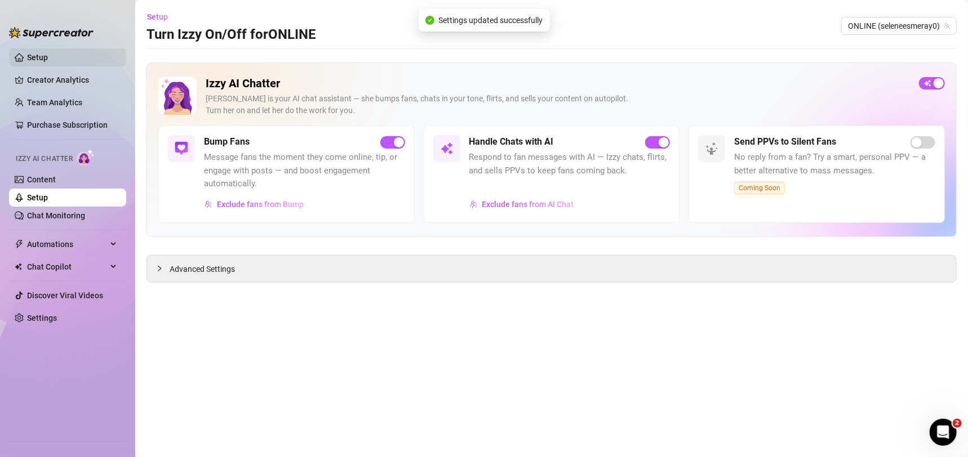
click at [48, 62] on link "Setup" at bounding box center [37, 57] width 21 height 9
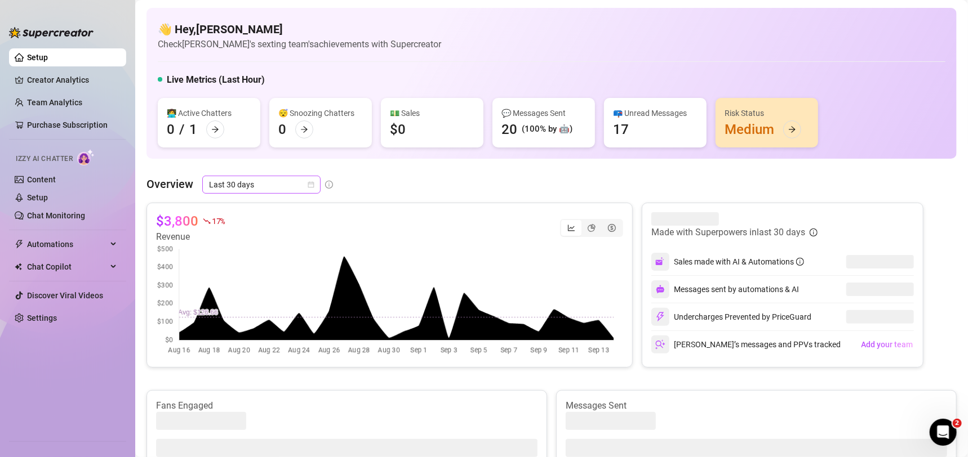
click at [277, 183] on span "Last 30 days" at bounding box center [261, 184] width 105 height 17
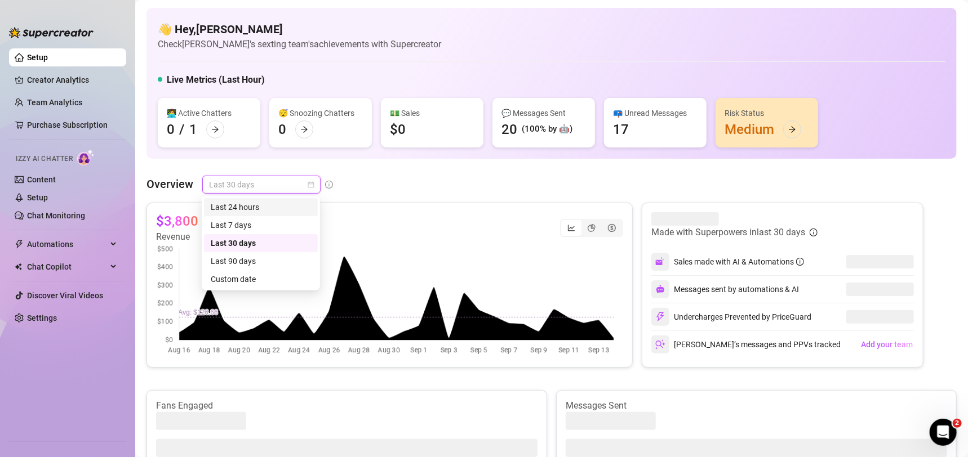
click at [268, 208] on div "Last 24 hours" at bounding box center [261, 207] width 100 height 12
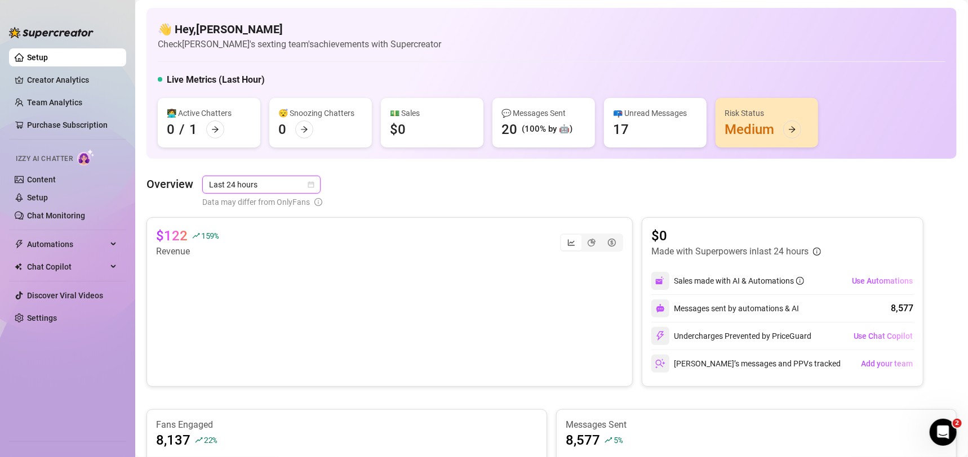
click at [892, 189] on div "Overview Last 24 hours Last 24 hours Data may differ from OnlyFans" at bounding box center [551, 192] width 810 height 33
click at [73, 240] on span "Automations" at bounding box center [67, 244] width 80 height 18
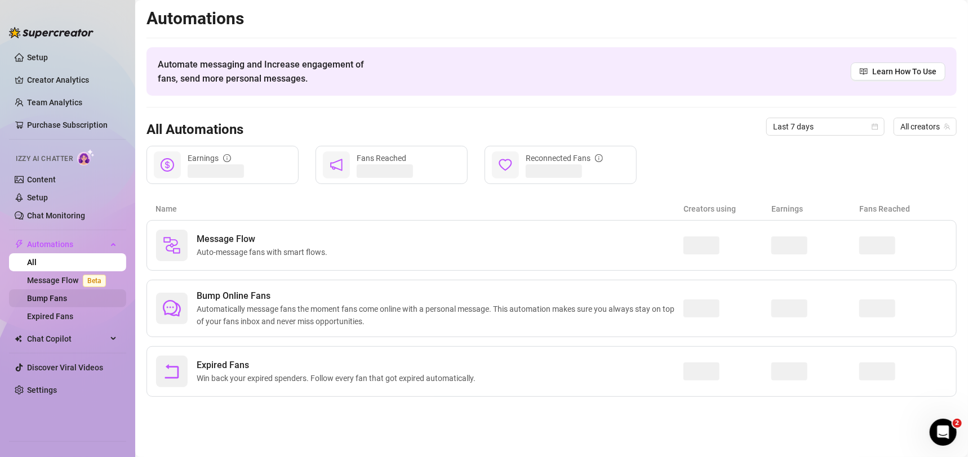
click at [67, 303] on link "Bump Fans" at bounding box center [47, 298] width 40 height 9
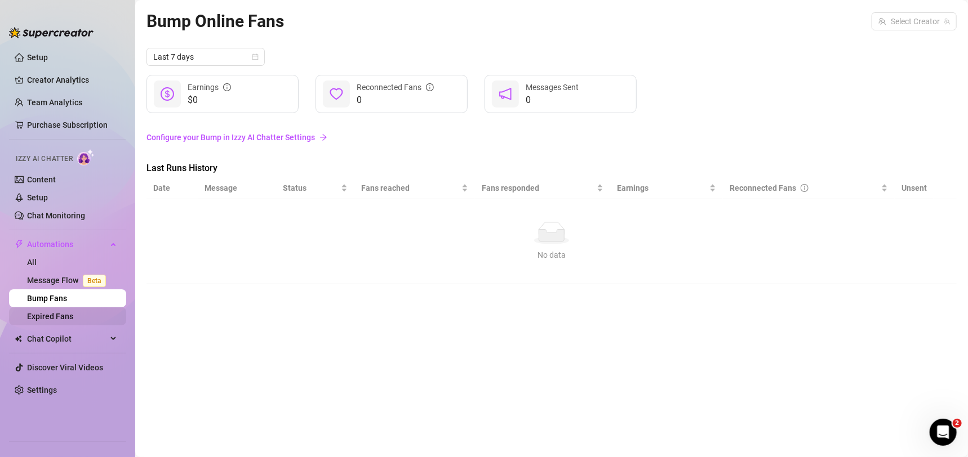
click at [73, 312] on link "Expired Fans" at bounding box center [50, 316] width 46 height 9
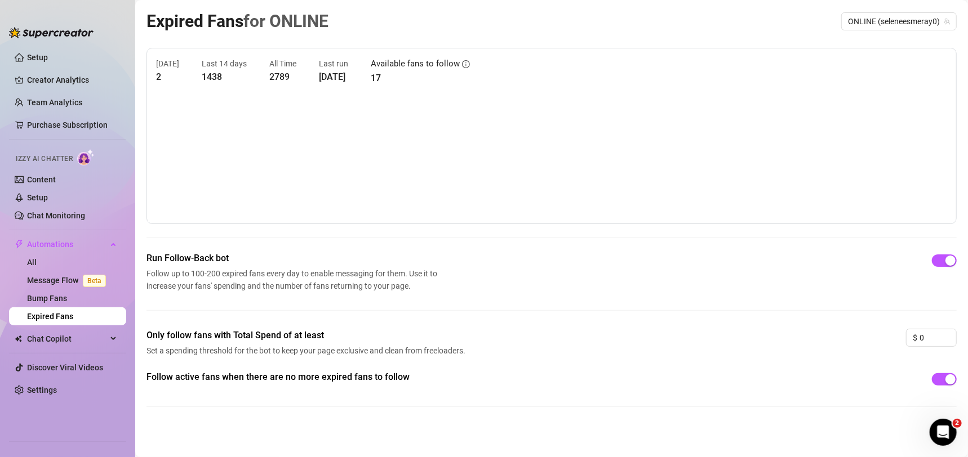
click at [884, 34] on div "Expired Fans for ONLINE ONLINE (seleneesmeray0) Today 2 Last 14 days 1438 All T…" at bounding box center [551, 216] width 810 height 417
click at [885, 27] on span "ONLINE (seleneesmeray0)" at bounding box center [899, 21] width 102 height 17
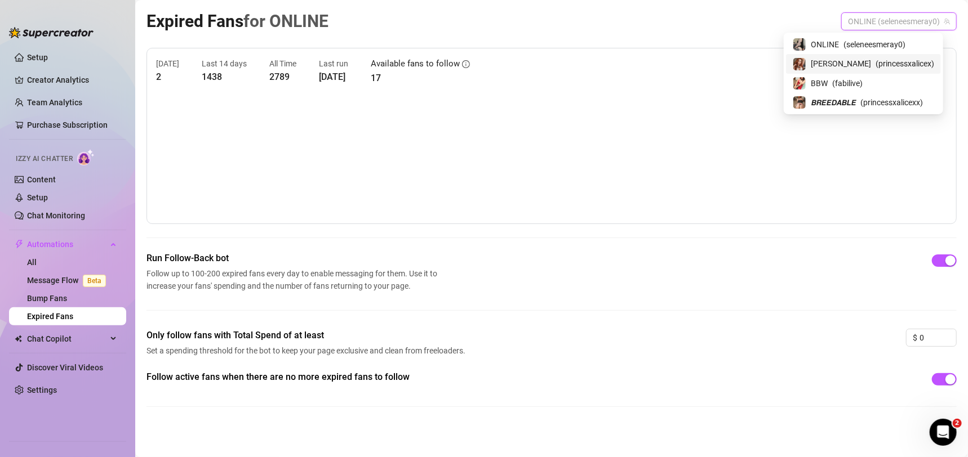
click at [879, 60] on span "( princessxalicex )" at bounding box center [904, 63] width 59 height 12
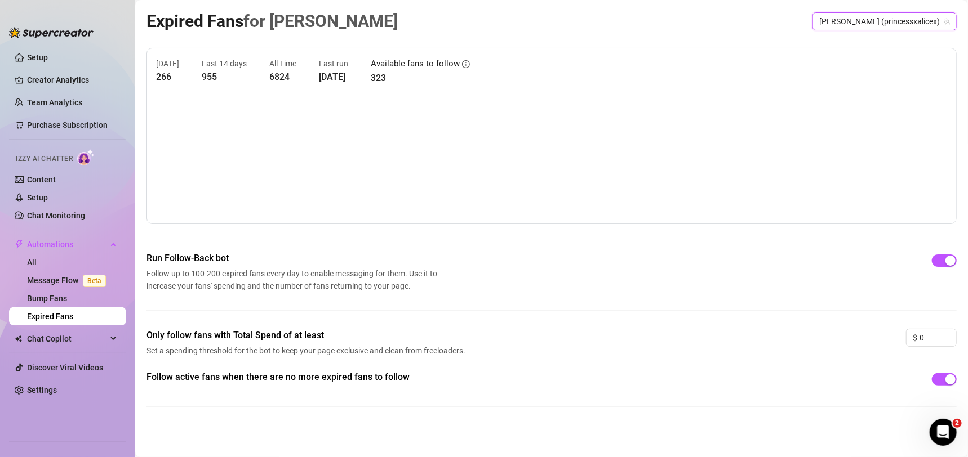
drag, startPoint x: 843, startPoint y: 113, endPoint x: 827, endPoint y: 118, distance: 16.6
drag, startPoint x: 827, startPoint y: 118, endPoint x: 768, endPoint y: 106, distance: 60.3
click at [768, 106] on canvas at bounding box center [544, 158] width 777 height 113
click at [888, 24] on span "𝘼𝙇𝙄𝘾𝙀 (princessxalicex)" at bounding box center [884, 21] width 131 height 17
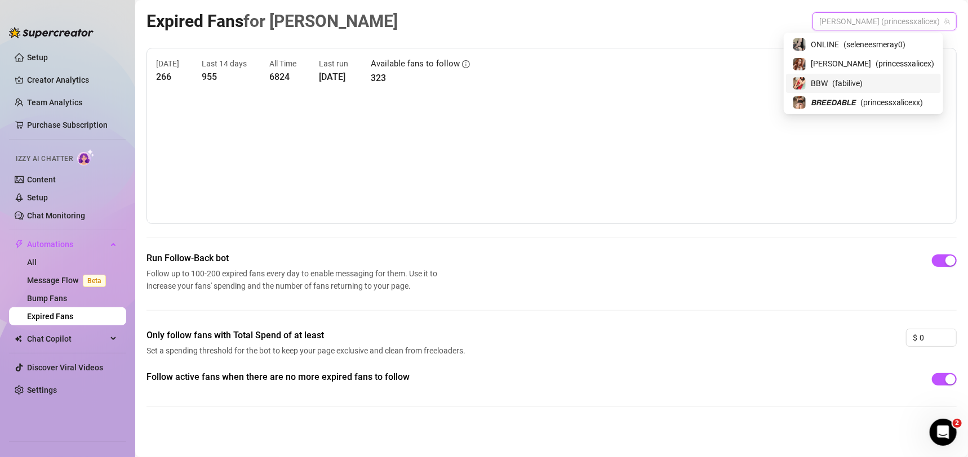
click at [885, 79] on div "BBW ( fabilive )" at bounding box center [863, 84] width 141 height 14
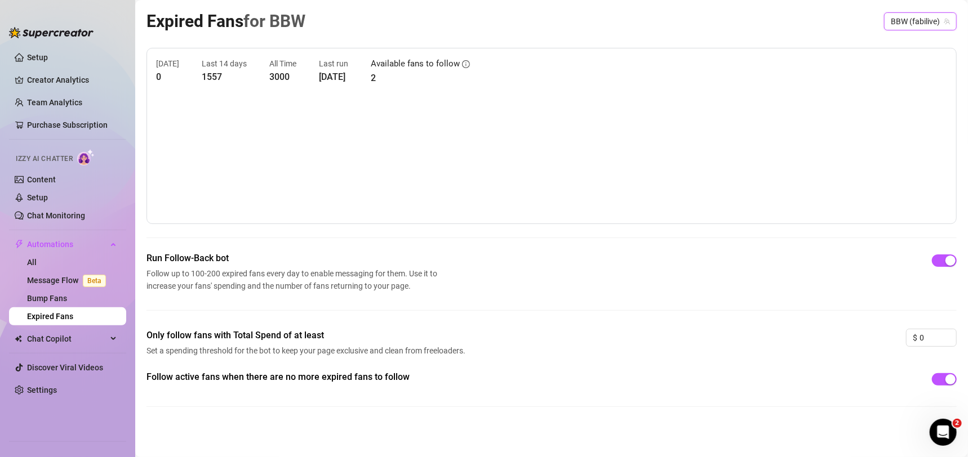
click at [891, 25] on span "BBW (fabilive)" at bounding box center [920, 21] width 59 height 17
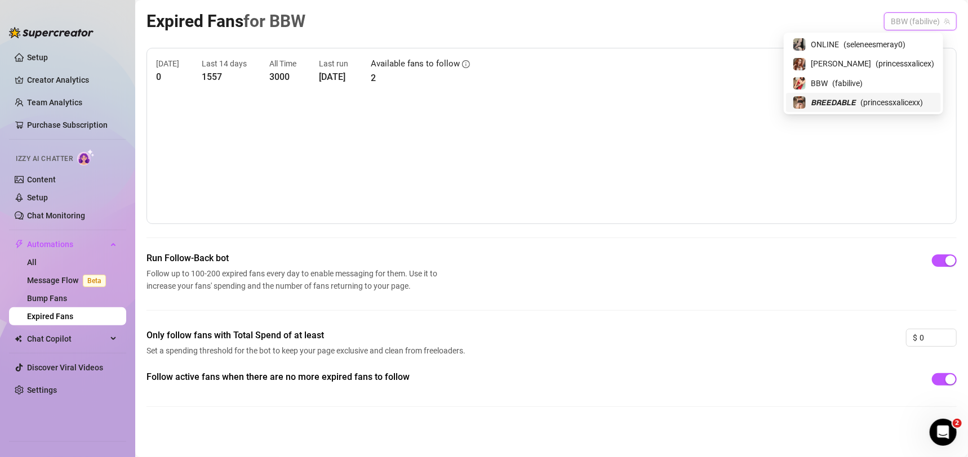
click at [900, 105] on span "( princessxalicexx )" at bounding box center [891, 102] width 63 height 12
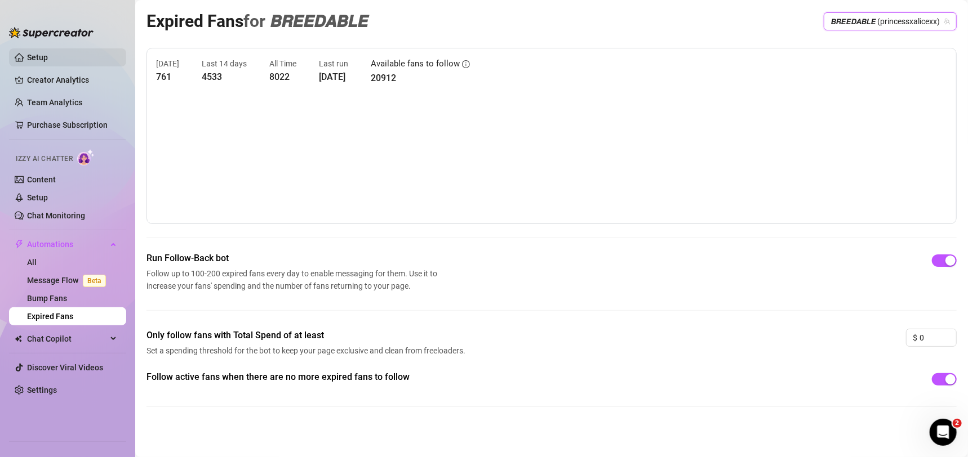
click at [48, 57] on link "Setup" at bounding box center [37, 57] width 21 height 9
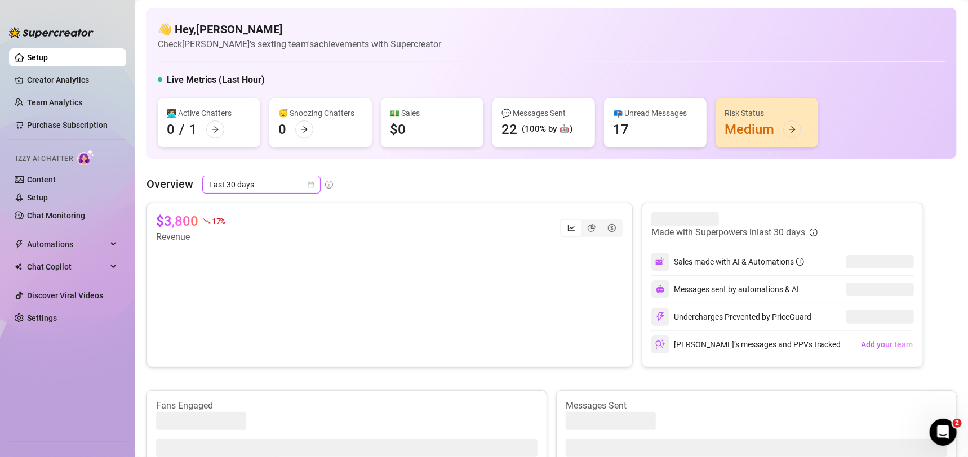
click at [272, 183] on span "Last 30 days" at bounding box center [261, 184] width 105 height 17
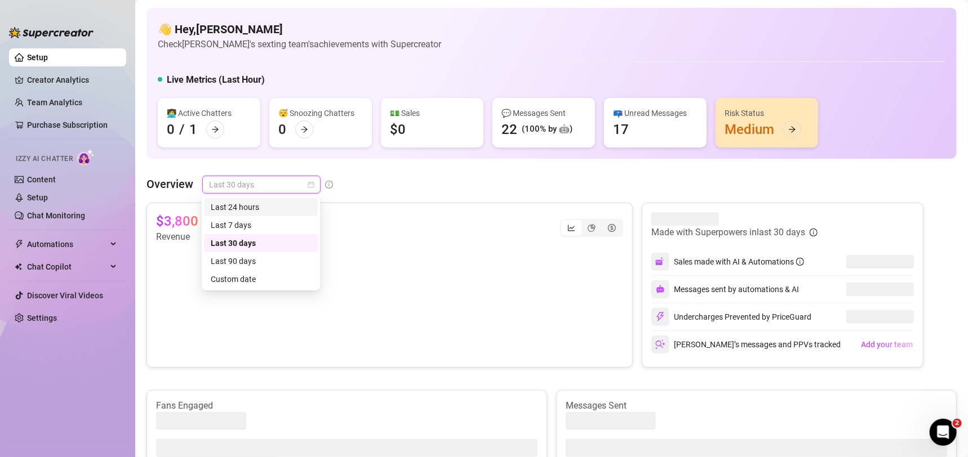
click at [261, 201] on div "Last 24 hours" at bounding box center [261, 207] width 100 height 12
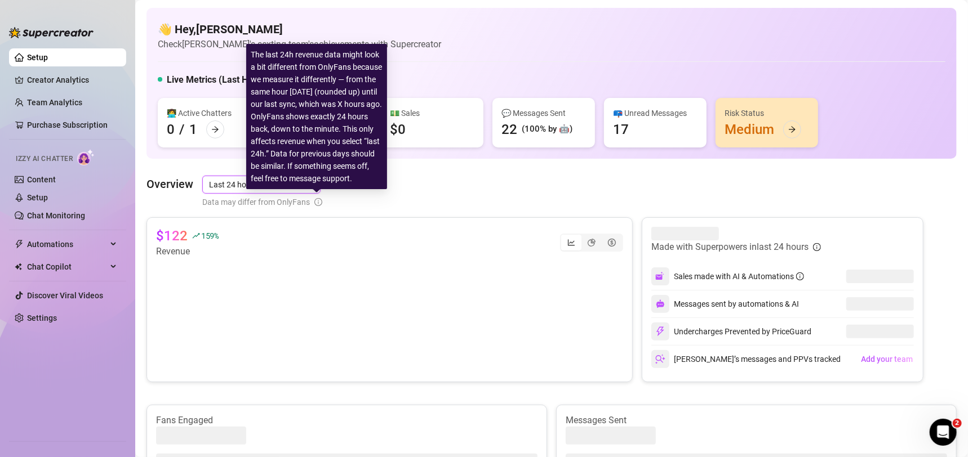
click at [320, 203] on icon "info-circle" at bounding box center [318, 202] width 8 height 8
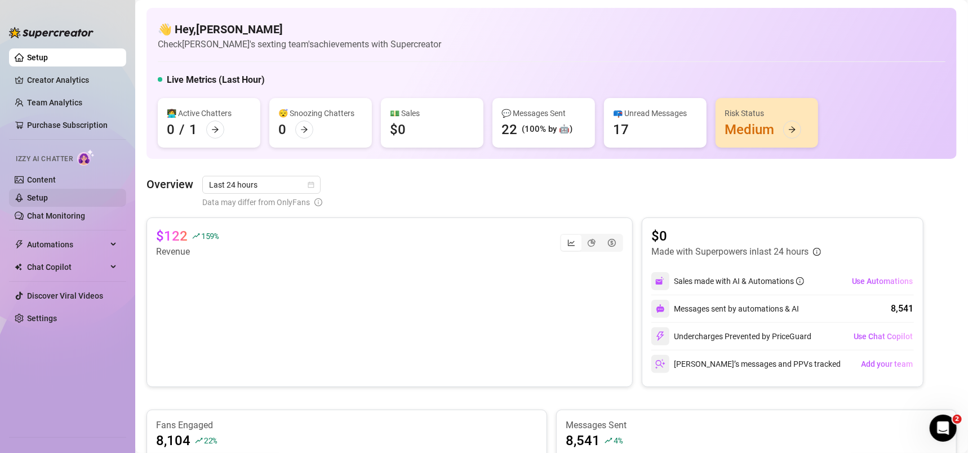
click at [48, 199] on link "Setup" at bounding box center [37, 197] width 21 height 9
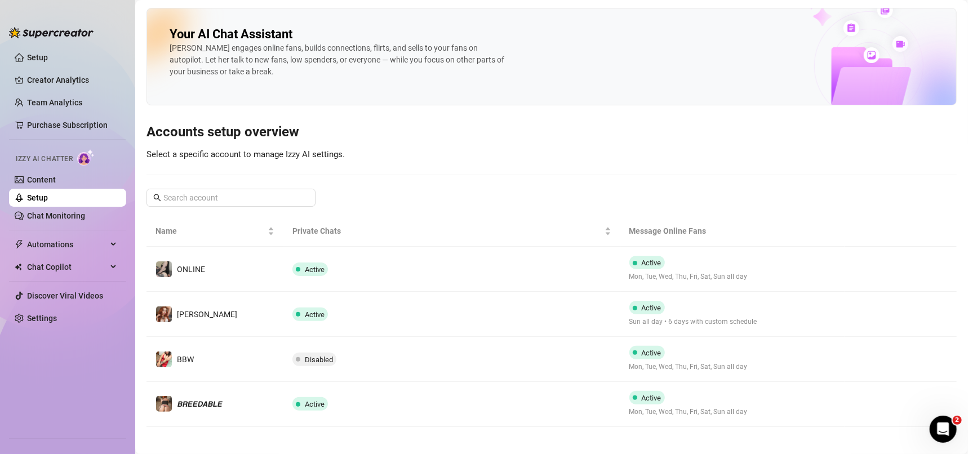
click at [82, 45] on ul "Setup Creator Analytics Team Analytics Purchase Subscription Izzy AI Chatter Co…" at bounding box center [67, 238] width 117 height 389
click at [48, 62] on link "Setup" at bounding box center [37, 57] width 21 height 9
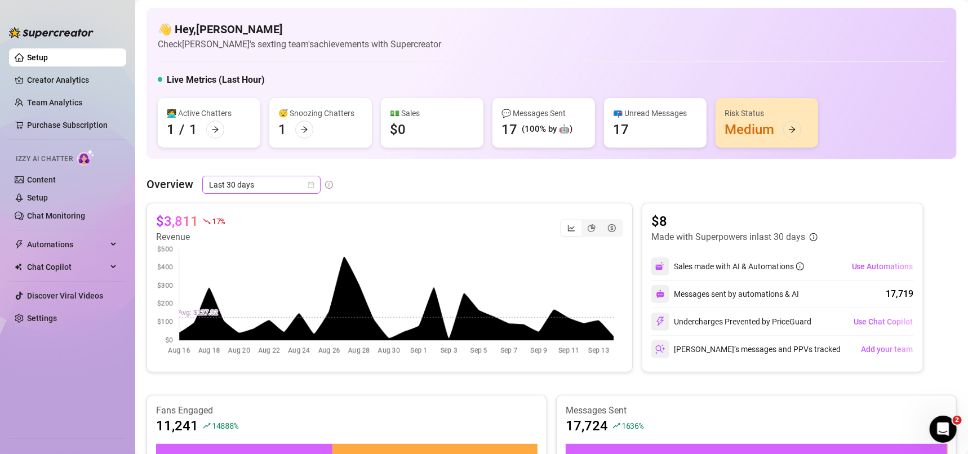
click at [227, 188] on span "Last 30 days" at bounding box center [261, 184] width 105 height 17
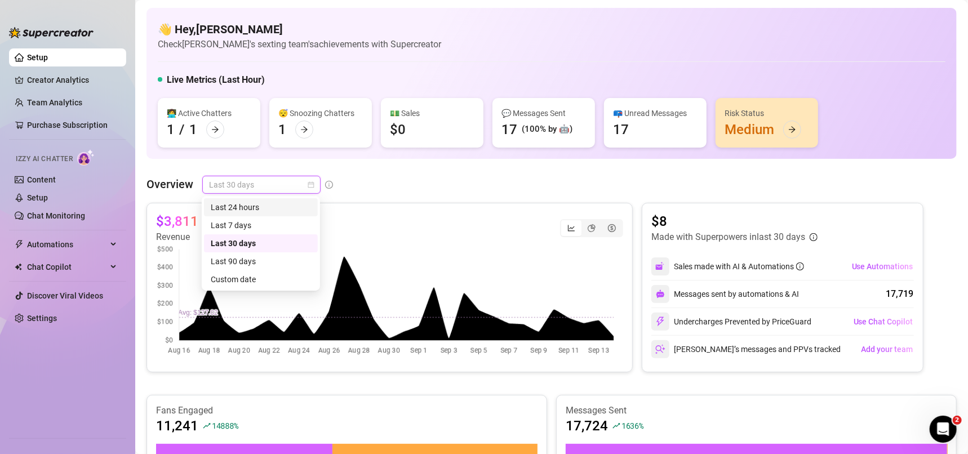
click at [243, 207] on div "Last 24 hours" at bounding box center [261, 207] width 100 height 12
